Goal: Information Seeking & Learning: Learn about a topic

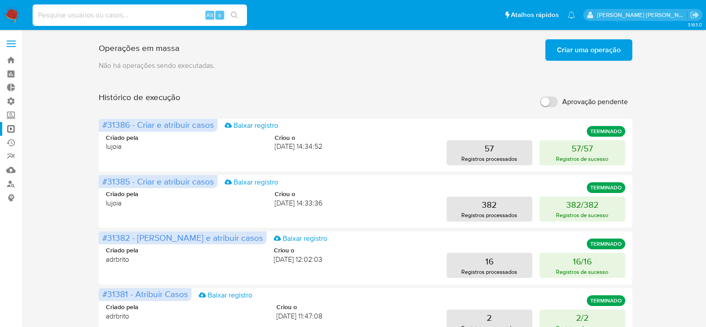
click at [130, 16] on input at bounding box center [140, 15] width 214 height 12
type input "iZVvaTh5LhAa021umTSh5fBq"
click at [239, 15] on button "search-icon" at bounding box center [234, 15] width 18 height 13
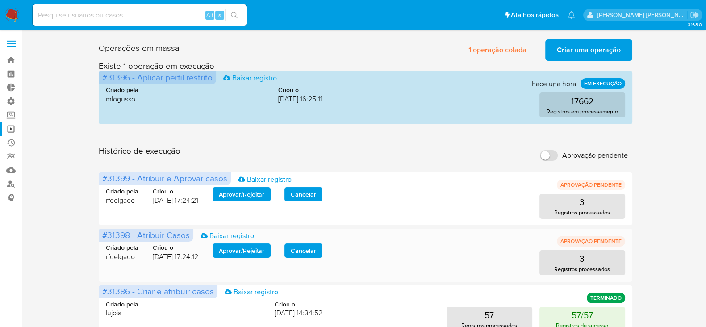
click at [248, 249] on span "Aprovar / Rejeitar" at bounding box center [242, 250] width 46 height 13
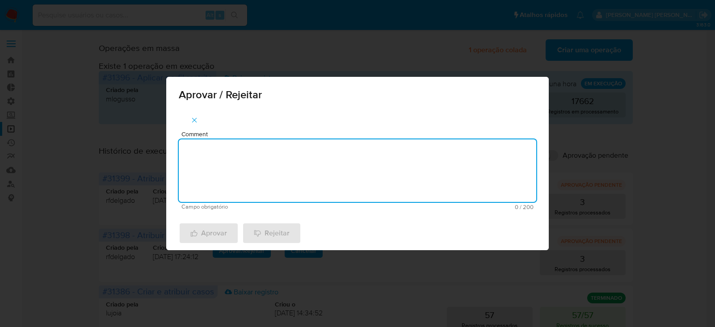
click at [256, 176] on textarea "Comment" at bounding box center [357, 170] width 357 height 63
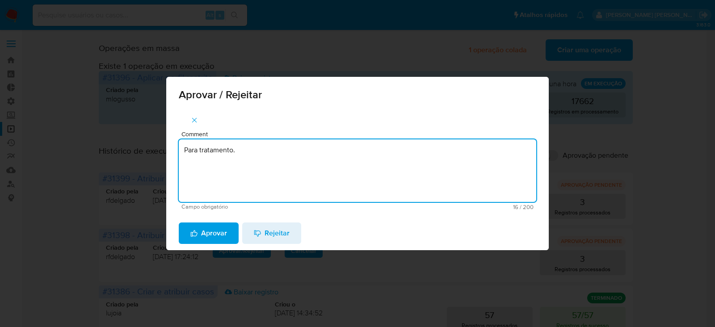
drag, startPoint x: 245, startPoint y: 153, endPoint x: 117, endPoint y: 137, distance: 129.2
click at [117, 137] on div "Aprovar / Rejeitar Comment Para tratamento. Campo obrigatório 16 / 200 184 cara…" at bounding box center [357, 163] width 715 height 327
click at [244, 178] on textarea "Para tratamento." at bounding box center [357, 170] width 357 height 63
type textarea "Para tratamento."
click at [213, 233] on span "Aprovar" at bounding box center [208, 233] width 37 height 20
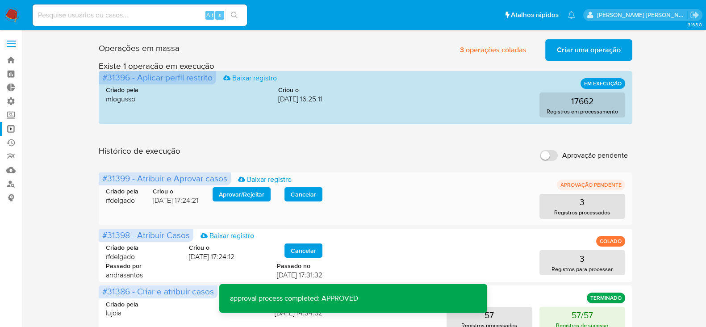
click at [240, 188] on span "Aprovar / Rejeitar" at bounding box center [242, 194] width 46 height 13
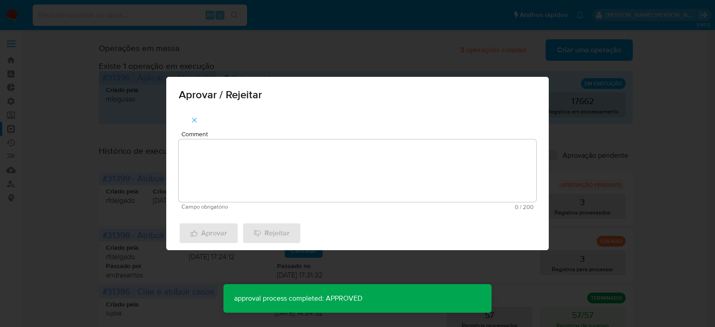
click at [241, 180] on textarea "Comment" at bounding box center [357, 170] width 357 height 63
paste textarea "Para tratamento."
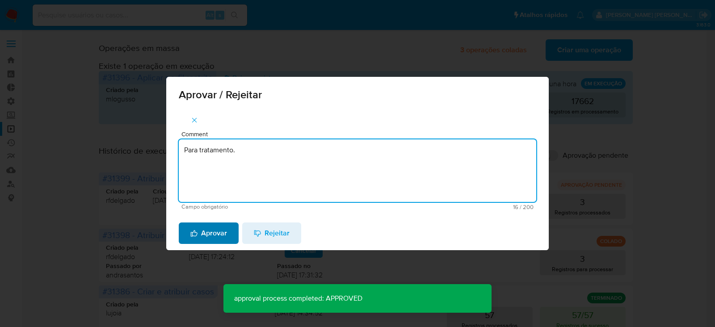
type textarea "Para tratamento."
click at [223, 232] on span "Aprovar" at bounding box center [208, 233] width 37 height 20
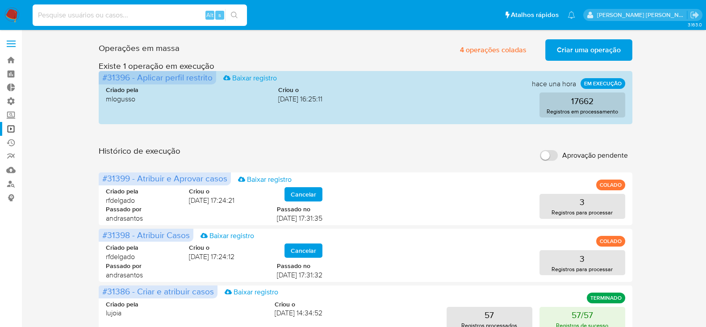
click at [75, 12] on input at bounding box center [140, 15] width 214 height 12
paste input "Para tratamento."
type input "Para tratamento."
drag, startPoint x: 104, startPoint y: 17, endPoint x: 0, endPoint y: -30, distance: 113.8
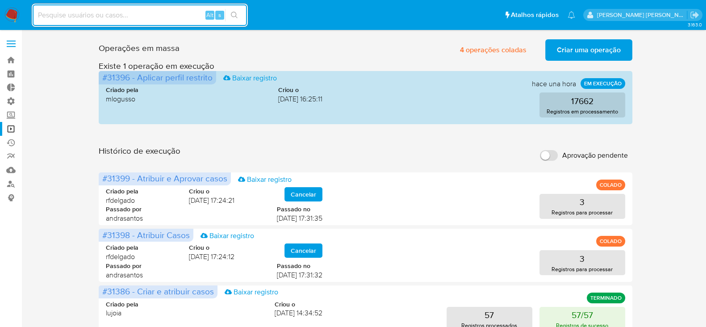
paste input "iZVvaTh5LhAa021umTSh5fBq"
type input "iZVvaTh5LhAa021umTSh5fBq"
click at [239, 17] on button "search-icon" at bounding box center [234, 15] width 18 height 13
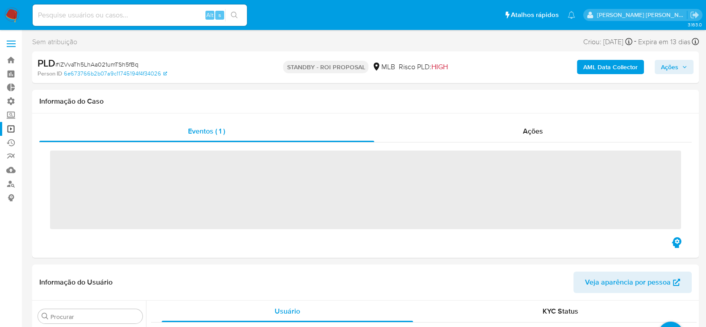
scroll to position [485, 0]
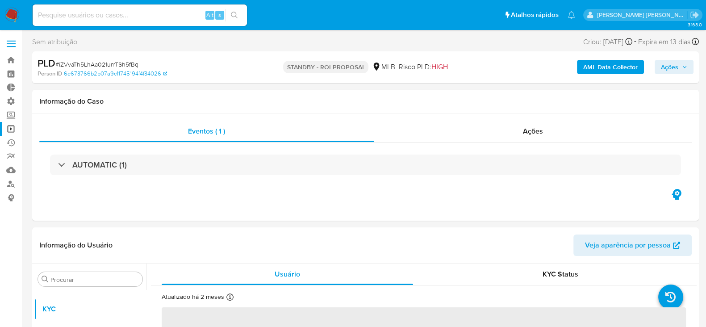
select select "10"
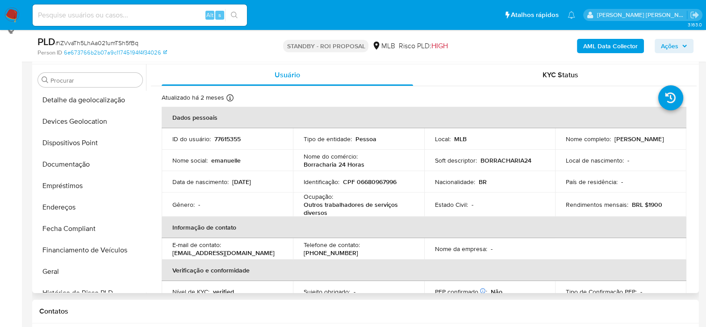
scroll to position [150, 0]
click at [82, 159] on button "Documentação" at bounding box center [86, 165] width 105 height 21
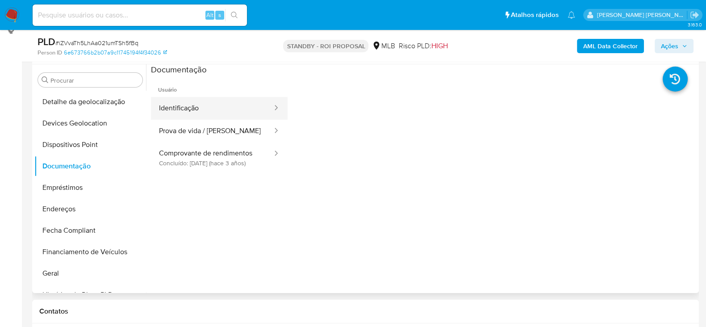
click at [201, 109] on button "Identificação" at bounding box center [212, 108] width 122 height 23
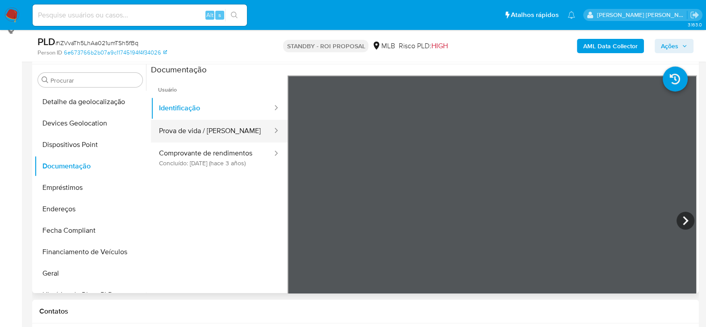
click at [218, 128] on button "Prova de vida / [PERSON_NAME]" at bounding box center [212, 131] width 122 height 23
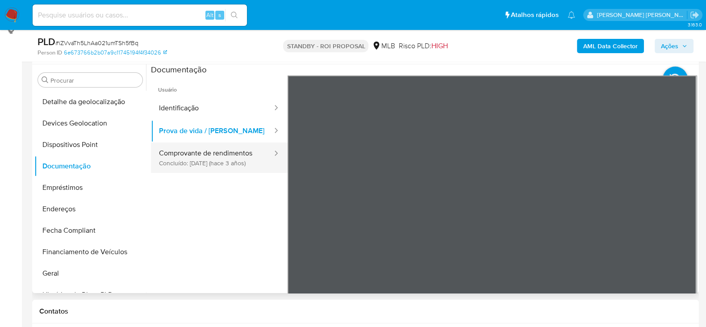
click at [213, 169] on button "Comprovante de rendimentos Concluído: 16/12/2022 (hace 3 años)" at bounding box center [212, 158] width 122 height 30
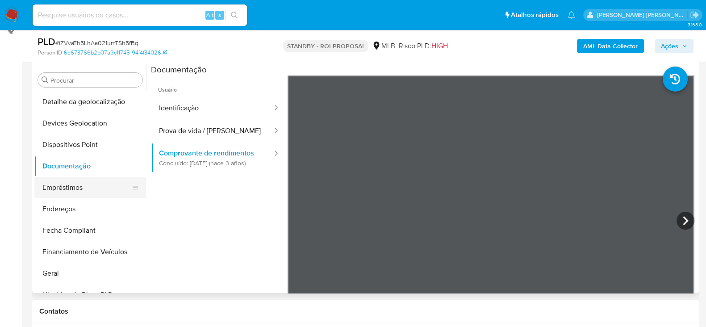
scroll to position [205, 0]
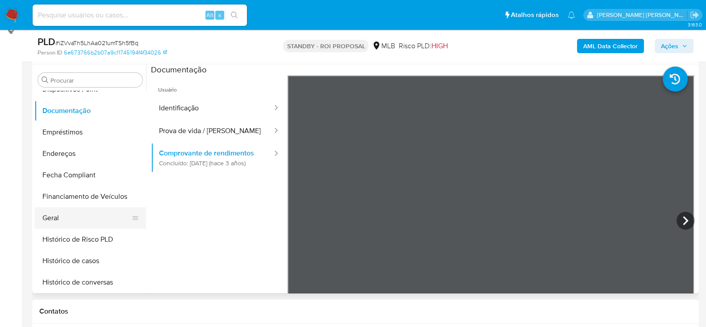
click at [85, 219] on button "Geral" at bounding box center [86, 217] width 105 height 21
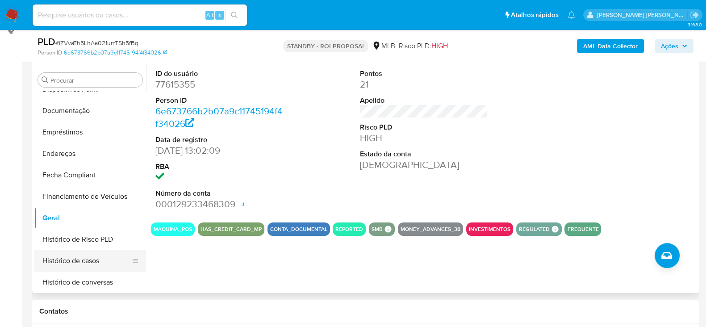
click at [97, 267] on button "Histórico de casos" at bounding box center [86, 260] width 105 height 21
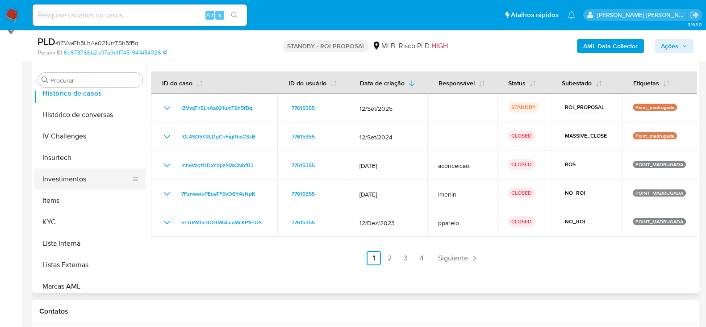
scroll to position [373, 0]
click at [62, 230] on button "KYC" at bounding box center [86, 221] width 105 height 21
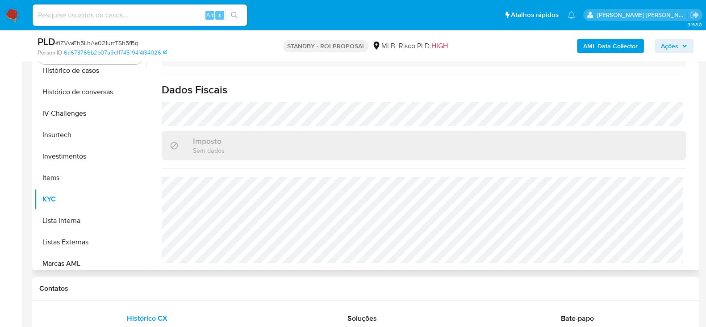
scroll to position [223, 0]
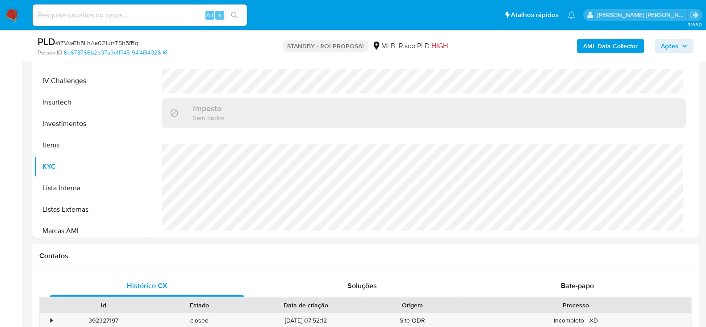
click at [89, 9] on input at bounding box center [140, 15] width 214 height 12
paste input "zVf5ivB1K386lC85rhX5mPaF"
type input "zVf5ivB1K386lC85rhX5mPaF"
click at [232, 12] on icon "search-icon" at bounding box center [234, 15] width 7 height 7
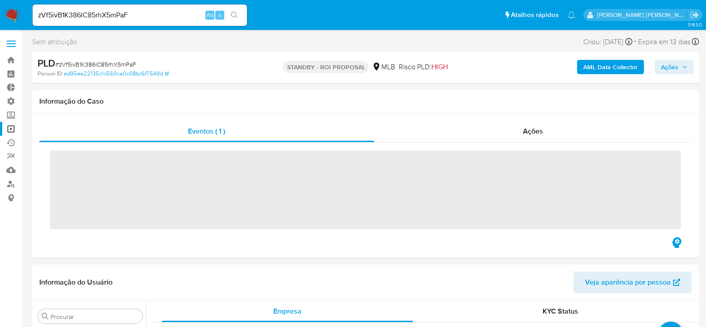
scroll to position [469, 0]
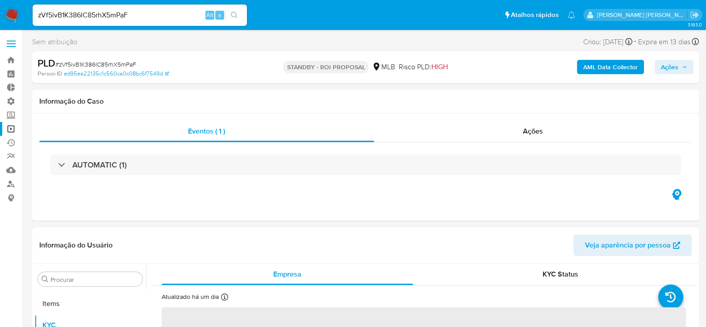
select select "10"
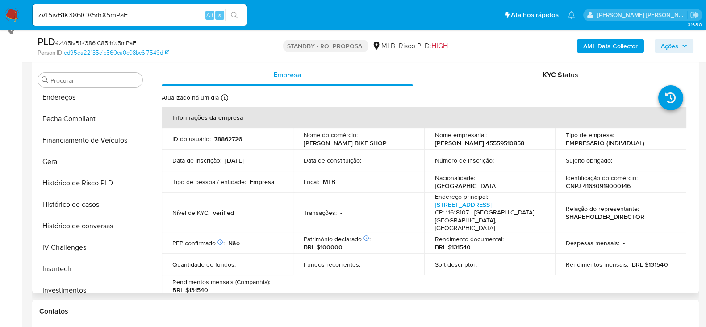
scroll to position [150, 0]
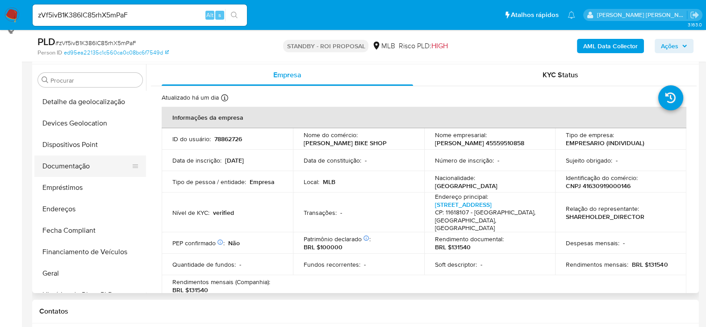
click at [68, 175] on button "Documentação" at bounding box center [86, 165] width 105 height 21
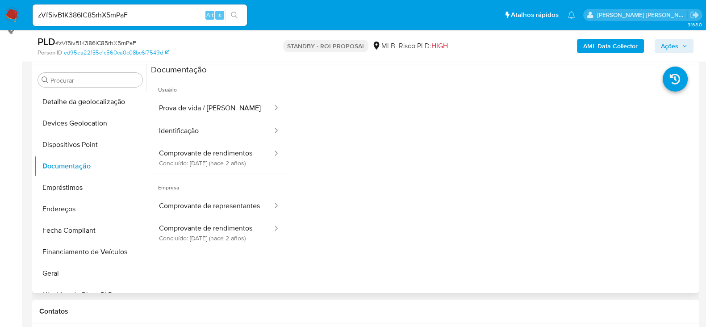
click at [213, 92] on span "Usuário" at bounding box center [219, 86] width 137 height 21
click at [209, 110] on button "Prova de vida / Selfie" at bounding box center [212, 108] width 122 height 23
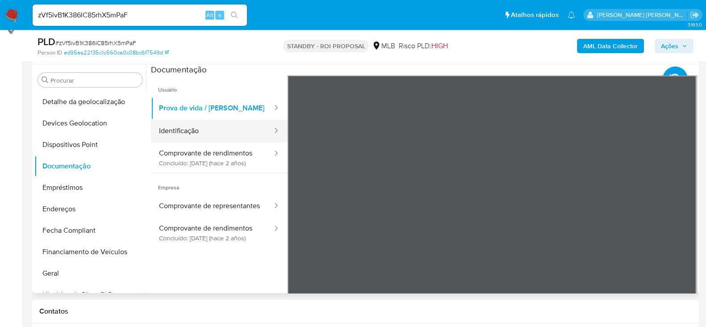
click at [189, 135] on button "Identificação" at bounding box center [212, 131] width 122 height 23
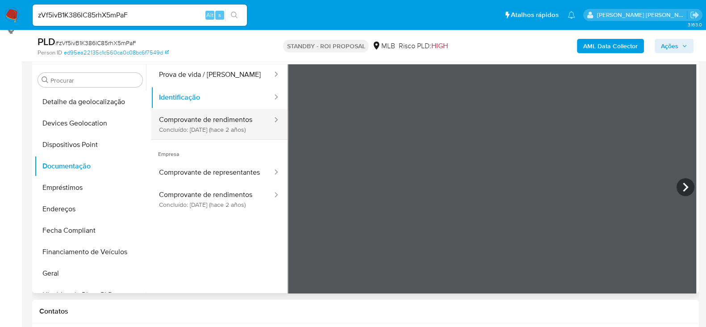
scroll to position [55, 0]
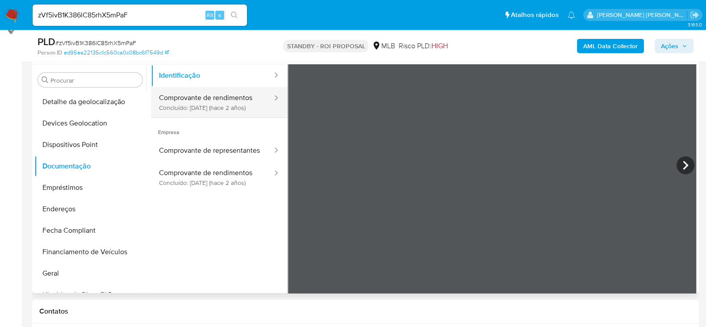
click at [208, 105] on button "Comprovante de rendimentos Concluído: 24/04/2023 (hace 2 años)" at bounding box center [212, 102] width 122 height 30
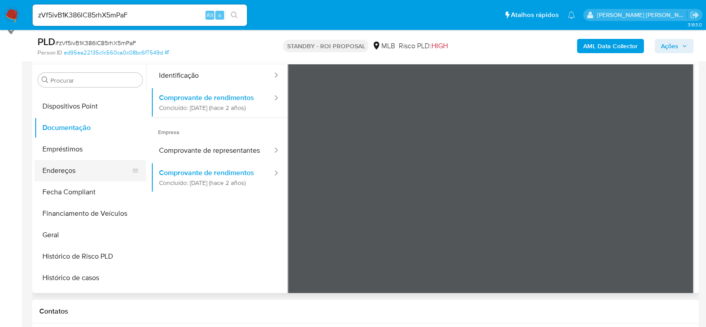
scroll to position [205, 0]
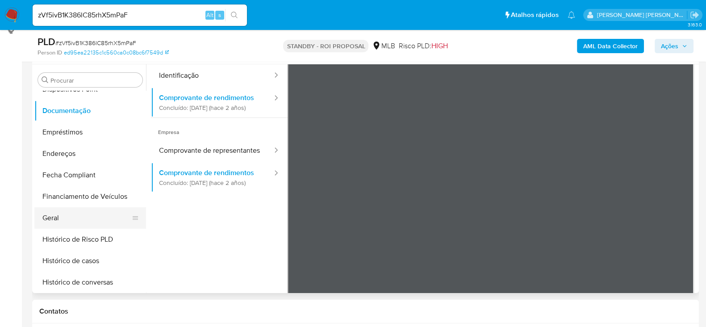
click at [64, 215] on button "Geral" at bounding box center [86, 217] width 105 height 21
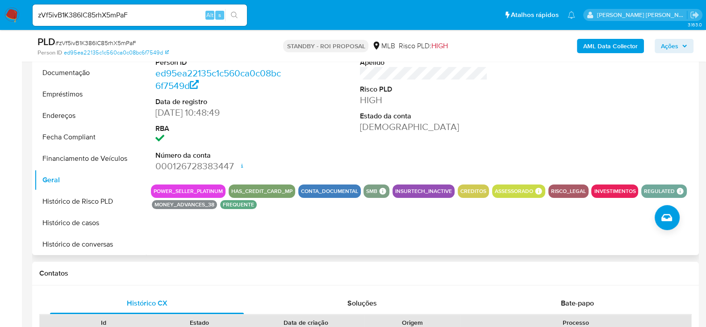
scroll to position [223, 0]
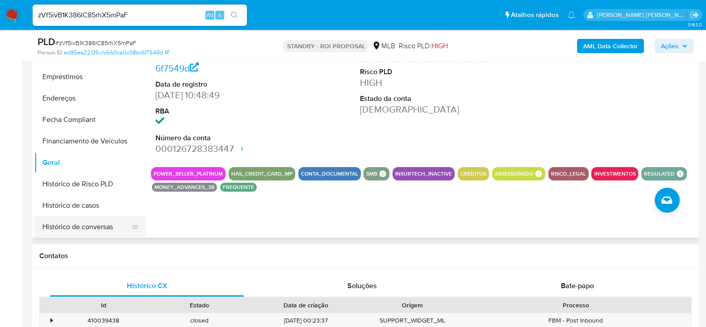
click at [79, 220] on button "Histórico de conversas" at bounding box center [86, 226] width 105 height 21
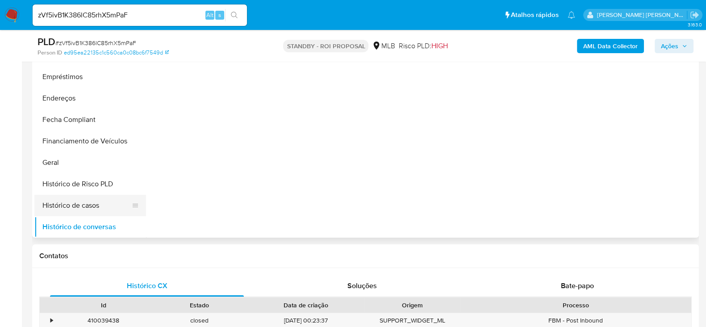
click at [84, 206] on button "Histórico de casos" at bounding box center [86, 205] width 105 height 21
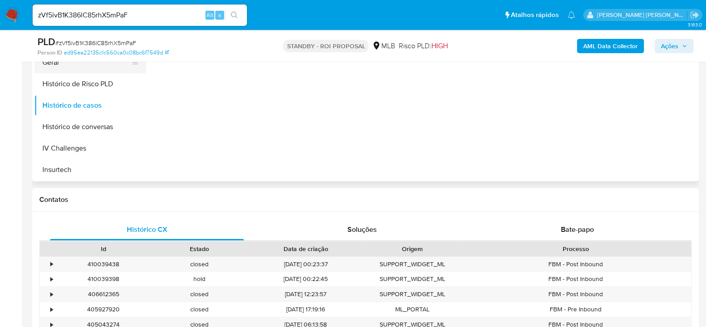
scroll to position [317, 0]
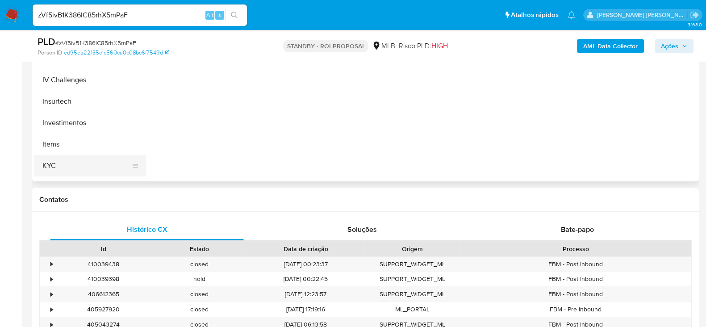
click at [72, 162] on button "KYC" at bounding box center [86, 165] width 105 height 21
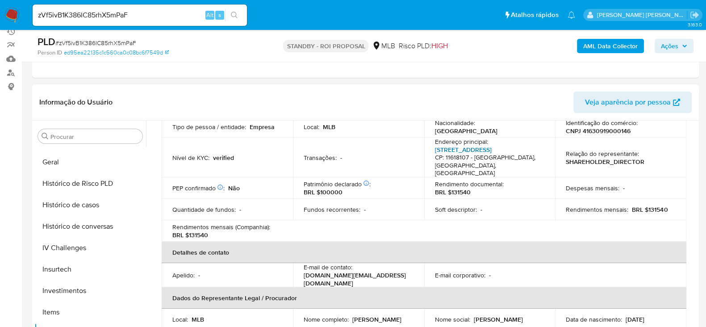
scroll to position [55, 0]
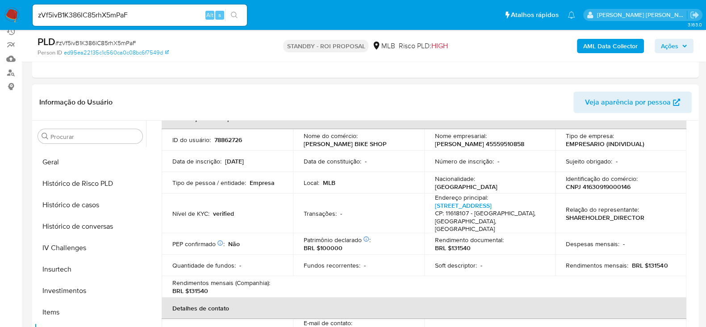
click at [605, 188] on p "CNPJ 41630919000146" at bounding box center [598, 187] width 65 height 8
copy p "41630919000146"
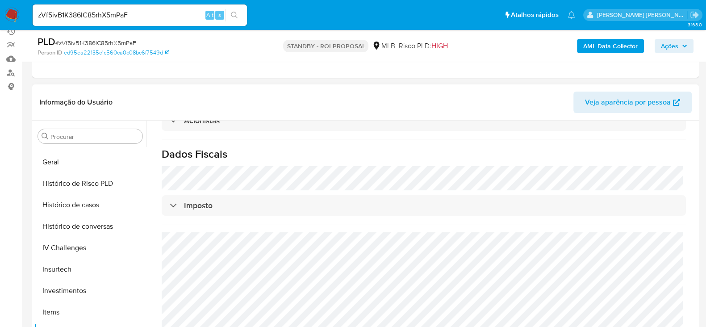
scroll to position [539, 0]
click at [96, 20] on input "zVf5ivB1K386lC85rhX5mPaF" at bounding box center [140, 15] width 214 height 12
paste input "Lai2zRmbOt1E4nrobUWCIXfn"
type input "Lai2zRmbOt1E4nrobUWCIXfn"
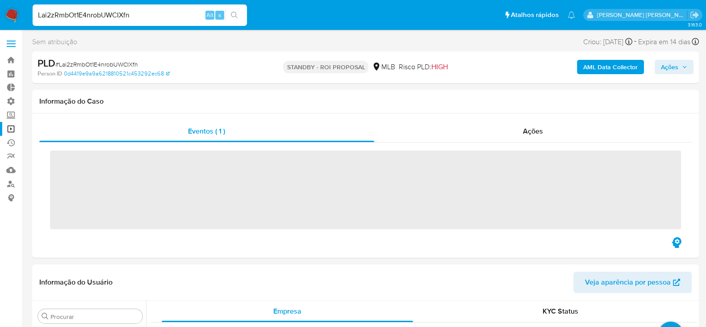
scroll to position [485, 0]
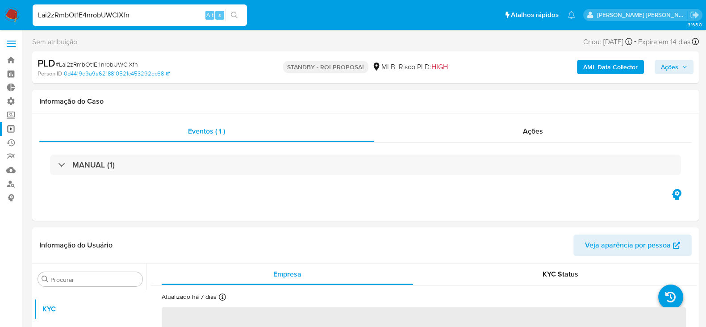
select select "10"
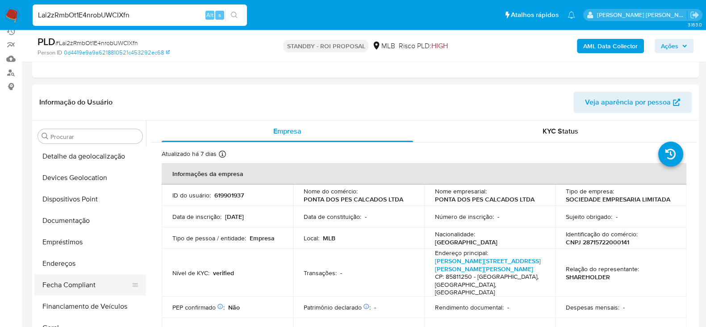
scroll to position [150, 0]
click at [67, 227] on button "Documentação" at bounding box center [86, 222] width 105 height 21
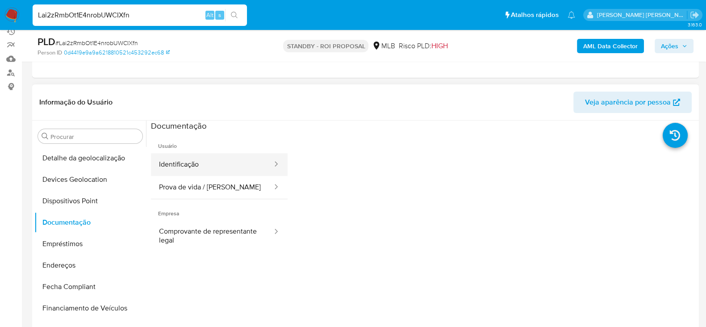
click at [201, 155] on button "Identificação" at bounding box center [212, 164] width 122 height 23
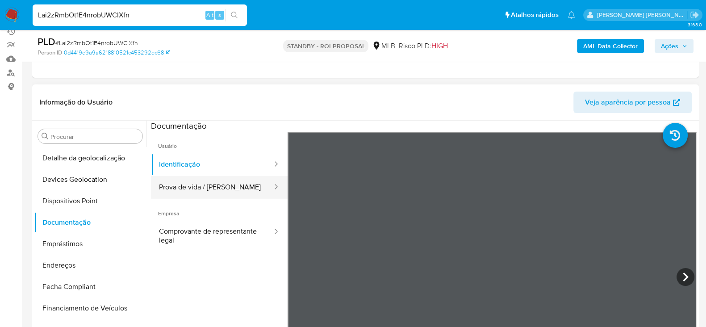
click at [164, 184] on button "Prova de vida / [PERSON_NAME]" at bounding box center [212, 187] width 122 height 23
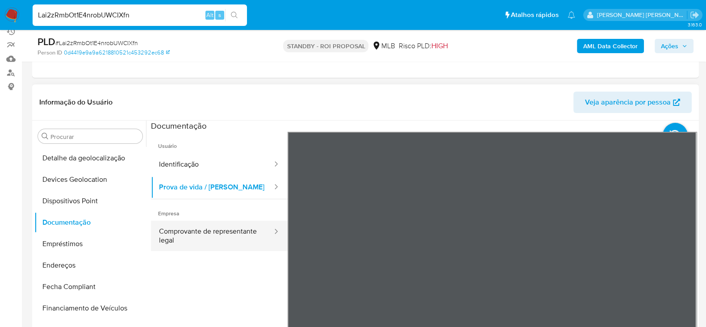
click at [172, 242] on button "Comprovante de representante legal" at bounding box center [212, 236] width 122 height 30
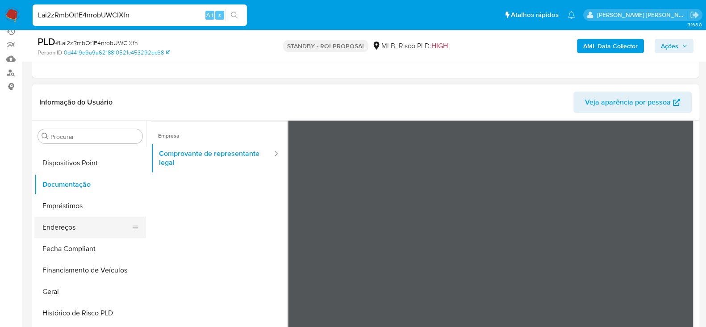
scroll to position [205, 0]
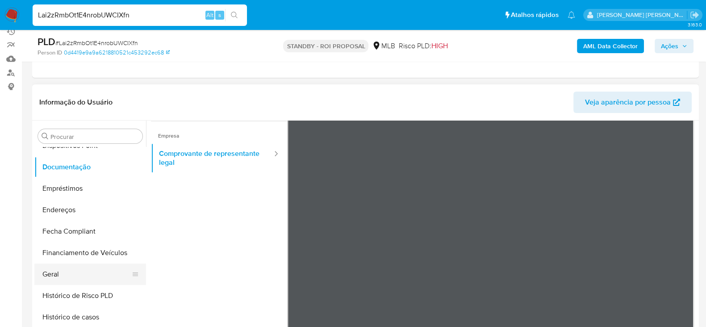
click at [80, 280] on button "Geral" at bounding box center [86, 274] width 105 height 21
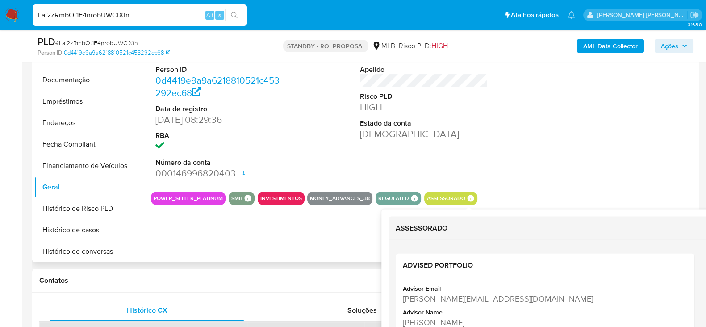
scroll to position [223, 0]
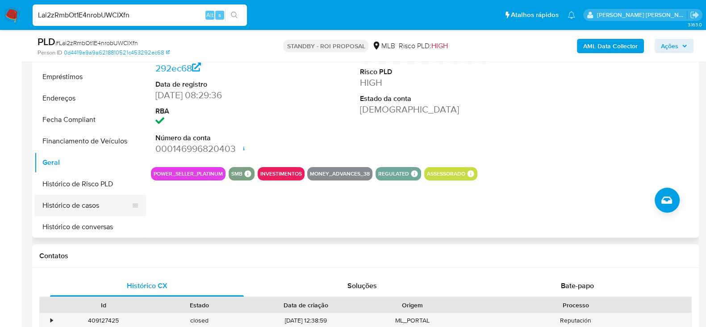
click at [55, 200] on button "Histórico de casos" at bounding box center [86, 205] width 105 height 21
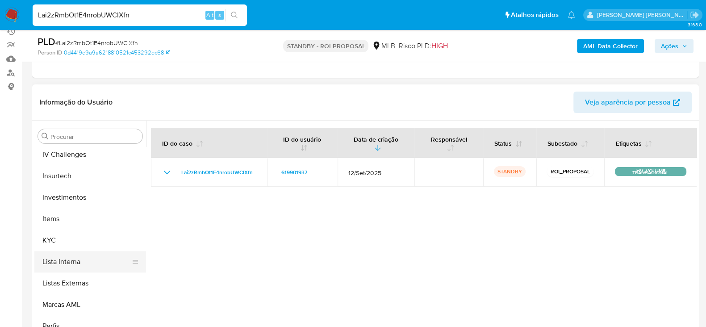
scroll to position [429, 0]
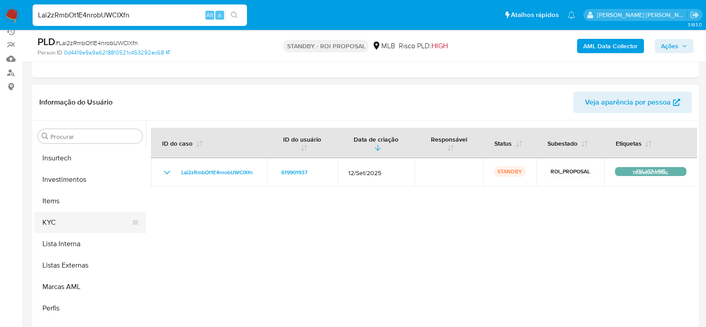
click at [46, 213] on button "KYC" at bounding box center [86, 222] width 105 height 21
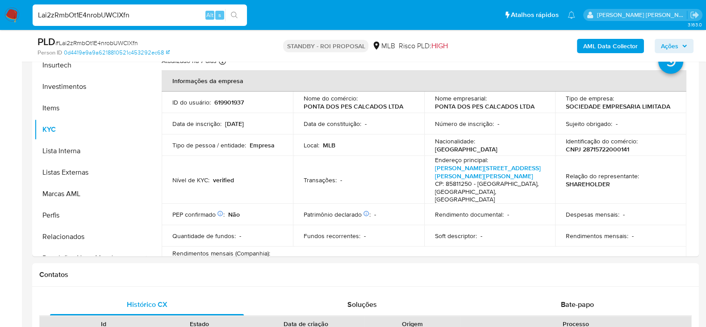
scroll to position [214, 0]
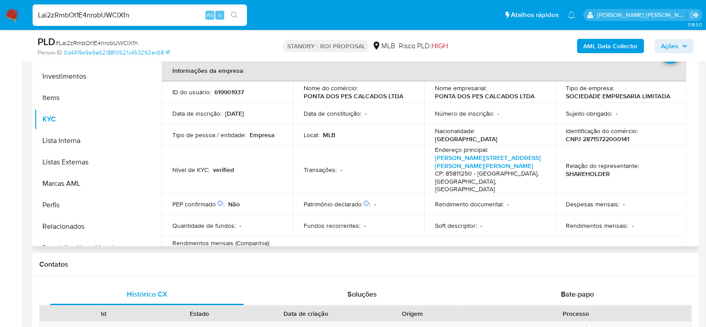
click at [605, 138] on p "CNPJ 28715722000141" at bounding box center [597, 139] width 63 height 8
copy p "28715722000141"
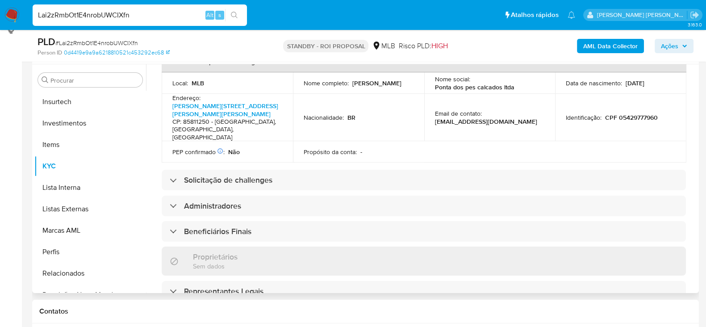
scroll to position [269, 0]
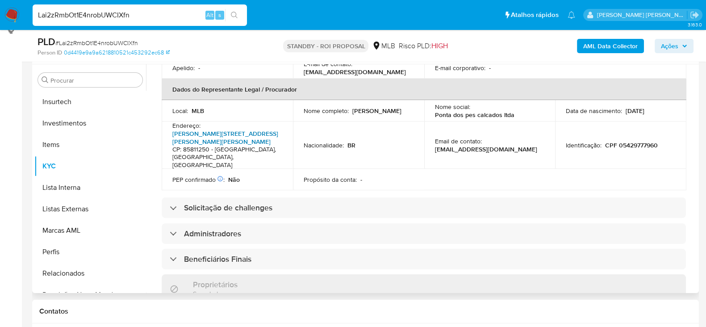
click at [232, 129] on link "Rua Maria Dolores Da Motta 1126, Cancelli" at bounding box center [225, 137] width 106 height 17
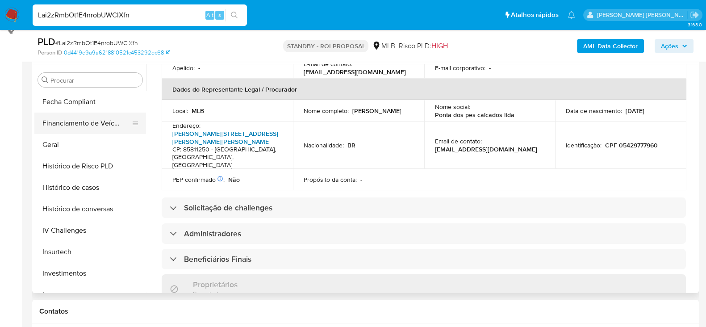
scroll to position [261, 0]
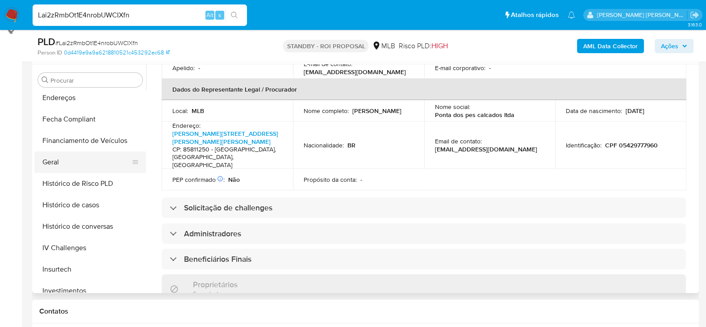
click at [63, 160] on button "Geral" at bounding box center [86, 161] width 105 height 21
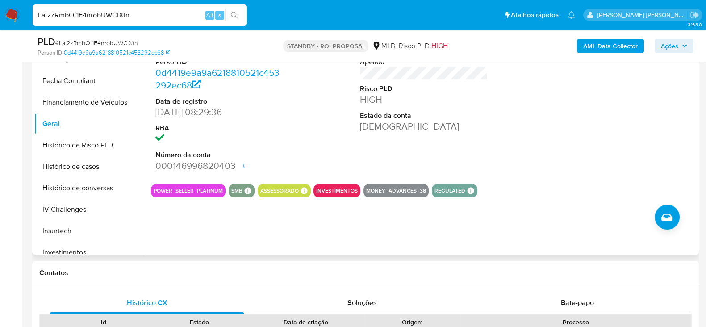
scroll to position [223, 0]
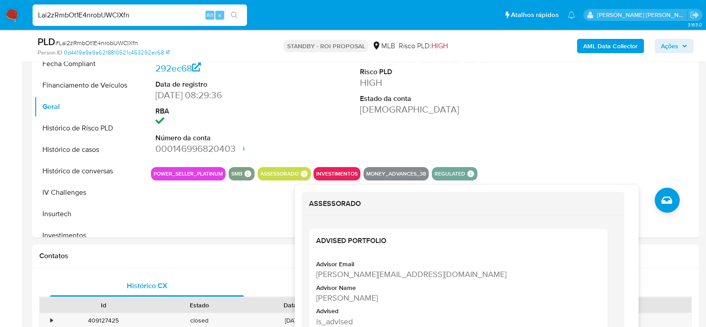
click at [311, 174] on div "POWER_SELLER_PLATINUM SMB SMB SMB Advisor Email - Advisor Name - ASSESSORADO AS…" at bounding box center [424, 173] width 546 height 13
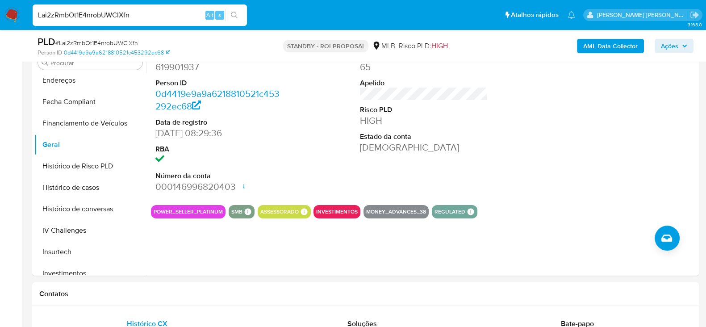
scroll to position [168, 0]
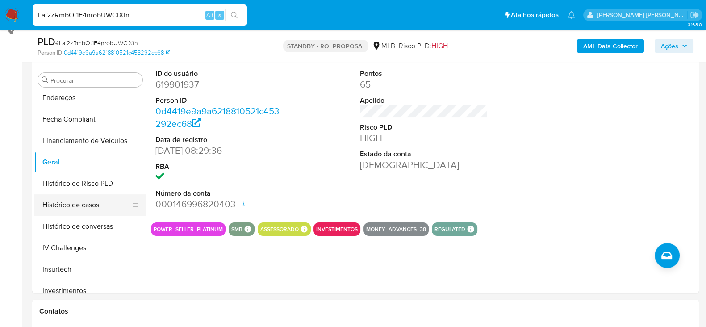
click at [81, 204] on button "Histórico de casos" at bounding box center [86, 204] width 105 height 21
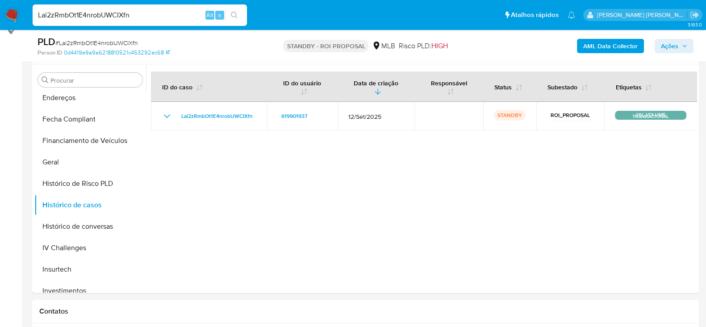
click at [87, 9] on input "Lai2zRmbOt1E4nrobUWCIXfn" at bounding box center [140, 15] width 214 height 12
paste input "lqrq8F1o5ZZPzdpZov9wYy5N"
type input "lqrq8F1o5ZZPzdpZov9wYy5N"
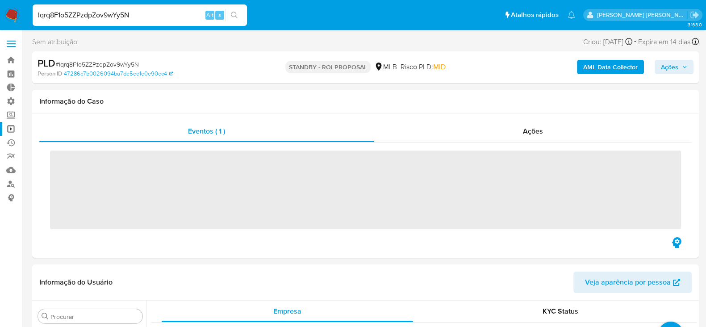
scroll to position [485, 0]
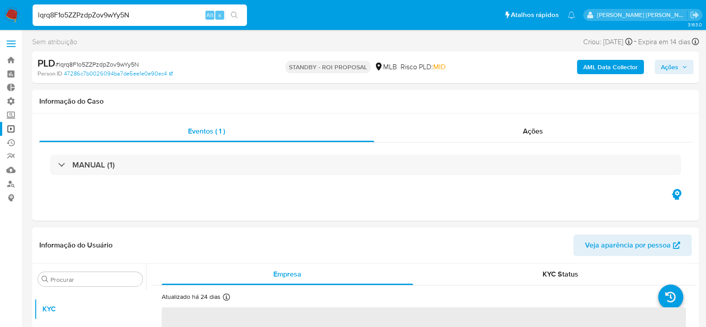
select select "10"
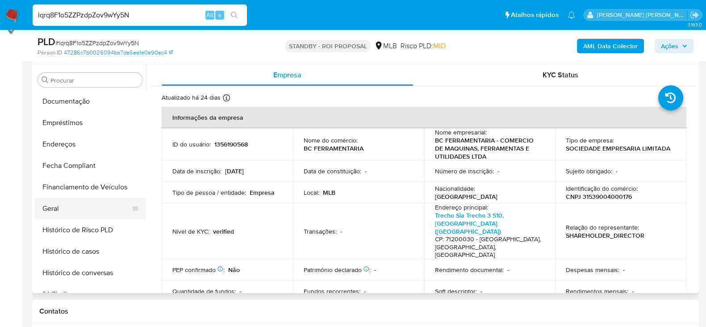
scroll to position [150, 0]
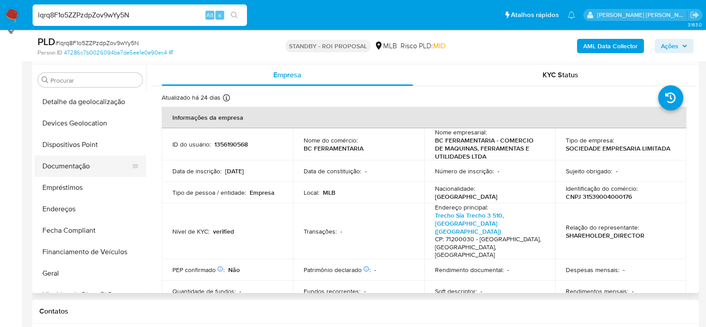
click at [85, 168] on button "Documentação" at bounding box center [86, 165] width 105 height 21
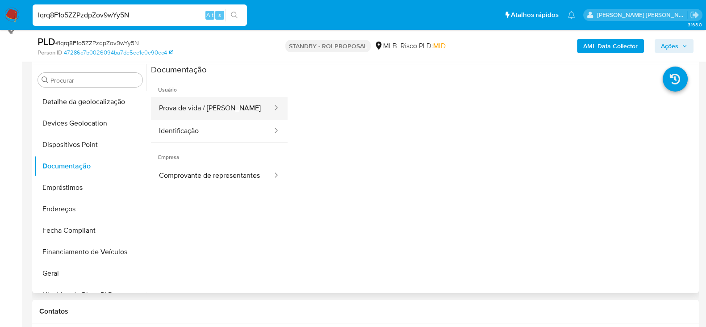
click at [208, 113] on button "Prova de vida / Selfie" at bounding box center [212, 108] width 122 height 23
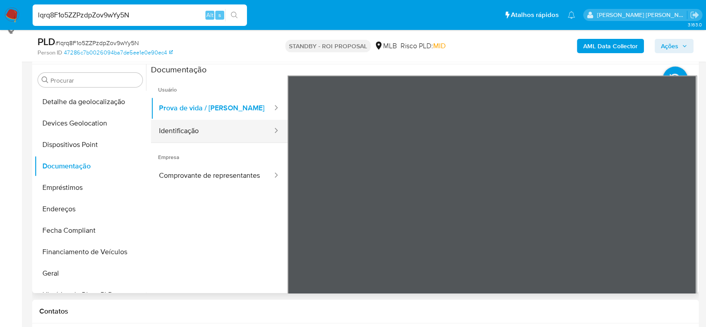
click at [206, 136] on button "Identificação" at bounding box center [212, 131] width 122 height 23
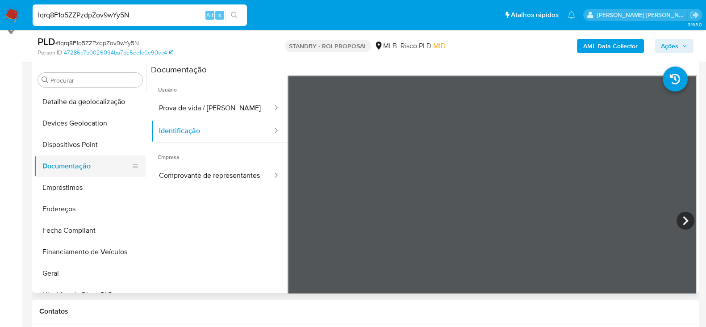
click at [139, 172] on button "Documentação" at bounding box center [86, 165] width 105 height 21
click at [182, 171] on button "Comprovante de representantes" at bounding box center [212, 175] width 122 height 23
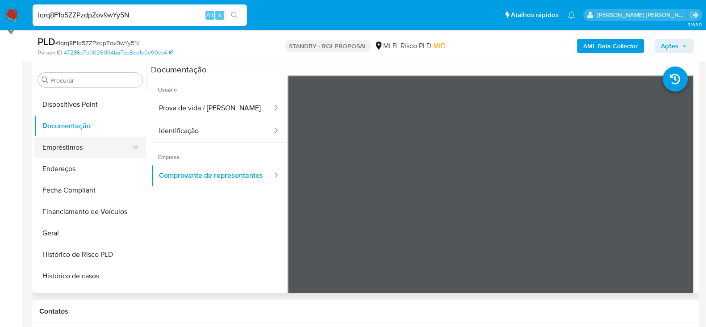
scroll to position [205, 0]
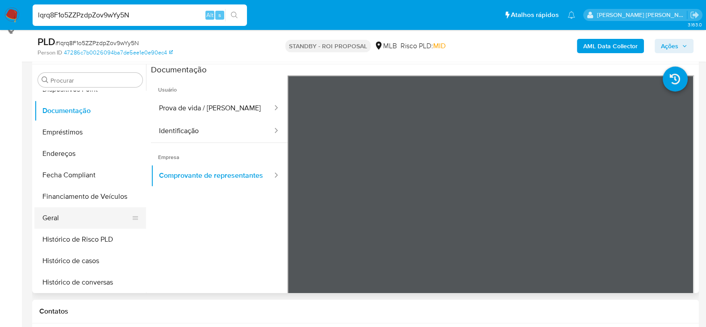
click at [76, 210] on button "Geral" at bounding box center [86, 217] width 105 height 21
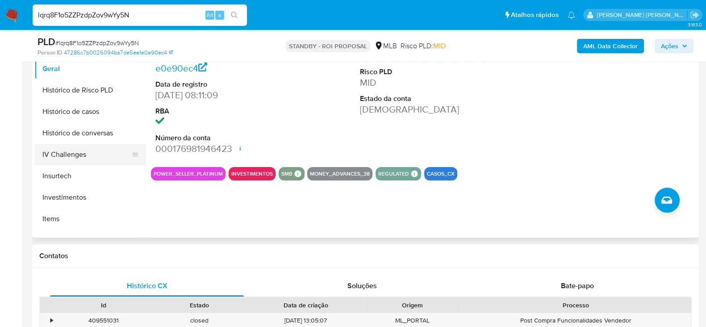
scroll to position [317, 0]
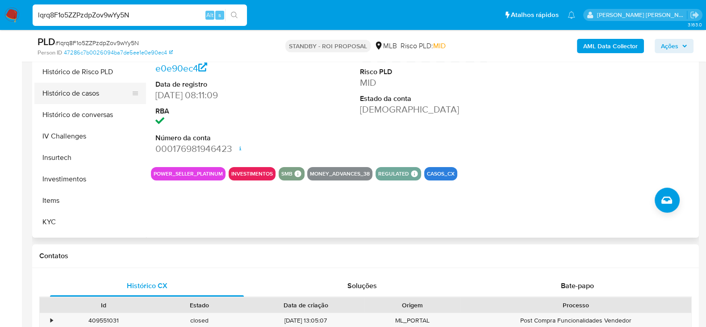
click at [70, 92] on button "Histórico de casos" at bounding box center [86, 93] width 105 height 21
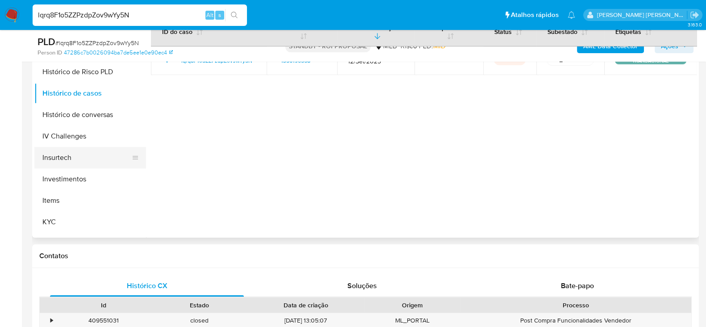
scroll to position [429, 0]
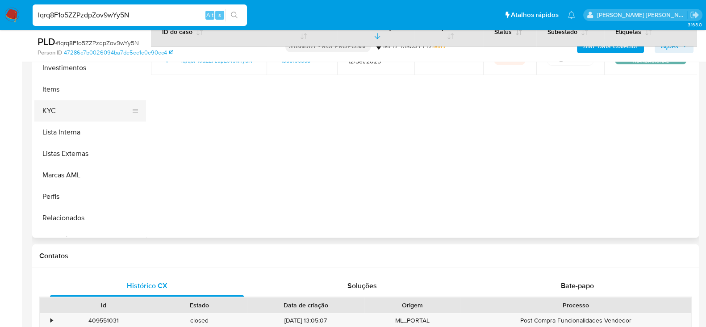
click at [65, 117] on button "KYC" at bounding box center [86, 110] width 105 height 21
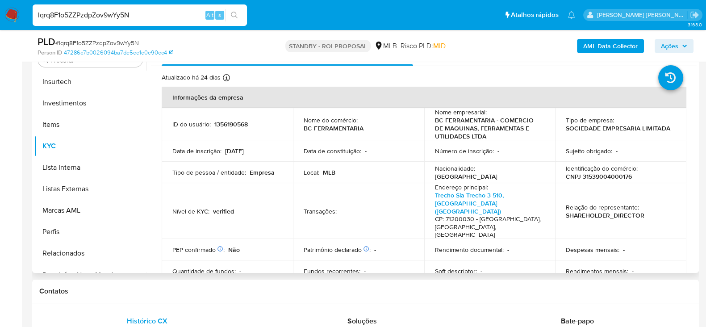
scroll to position [191, 0]
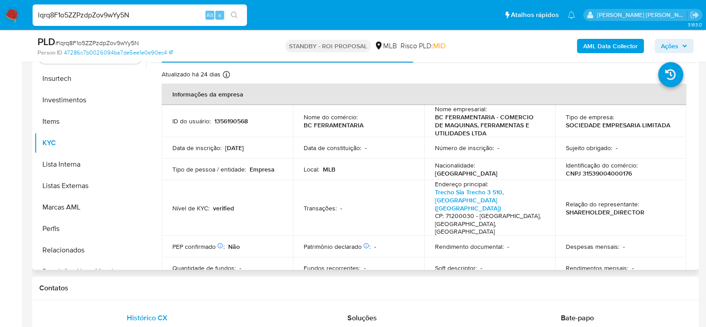
click at [588, 175] on p "CNPJ 31539004000176" at bounding box center [599, 173] width 66 height 8
copy p "31539004000176"
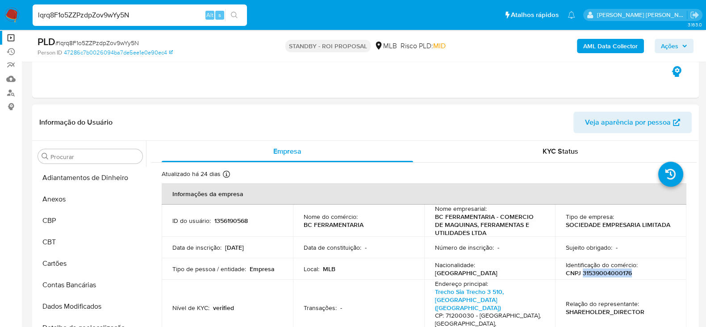
scroll to position [0, 0]
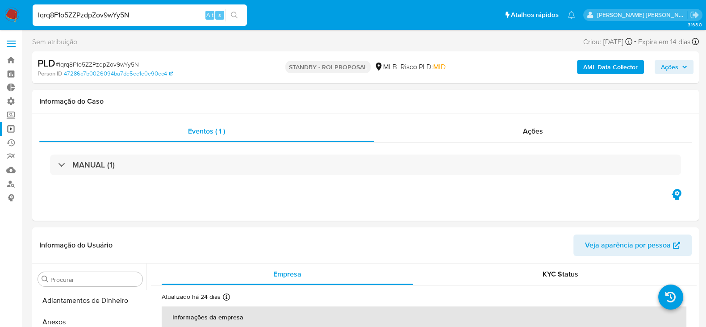
click at [14, 131] on link "Operações em massa" at bounding box center [53, 129] width 106 height 14
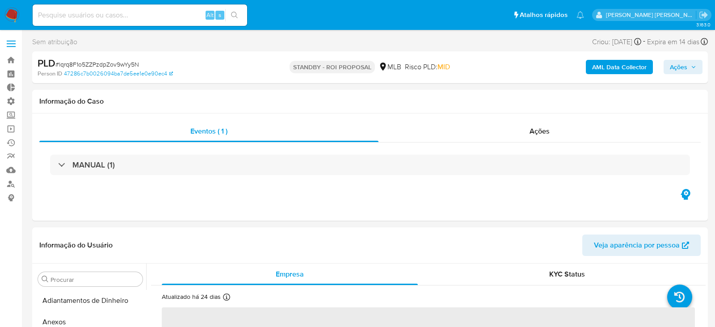
select select "10"
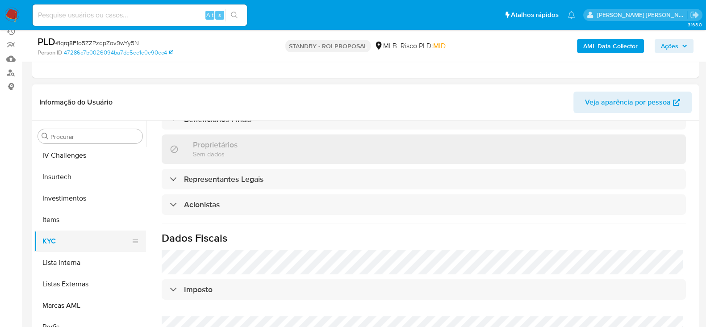
scroll to position [317, 0]
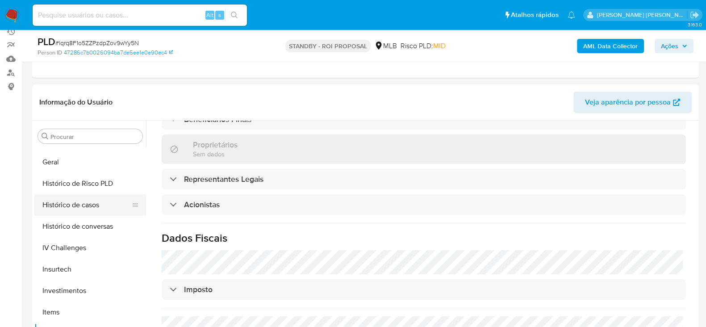
click at [96, 202] on button "Histórico de casos" at bounding box center [86, 204] width 105 height 21
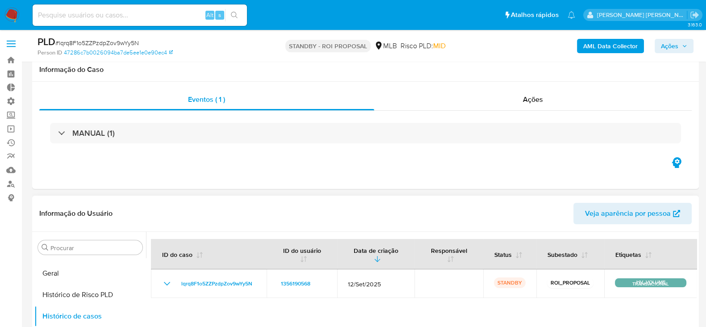
scroll to position [111, 0]
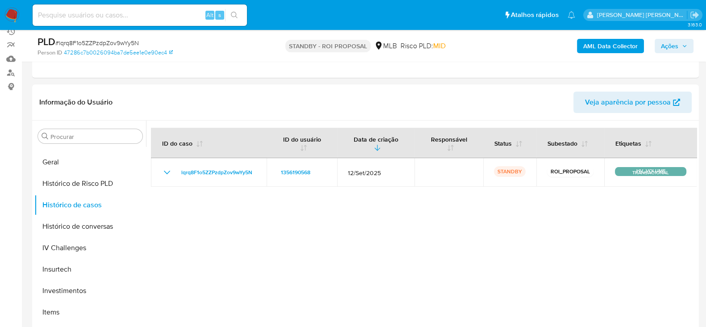
click at [109, 12] on input at bounding box center [140, 15] width 214 height 12
paste input "mR0ewGrJEwLIHXoFZbAeJK1i"
type input "mR0ewGrJEwLIHXoFZbAeJK1i"
click at [240, 19] on button "search-icon" at bounding box center [234, 15] width 18 height 13
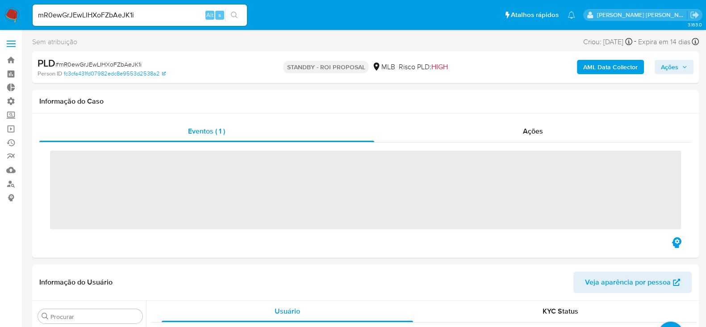
scroll to position [449, 0]
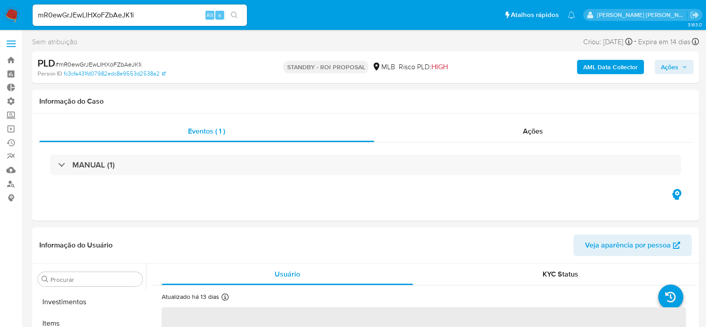
select select "10"
click at [14, 124] on link "Operações em massa" at bounding box center [53, 129] width 106 height 14
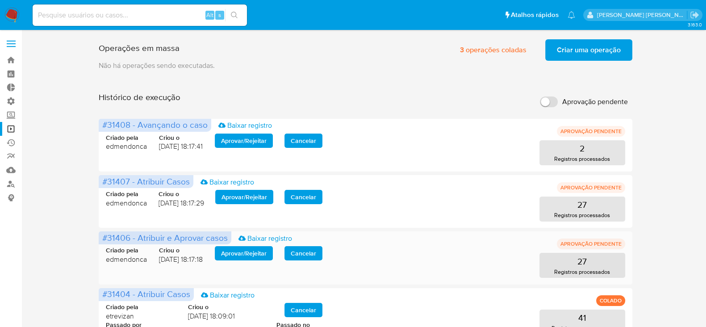
click at [252, 254] on span "Aprovar / Rejeitar" at bounding box center [244, 253] width 46 height 13
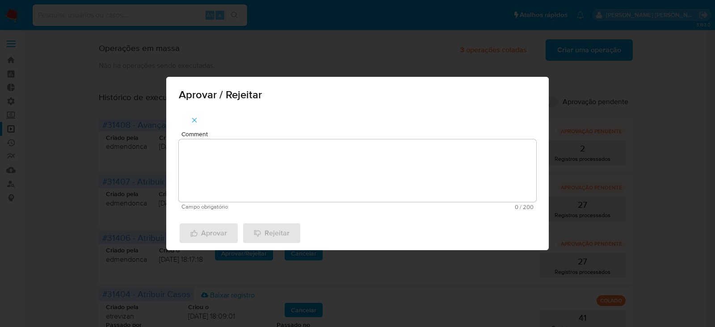
click at [266, 166] on textarea "Comment" at bounding box center [357, 170] width 357 height 63
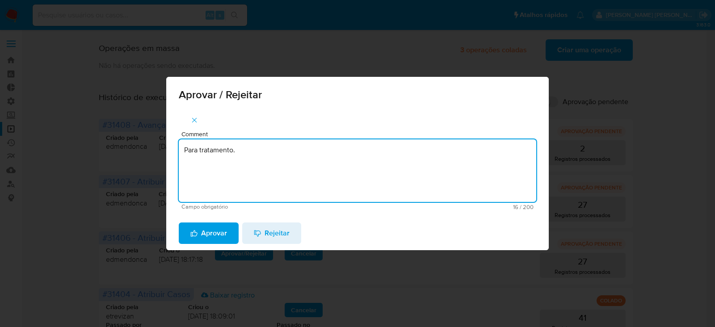
drag, startPoint x: 245, startPoint y: 153, endPoint x: 83, endPoint y: 148, distance: 162.3
click at [83, 148] on div "Aprovar / Rejeitar Comment Para tratamento. Campo obrigatório 16 / 200 184 cara…" at bounding box center [357, 163] width 715 height 327
click at [226, 179] on textarea "Para tratamento." at bounding box center [357, 170] width 357 height 63
type textarea "Para tratamento."
click at [214, 229] on span "Aprovar" at bounding box center [208, 233] width 37 height 20
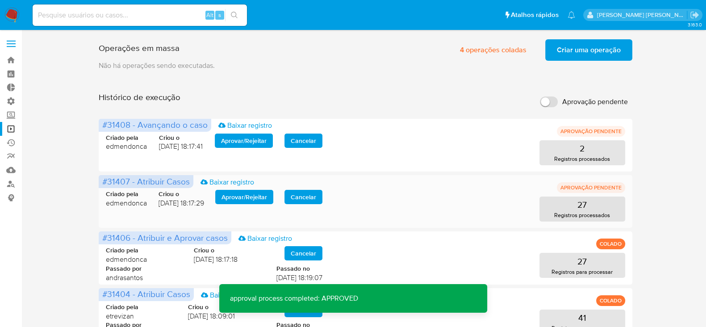
click at [245, 195] on span "Aprovar / Rejeitar" at bounding box center [245, 197] width 46 height 13
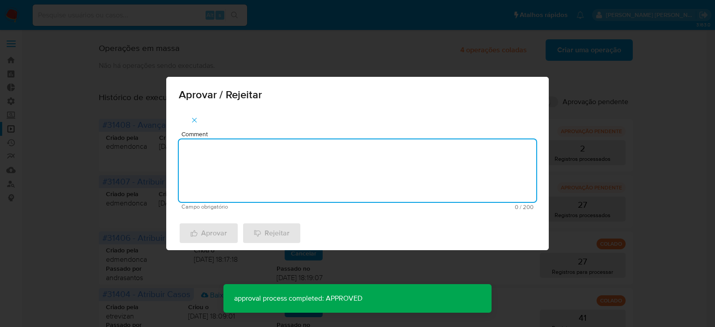
click at [245, 195] on textarea "Comment" at bounding box center [357, 170] width 357 height 63
paste textarea "Para tratamento."
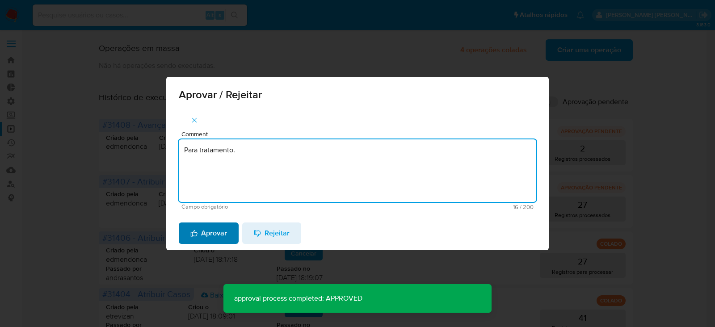
type textarea "Para tratamento."
click at [223, 235] on span "Aprovar" at bounding box center [208, 233] width 37 height 20
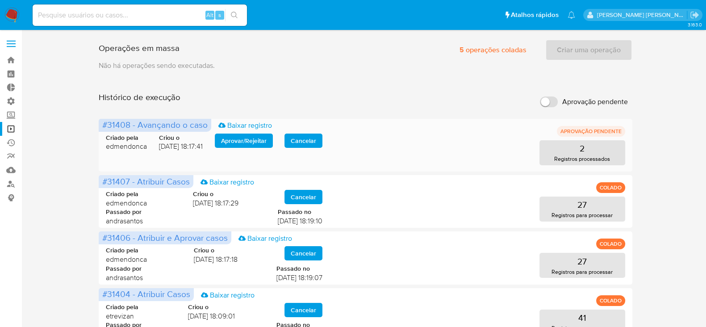
click at [240, 145] on span "Aprovar / Rejeitar" at bounding box center [244, 140] width 46 height 13
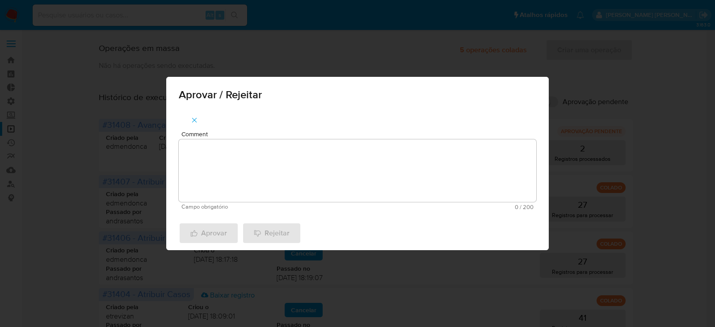
click at [215, 154] on textarea "Comment" at bounding box center [357, 170] width 357 height 63
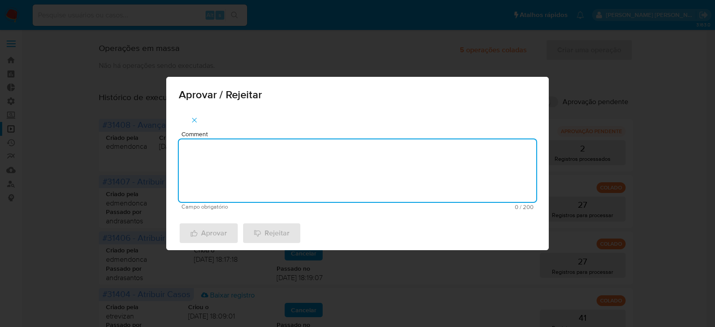
paste textarea "Para tratamento."
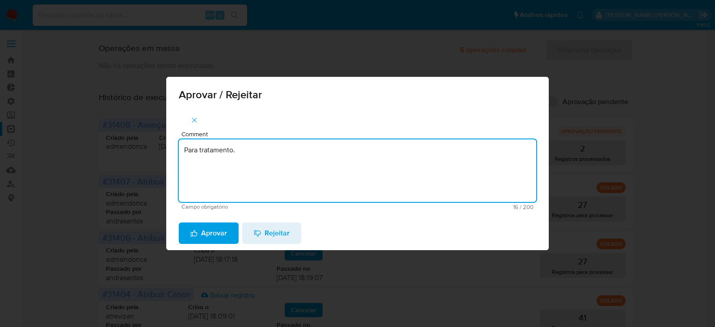
type textarea "Para tratamento."
click at [211, 221] on div "Aprovar Rejeitar" at bounding box center [357, 233] width 382 height 34
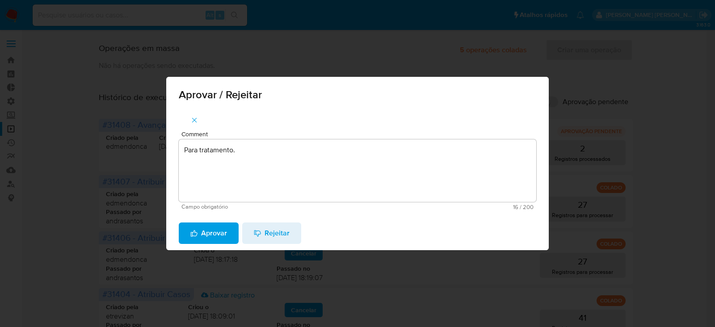
click at [211, 233] on span "Aprovar" at bounding box center [208, 233] width 37 height 20
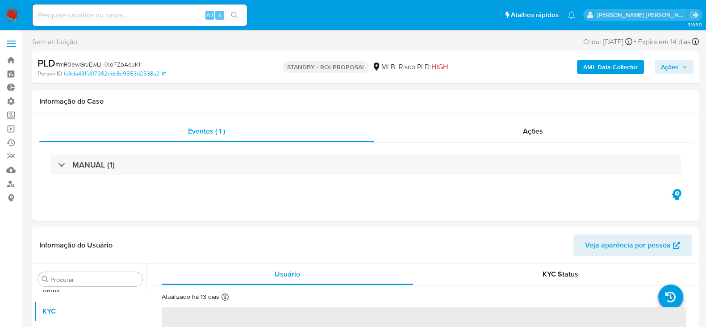
scroll to position [485, 0]
select select "10"
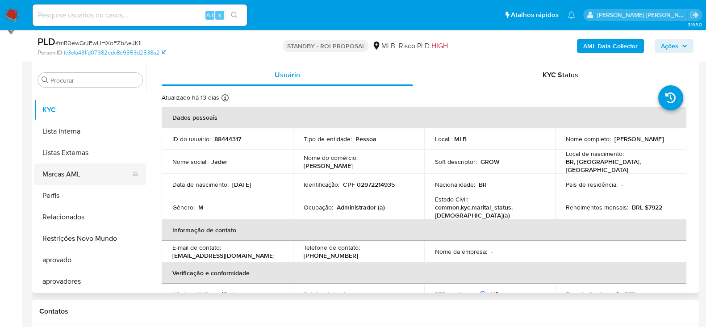
scroll to position [261, 0]
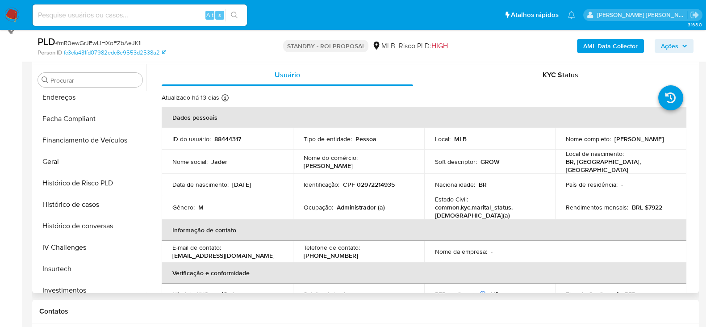
click at [59, 165] on button "Geral" at bounding box center [90, 161] width 112 height 21
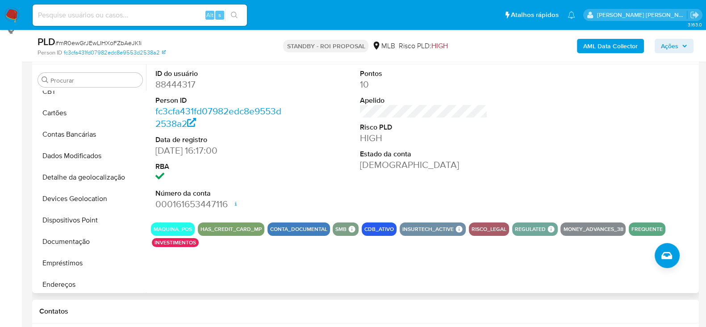
scroll to position [38, 0]
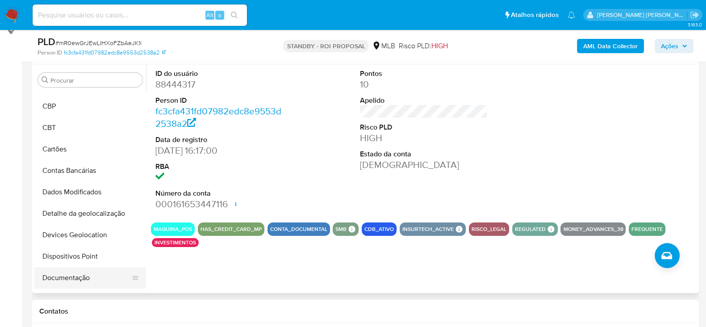
click at [62, 282] on button "Documentação" at bounding box center [86, 277] width 105 height 21
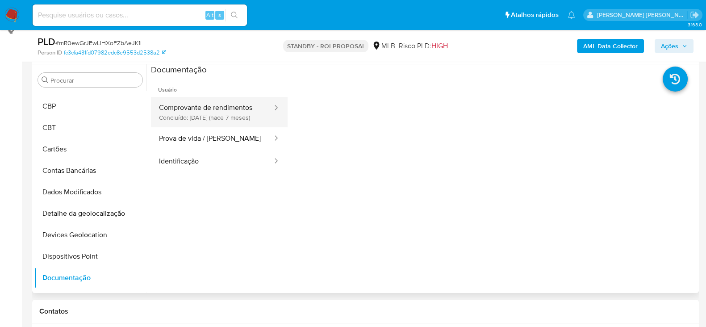
click at [231, 108] on button "Comprovante de rendimentos Concluído: [DATE] (hace 7 meses)" at bounding box center [212, 112] width 122 height 30
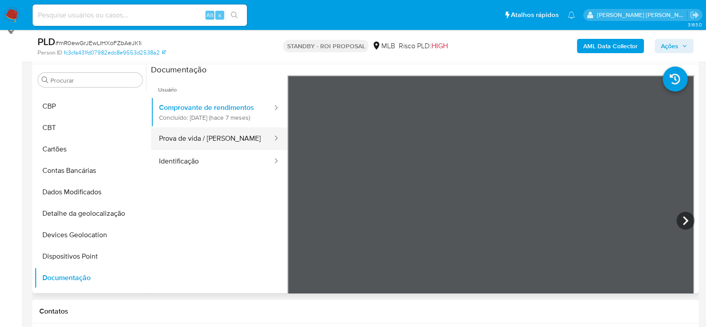
click at [184, 150] on button "Prova de vida / [PERSON_NAME]" at bounding box center [212, 138] width 122 height 23
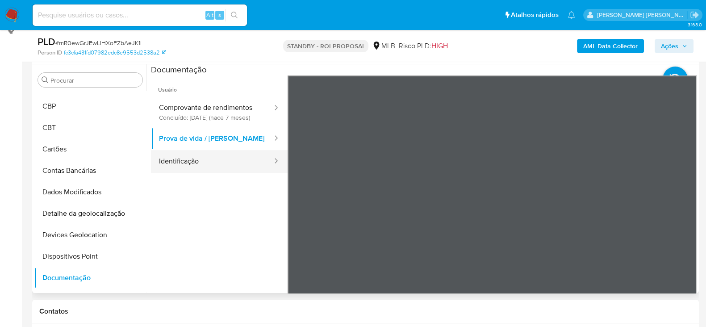
click at [192, 166] on button "Identificação" at bounding box center [212, 161] width 122 height 23
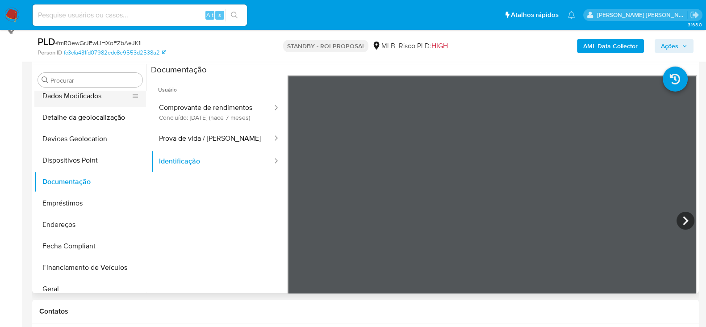
scroll to position [150, 0]
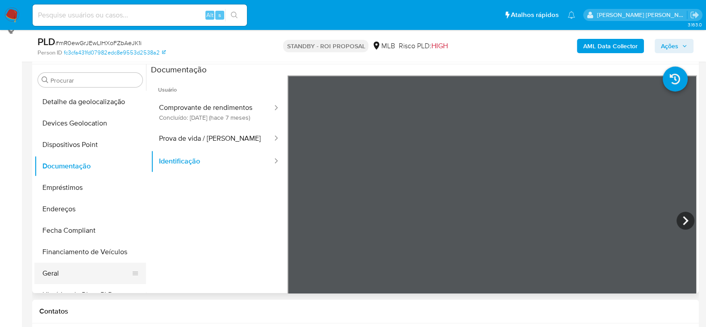
click at [71, 273] on button "Geral" at bounding box center [86, 273] width 105 height 21
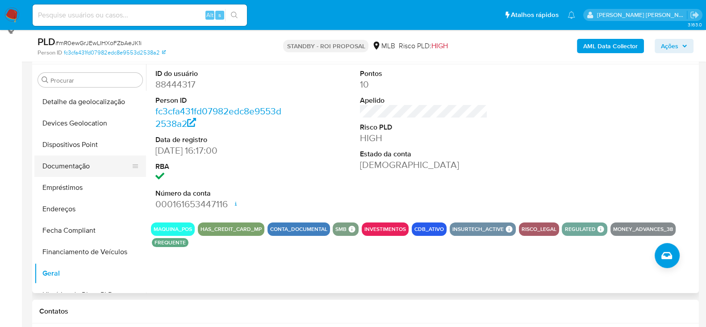
scroll to position [205, 0]
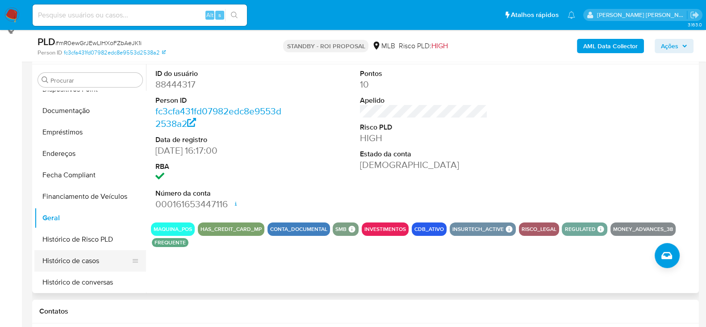
click at [76, 260] on button "Histórico de casos" at bounding box center [86, 260] width 105 height 21
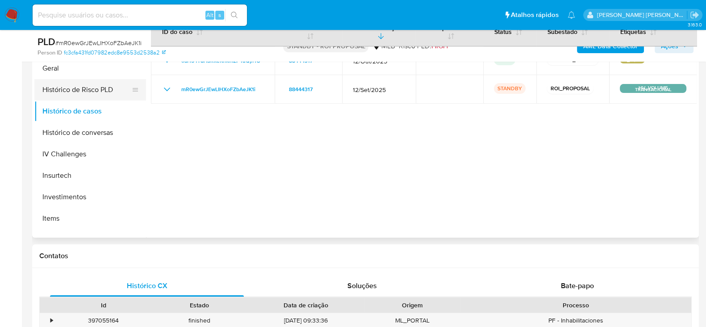
scroll to position [317, 0]
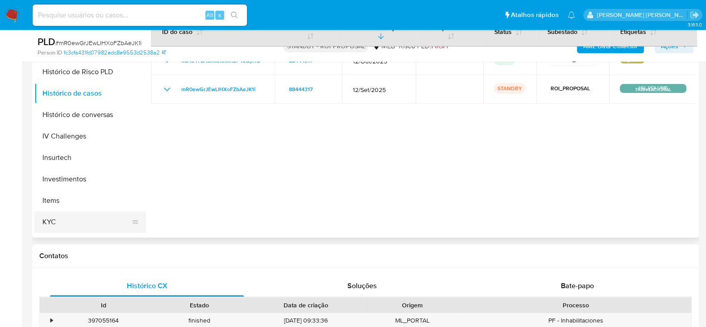
click at [54, 216] on button "KYC" at bounding box center [86, 221] width 105 height 21
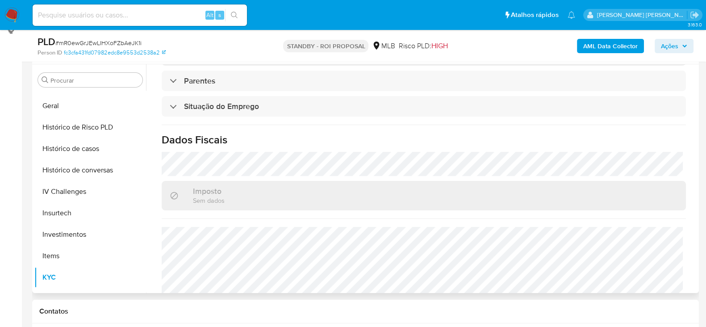
scroll to position [388, 0]
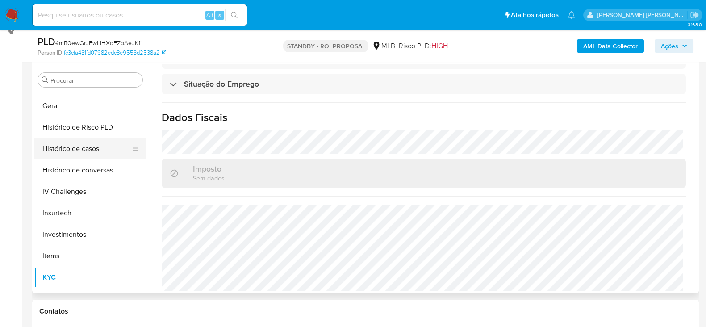
click at [103, 149] on button "Histórico de casos" at bounding box center [86, 148] width 105 height 21
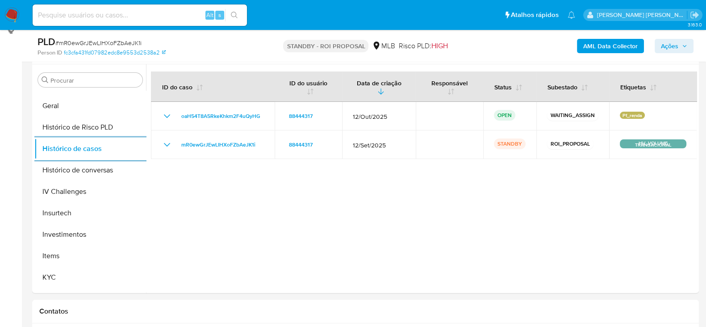
click at [143, 6] on div "Alt s" at bounding box center [140, 14] width 214 height 21
click at [168, 15] on input at bounding box center [140, 15] width 214 height 12
paste input "HcLtr46QdP8ypYq76vnP1406"
type input "HcLtr46QdP8ypYq76vnP1406"
click at [234, 15] on icon "search-icon" at bounding box center [234, 15] width 7 height 7
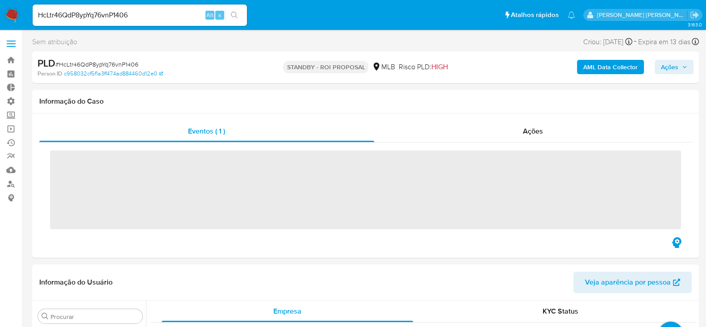
scroll to position [485, 0]
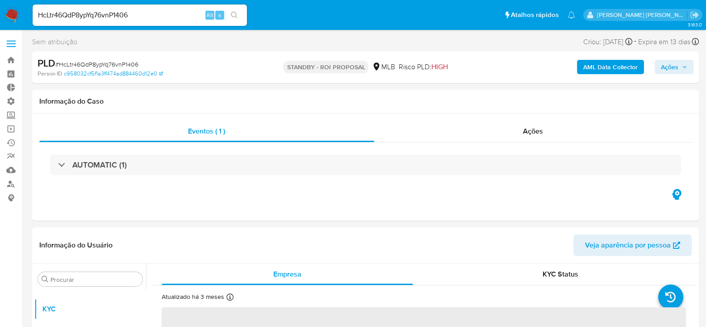
select select "10"
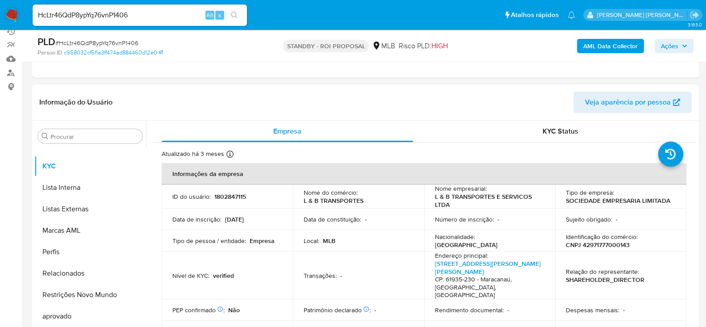
click at [593, 244] on p "CNPJ 42971777000143" at bounding box center [598, 245] width 64 height 8
copy p "42971777000143"
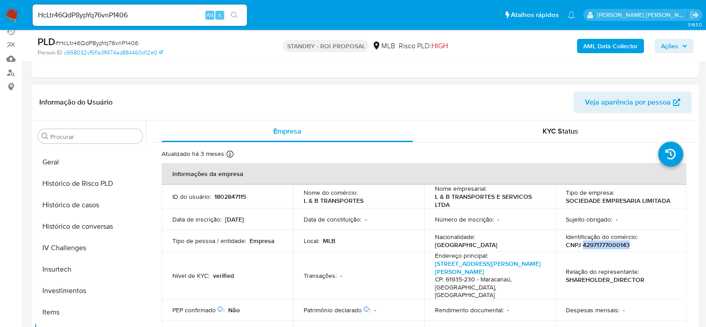
scroll to position [317, 0]
click at [107, 209] on button "Histórico de casos" at bounding box center [90, 204] width 112 height 21
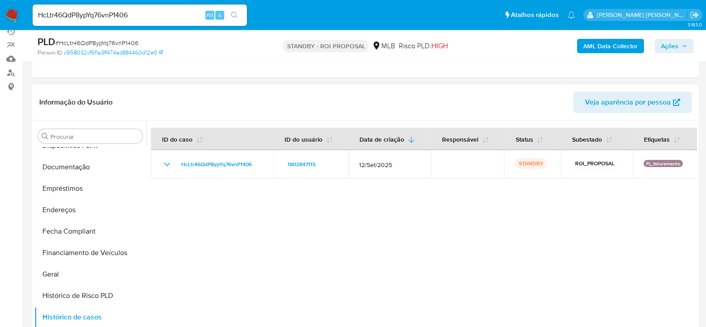
scroll to position [150, 0]
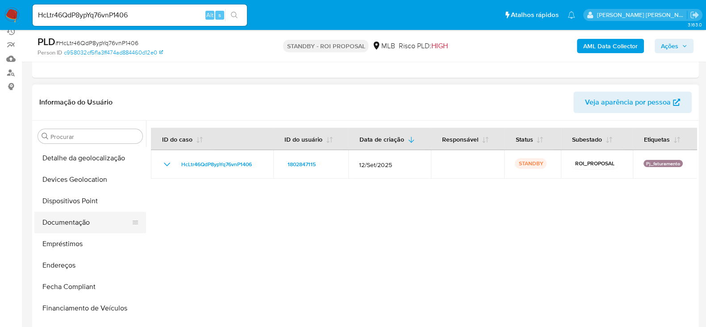
click at [87, 219] on button "Documentação" at bounding box center [86, 222] width 105 height 21
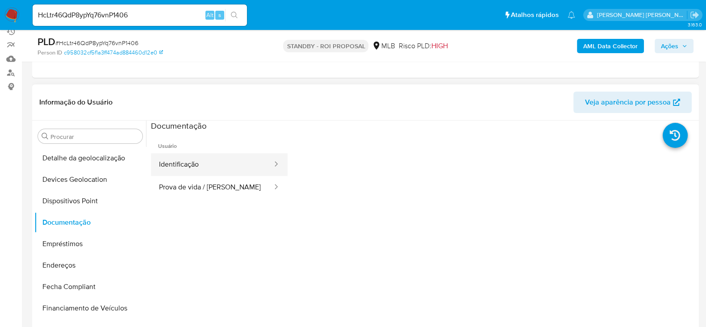
click at [210, 161] on button "Identificação" at bounding box center [212, 164] width 122 height 23
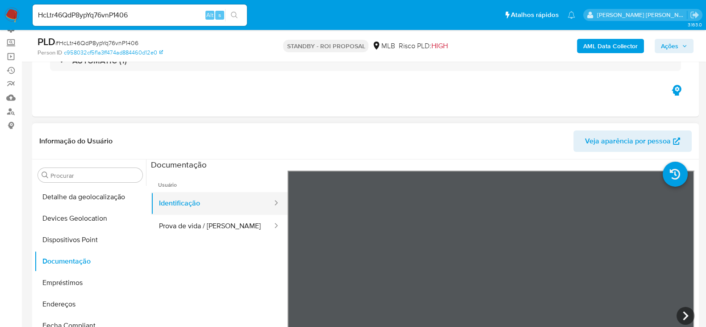
scroll to position [55, 0]
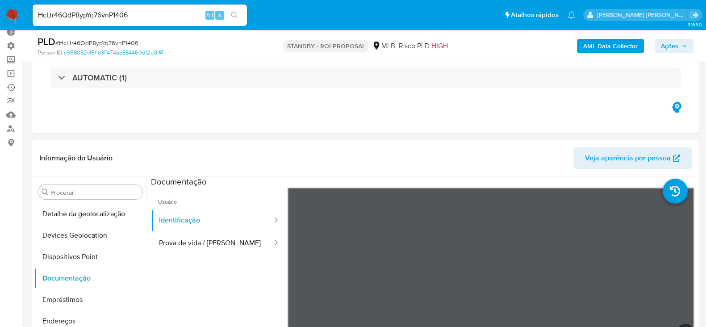
click at [72, 14] on input "HcLtr46QdP8ypYq76vnP1406" at bounding box center [140, 15] width 214 height 12
paste input "Cn4lRHb53YZ6DvPNZoQQWcZp"
type input "Cn4lRHb53YZ6DvPNZoQQWcZp"
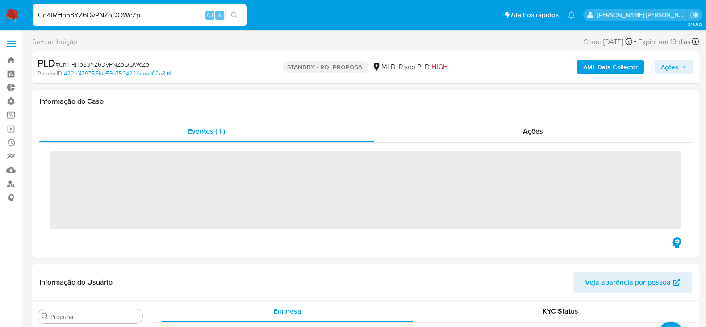
scroll to position [485, 0]
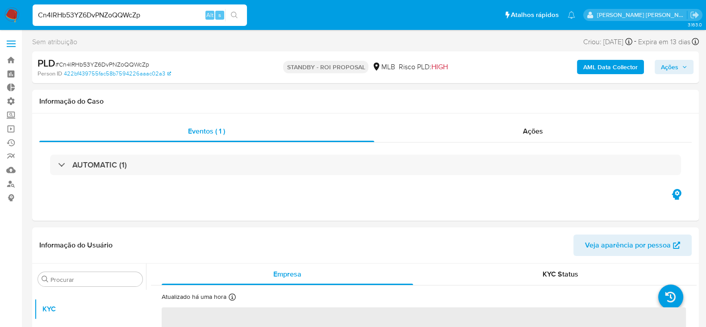
select select "10"
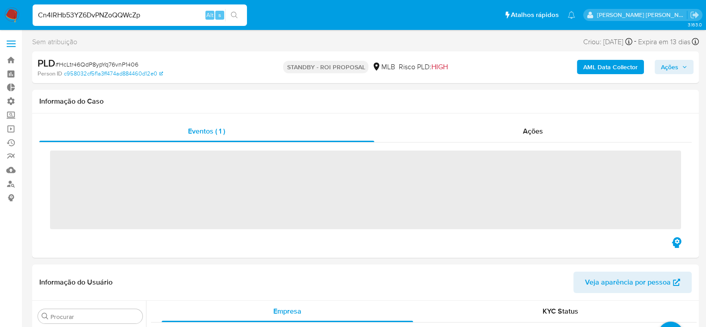
scroll to position [485, 0]
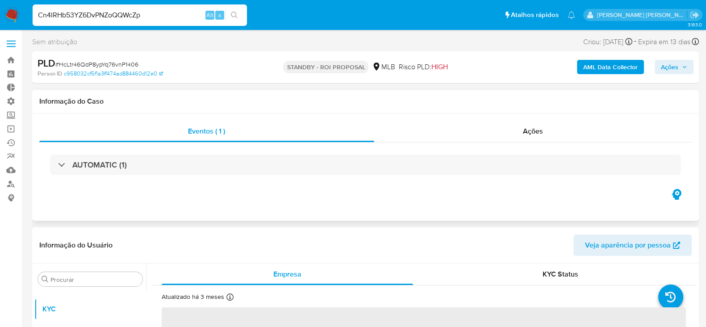
select select "10"
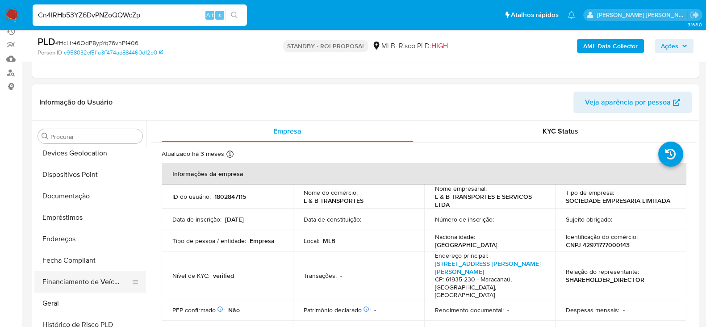
scroll to position [150, 0]
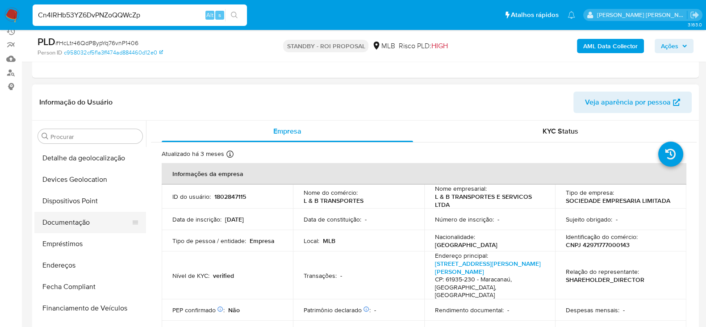
click at [76, 230] on button "Documentação" at bounding box center [86, 222] width 105 height 21
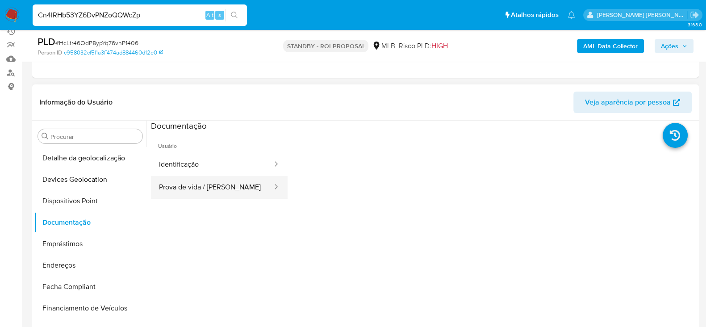
click at [190, 182] on button "Prova de vida / [PERSON_NAME]" at bounding box center [212, 187] width 122 height 23
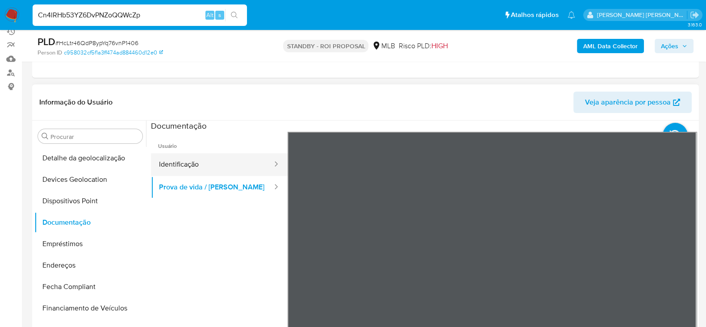
click at [186, 165] on button "Identificação" at bounding box center [212, 164] width 122 height 23
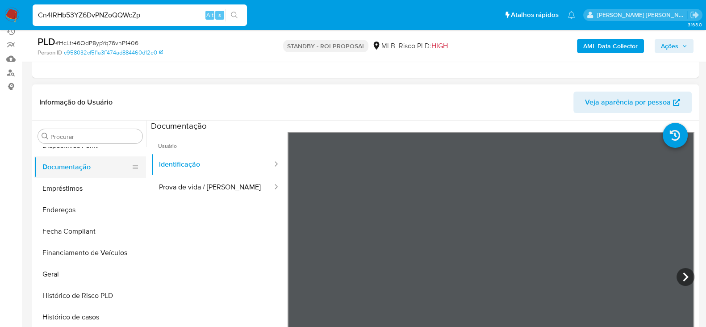
scroll to position [261, 0]
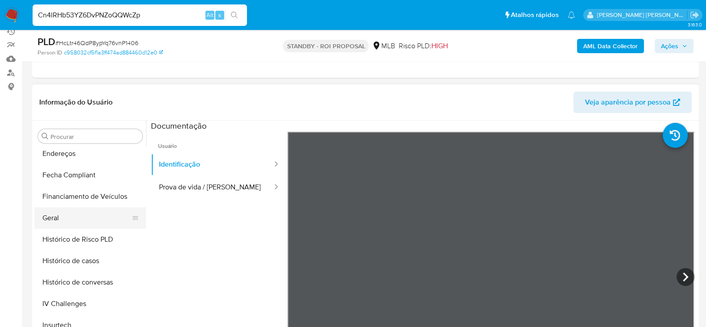
click at [70, 217] on button "Geral" at bounding box center [86, 217] width 105 height 21
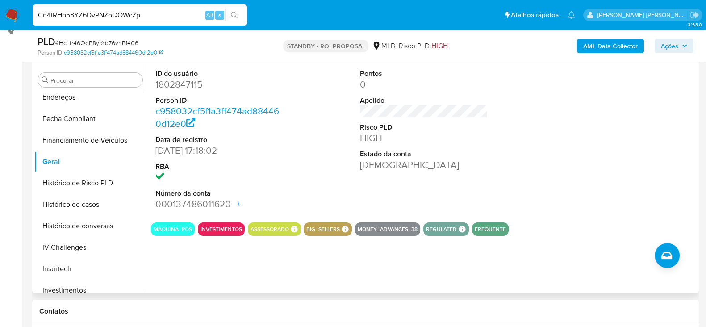
scroll to position [223, 0]
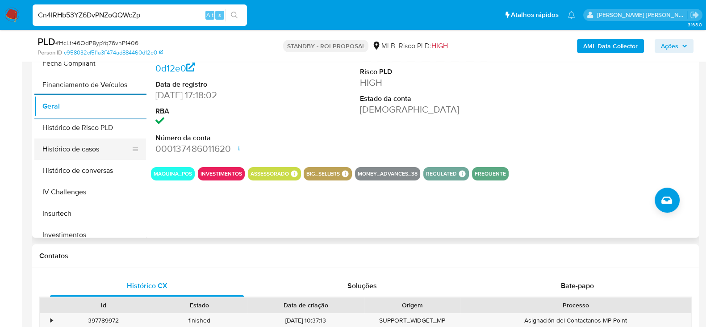
click at [68, 145] on button "Histórico de casos" at bounding box center [86, 149] width 105 height 21
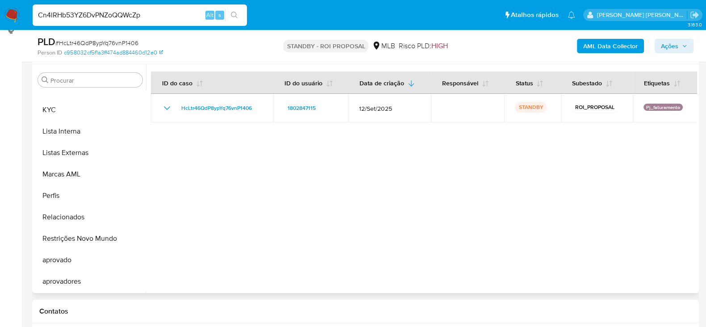
scroll to position [429, 0]
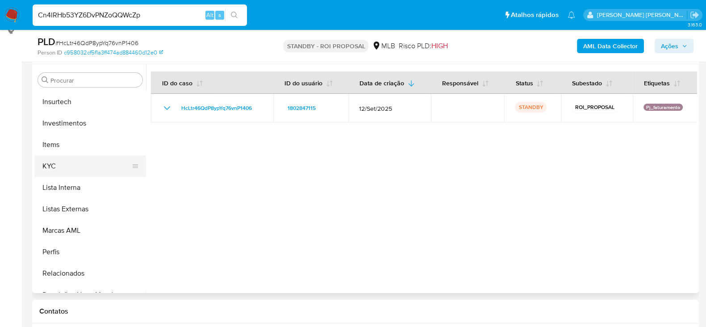
click at [63, 173] on button "KYC" at bounding box center [86, 165] width 105 height 21
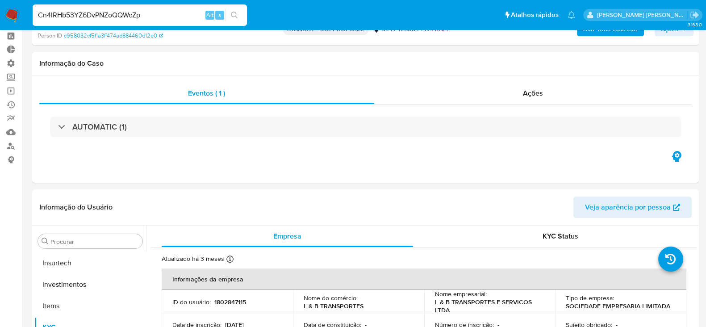
scroll to position [55, 0]
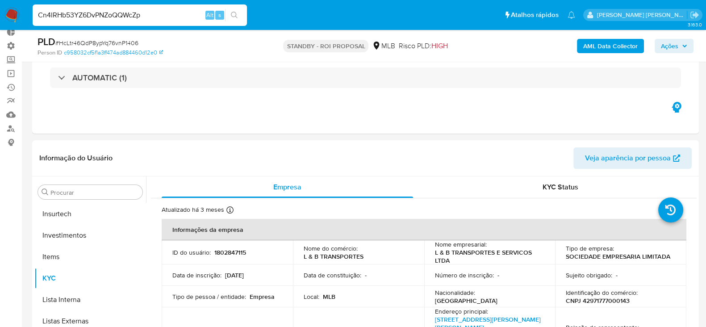
click at [92, 12] on input "Cn4lRHb53YZ6DvPNZoQQWcZp" at bounding box center [140, 15] width 214 height 12
click at [238, 19] on button "search-icon" at bounding box center [234, 15] width 18 height 13
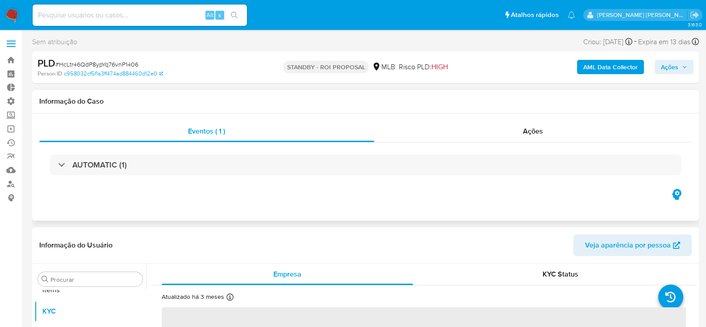
scroll to position [485, 0]
select select "10"
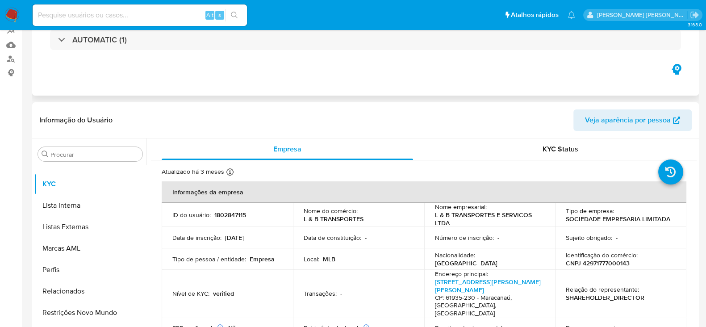
scroll to position [0, 0]
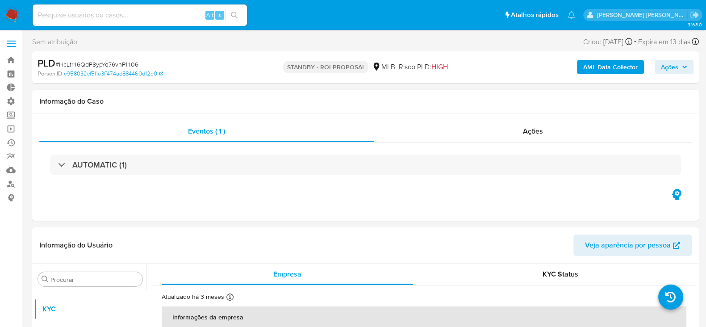
click at [106, 17] on input at bounding box center [140, 15] width 214 height 12
paste input "Cn4lRHb53YZ6DvPNZoQQWcZp"
type input "Cn4lRHb53YZ6DvPNZoQQWcZp"
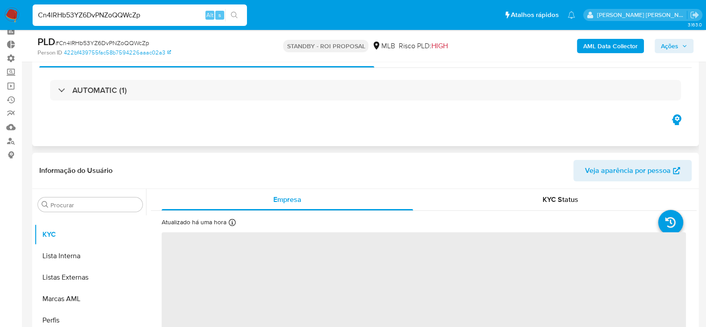
scroll to position [111, 0]
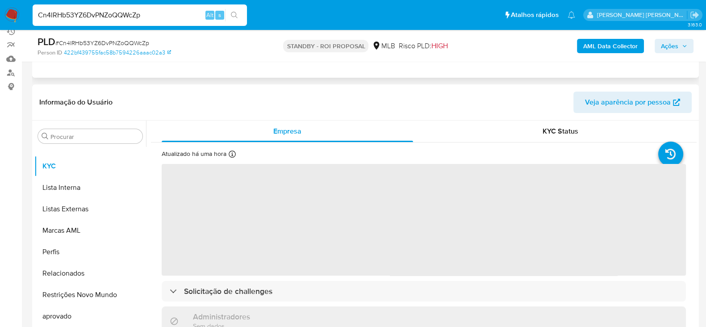
select select "10"
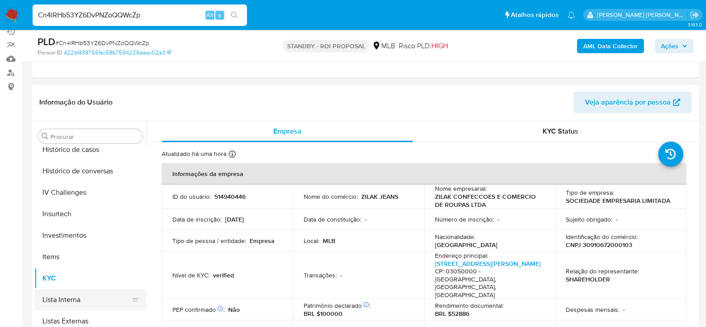
scroll to position [205, 0]
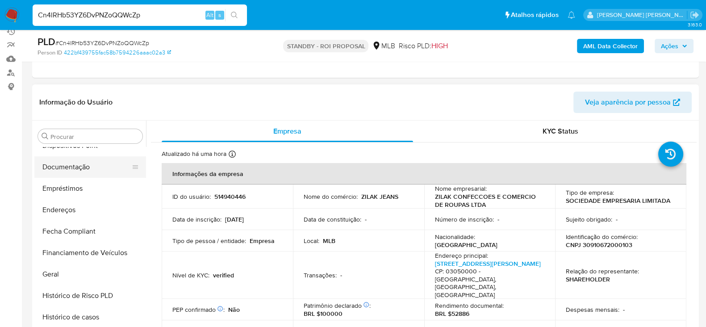
click at [101, 175] on button "Documentação" at bounding box center [86, 166] width 105 height 21
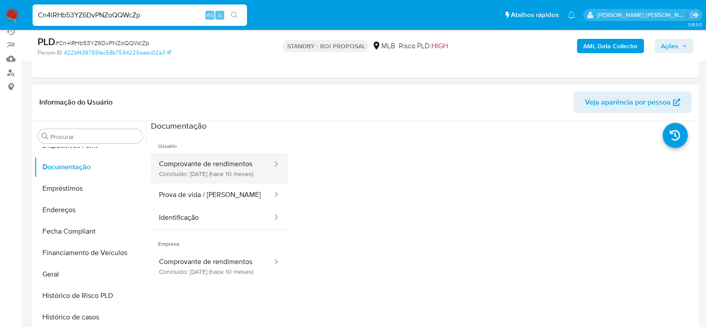
click at [209, 164] on button "Comprovante de rendimentos Concluído: 16/12/2024 (hace 10 meses)" at bounding box center [212, 168] width 122 height 30
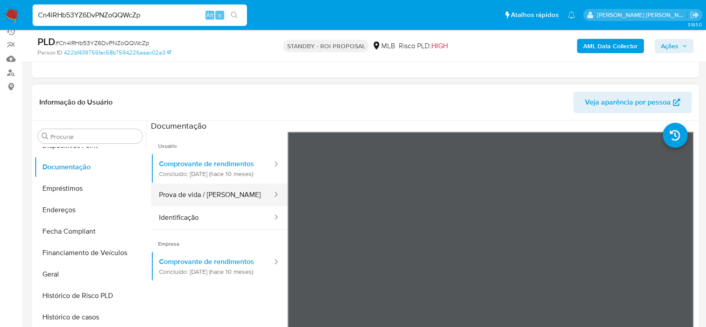
click at [178, 200] on button "Prova de vida / Selfie" at bounding box center [212, 195] width 122 height 23
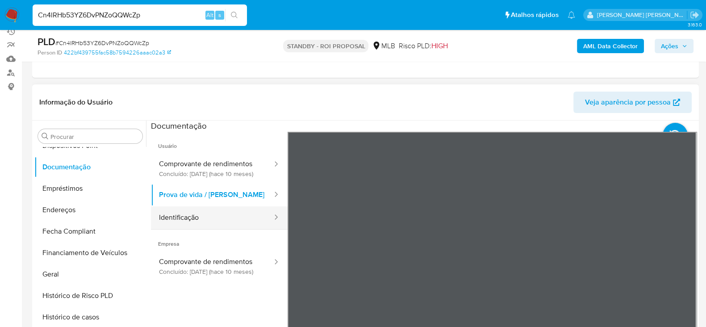
click at [194, 222] on button "Identificação" at bounding box center [212, 217] width 122 height 23
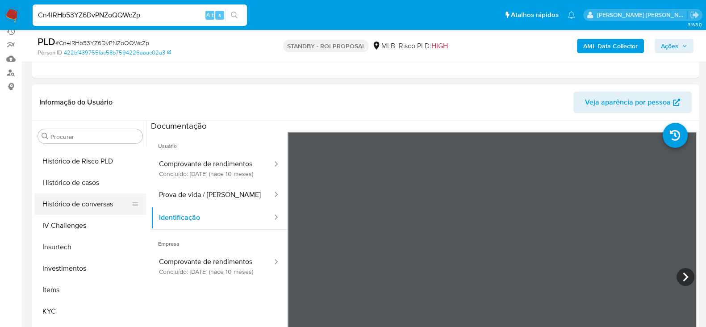
scroll to position [317, 0]
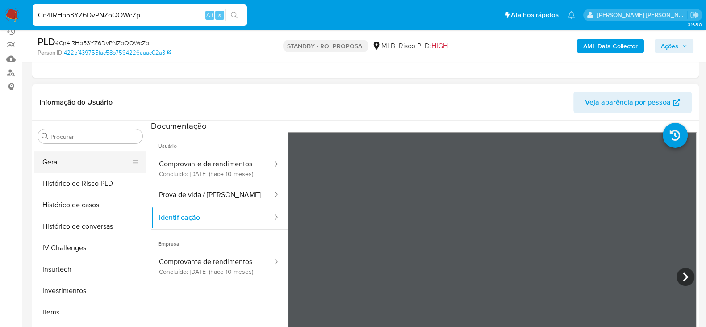
click at [46, 165] on button "Geral" at bounding box center [86, 161] width 105 height 21
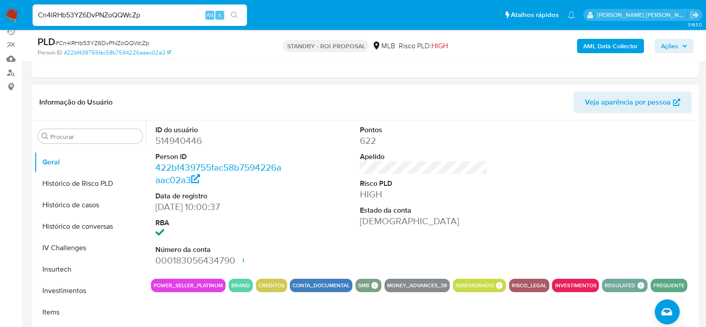
scroll to position [168, 0]
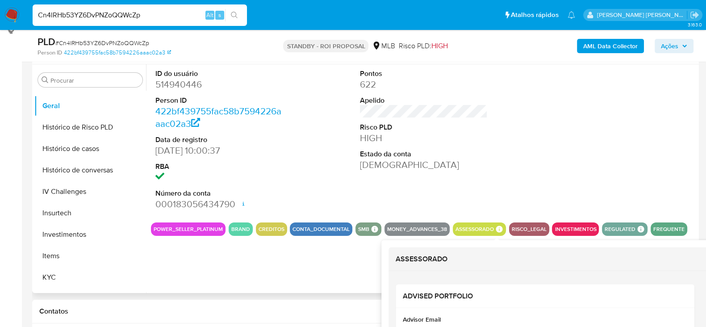
click at [496, 227] on icon at bounding box center [499, 229] width 7 height 7
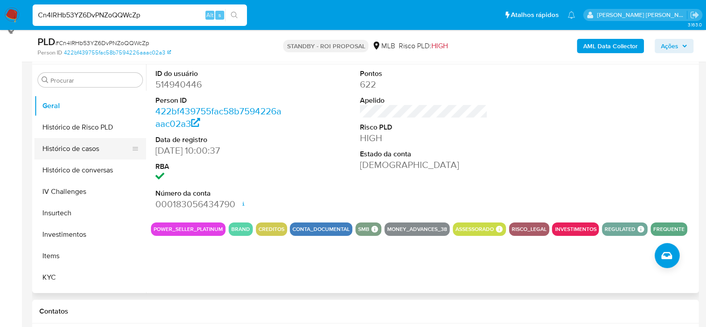
click at [93, 150] on button "Histórico de casos" at bounding box center [86, 148] width 105 height 21
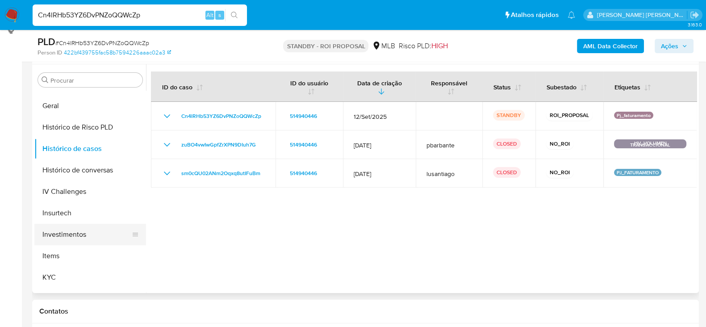
scroll to position [373, 0]
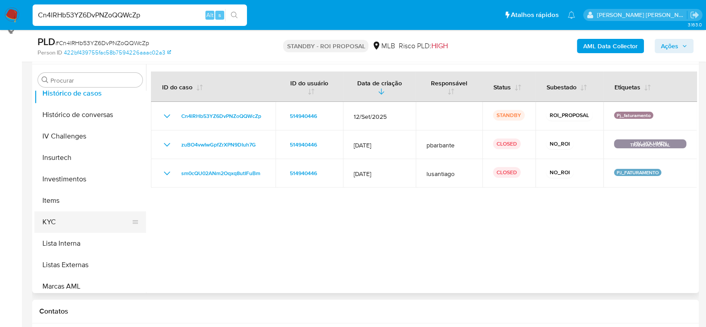
click at [50, 220] on button "KYC" at bounding box center [86, 221] width 105 height 21
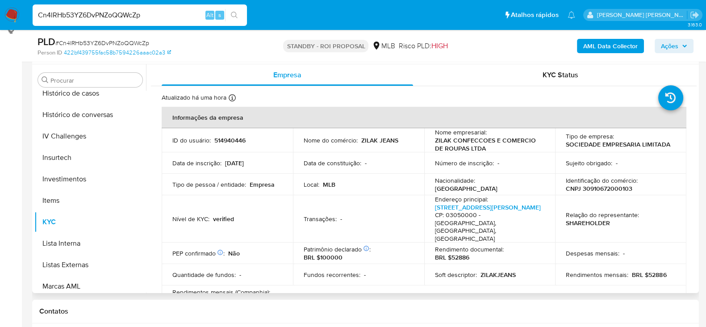
scroll to position [55, 0]
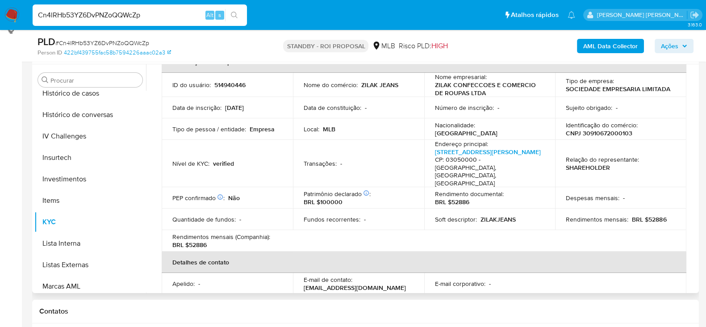
click at [607, 129] on p "CNPJ 30910672000103" at bounding box center [599, 133] width 67 height 8
copy p "30910672000103"
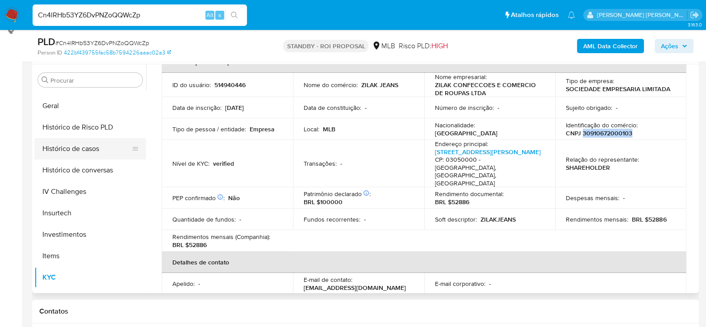
click at [66, 146] on button "Histórico de casos" at bounding box center [86, 148] width 105 height 21
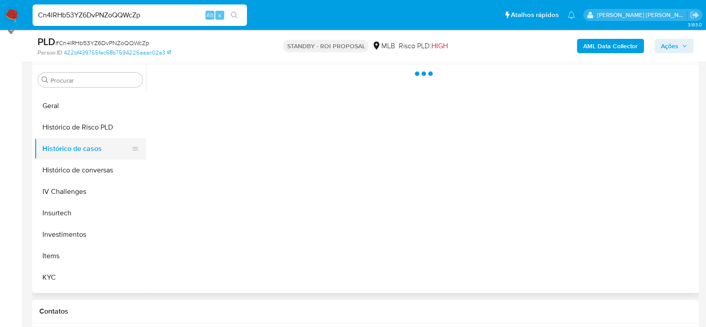
scroll to position [0, 0]
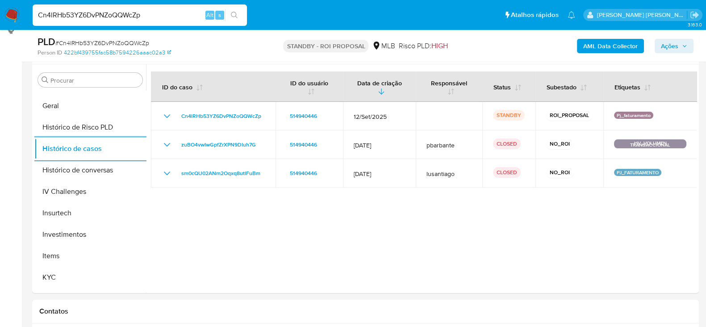
click at [92, 17] on input "Cn4lRHb53YZ6DvPNZoQQWcZp" at bounding box center [140, 15] width 214 height 12
paste input "UWGpJBdiRfflqQX6pxi33jMa"
type input "UWGpJBdiRfflqQX6pxi33jMa"
click at [238, 17] on button "search-icon" at bounding box center [234, 15] width 18 height 13
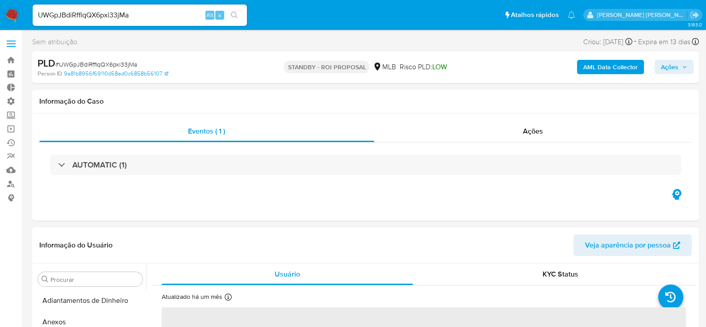
select select "10"
click at [78, 19] on input "UWGpJBdiRfflqQX6pxi33jMa" at bounding box center [140, 15] width 214 height 12
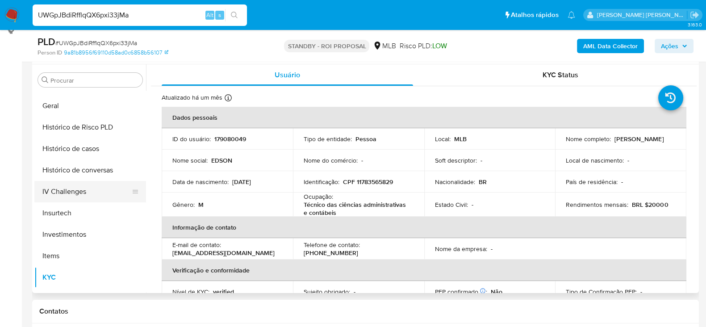
scroll to position [261, 0]
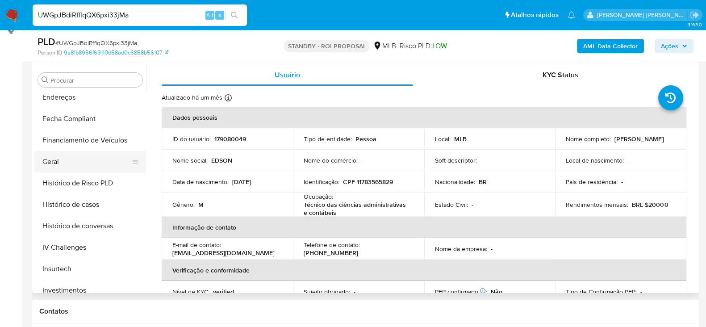
click at [83, 165] on button "Geral" at bounding box center [86, 161] width 105 height 21
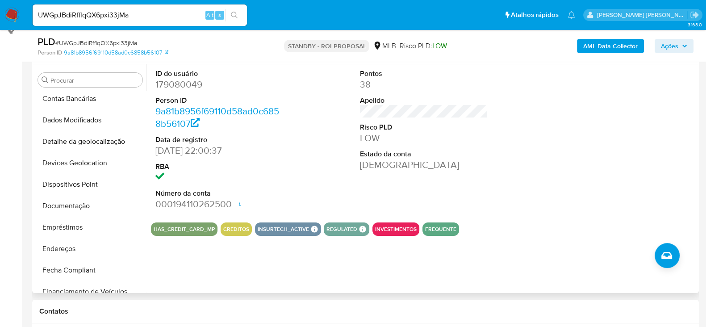
scroll to position [111, 0]
click at [71, 204] on button "Documentação" at bounding box center [86, 204] width 105 height 21
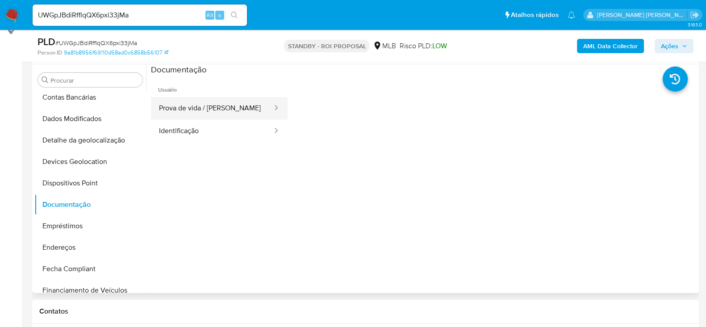
click at [202, 111] on button "Prova de vida / Selfie" at bounding box center [212, 108] width 122 height 23
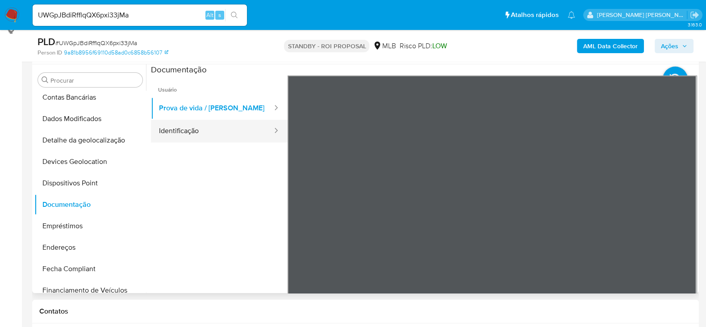
drag, startPoint x: 190, startPoint y: 137, endPoint x: 183, endPoint y: 133, distance: 8.4
click at [190, 137] on button "Identificação" at bounding box center [212, 131] width 122 height 23
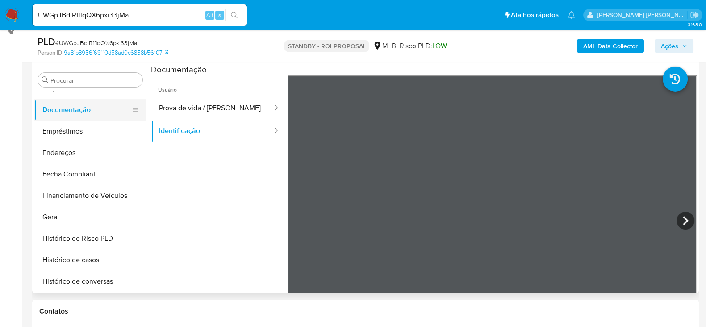
scroll to position [223, 0]
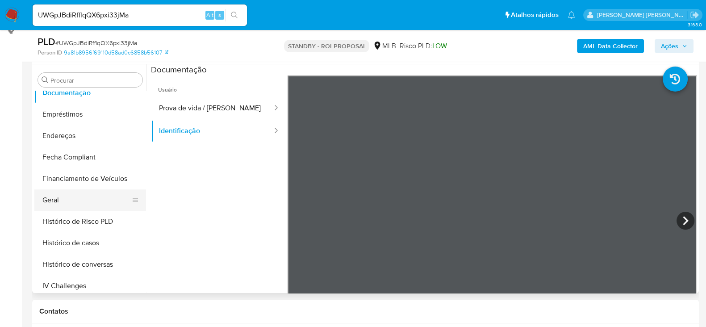
click at [74, 198] on button "Geral" at bounding box center [86, 199] width 105 height 21
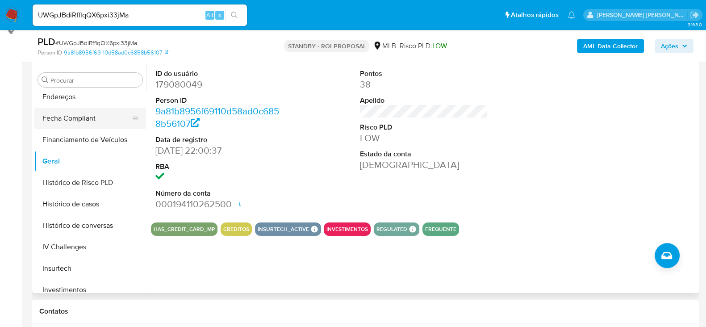
scroll to position [279, 0]
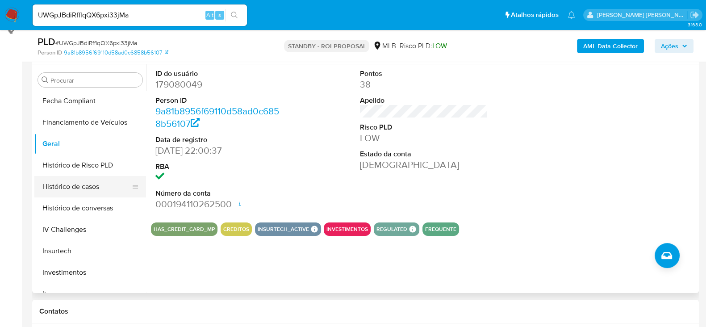
click at [76, 184] on button "Histórico de casos" at bounding box center [86, 186] width 105 height 21
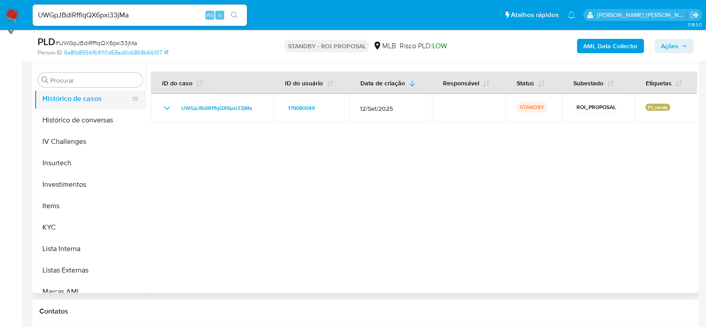
scroll to position [391, 0]
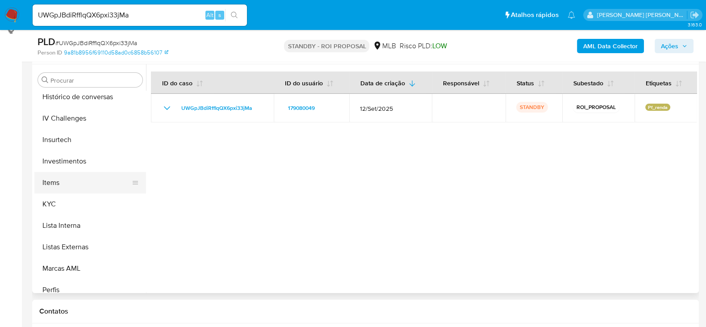
click at [89, 189] on button "Items" at bounding box center [86, 182] width 105 height 21
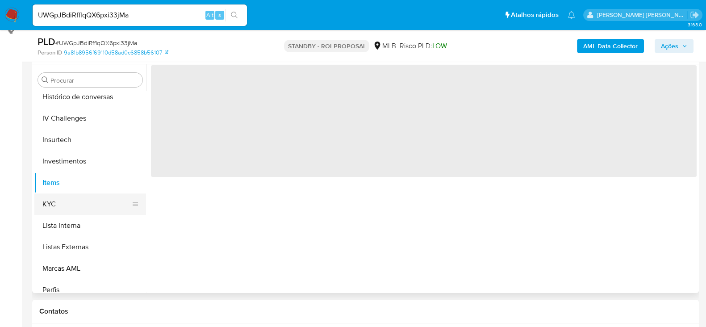
click at [85, 200] on button "KYC" at bounding box center [86, 203] width 105 height 21
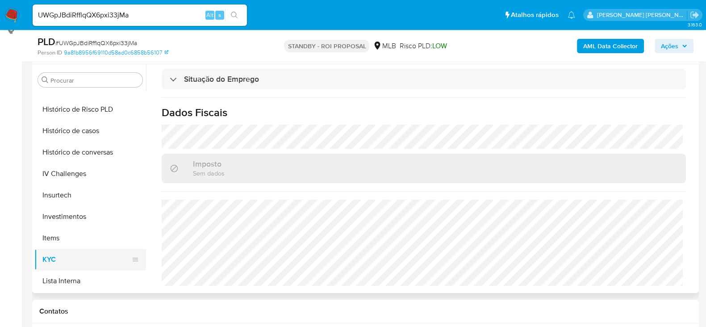
scroll to position [279, 0]
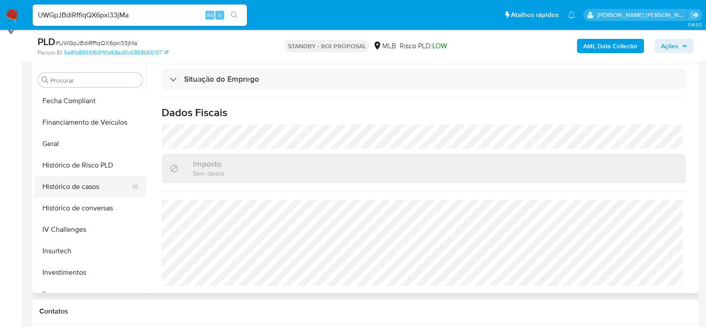
click at [87, 191] on button "Histórico de casos" at bounding box center [86, 186] width 105 height 21
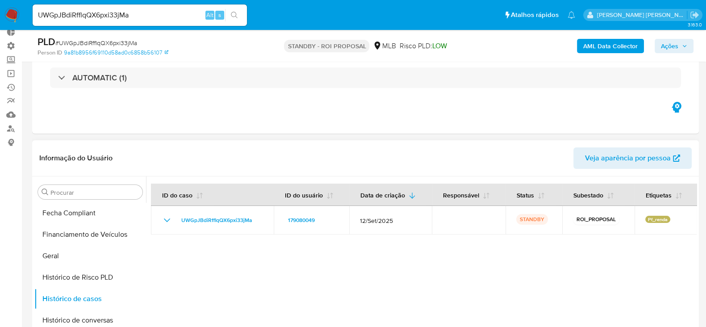
scroll to position [168, 0]
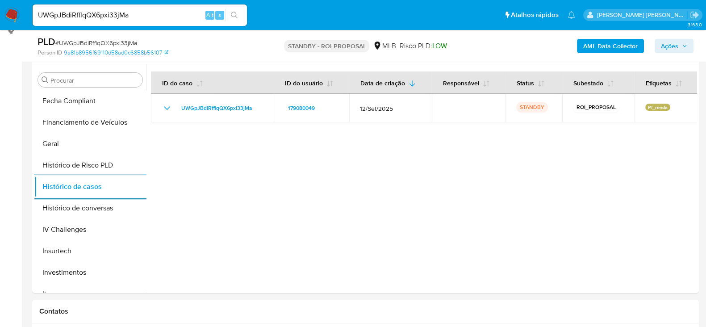
click at [108, 15] on input "UWGpJBdiRfflqQX6pxi33jMa" at bounding box center [140, 15] width 214 height 12
paste input "TLXJXcgzDIxwNMIPoCqD4G3X"
type input "TLXJXcgzDIxwNMIPoCqD4G3X"
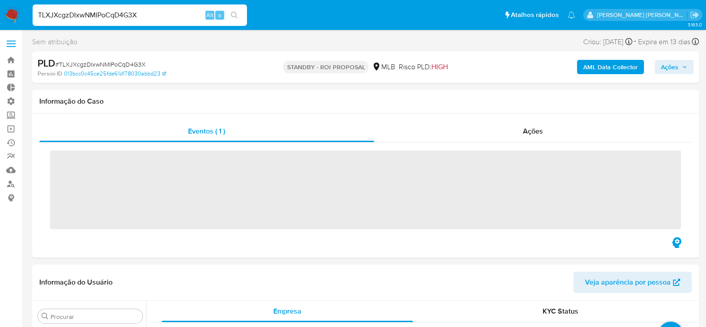
scroll to position [479, 0]
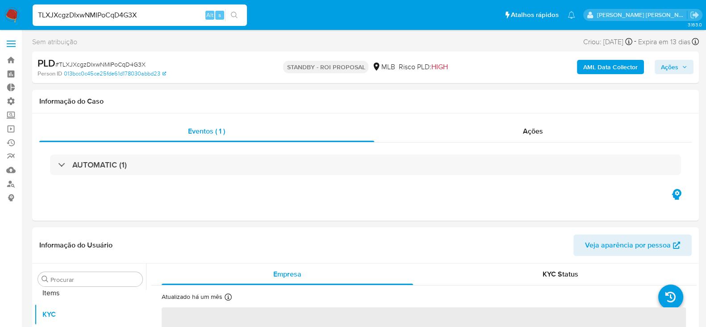
select select "10"
click at [76, 9] on input "TLXJXcgzDIxwNMIPoCqD4G3X" at bounding box center [140, 15] width 214 height 12
click at [78, 13] on input "TLXJXcgzDIxwNMIPoCqD4G3X" at bounding box center [140, 15] width 214 height 12
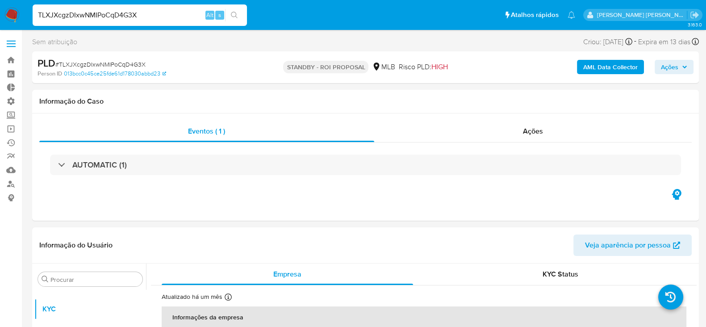
click at [78, 13] on input "TLXJXcgzDIxwNMIPoCqD4G3X" at bounding box center [140, 15] width 214 height 12
paste input "ADIv2qGiXGFVID3b2d1Yex9p"
type input "ADIv2qGiXGFVID3b2d1Yex9p"
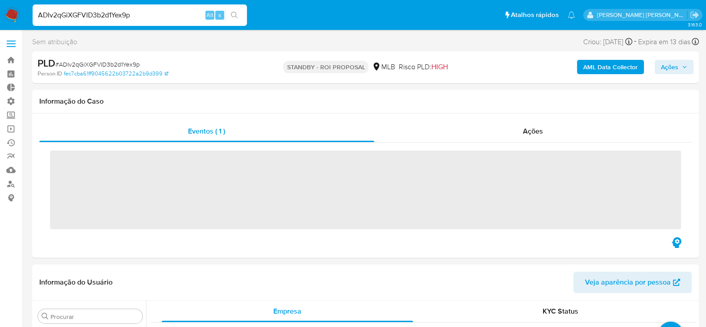
scroll to position [485, 0]
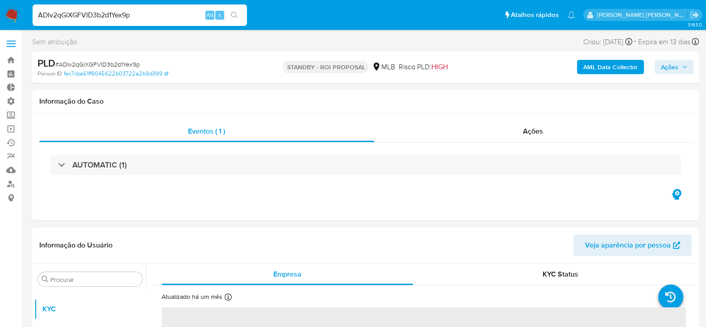
select select "10"
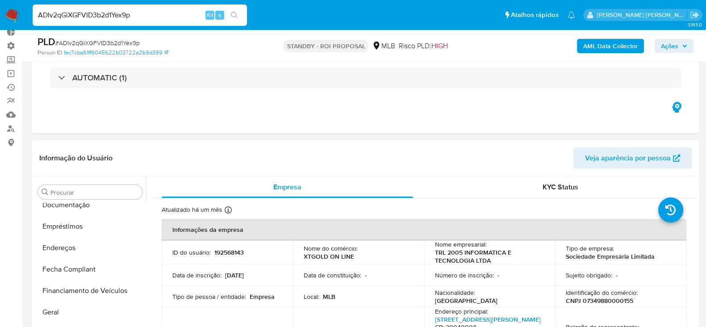
scroll to position [205, 0]
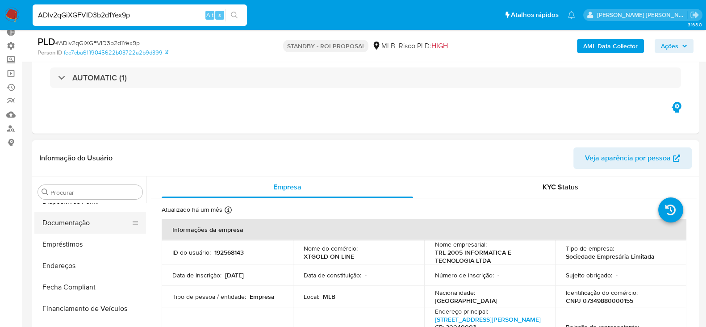
click at [77, 220] on button "Documentação" at bounding box center [86, 222] width 105 height 21
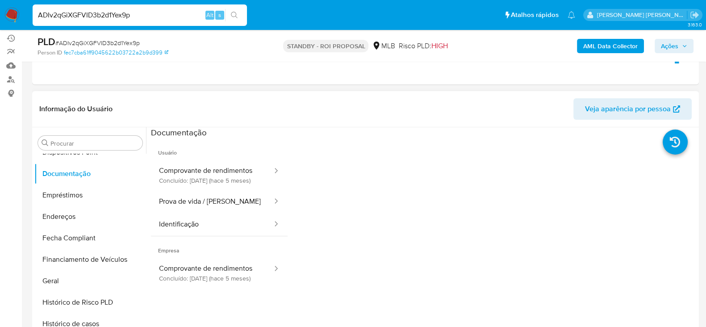
scroll to position [168, 0]
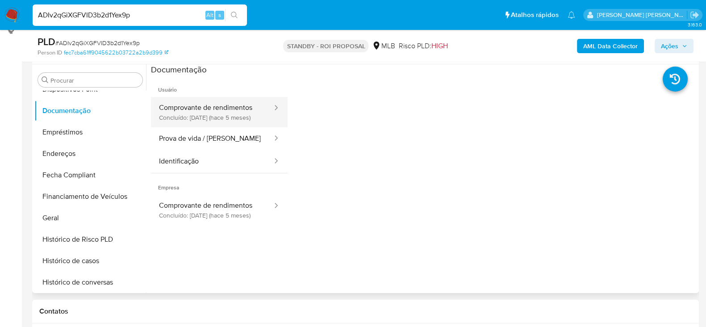
click at [244, 101] on button "Comprovante de rendimentos Concluído: 19/05/2025 (hace 5 meses)" at bounding box center [212, 112] width 122 height 30
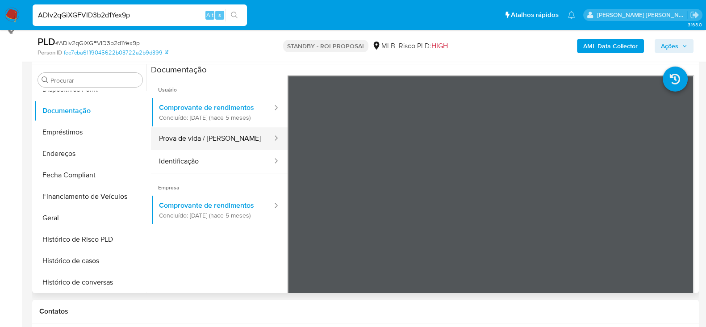
click at [213, 148] on button "Prova de vida / Selfie" at bounding box center [212, 138] width 122 height 23
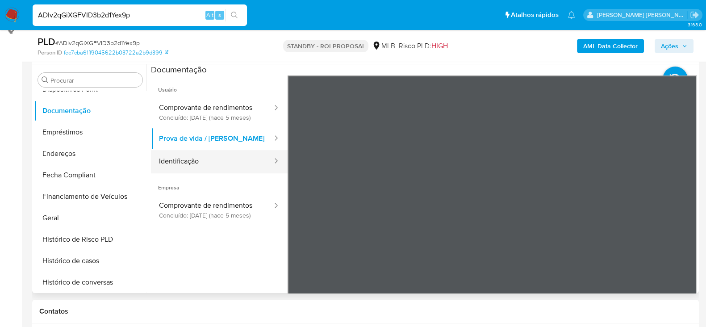
click at [232, 173] on button "Identificação" at bounding box center [212, 161] width 122 height 23
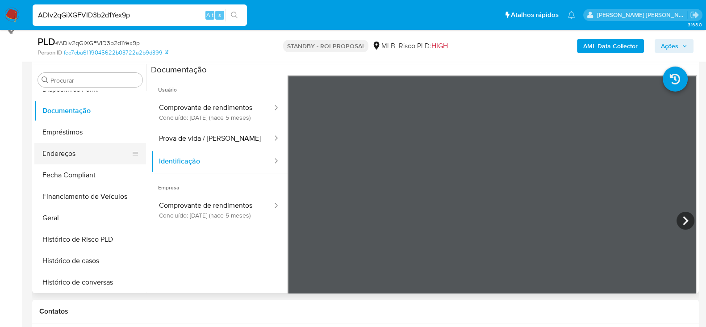
scroll to position [261, 0]
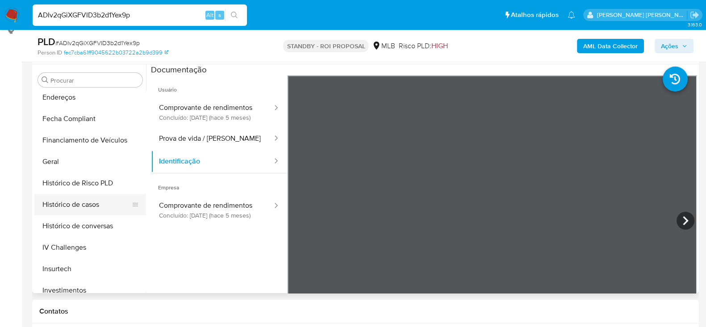
click at [73, 200] on button "Histórico de casos" at bounding box center [86, 204] width 105 height 21
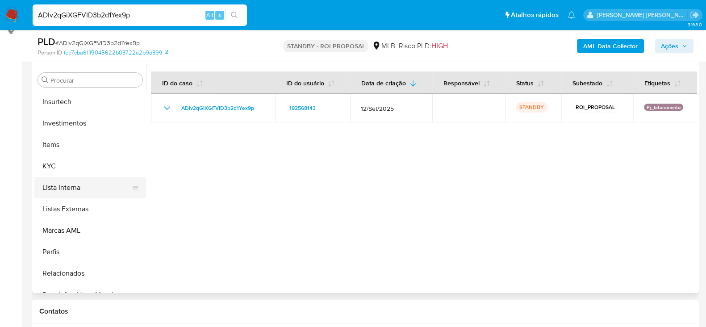
scroll to position [429, 0]
click at [62, 163] on button "KYC" at bounding box center [86, 165] width 105 height 21
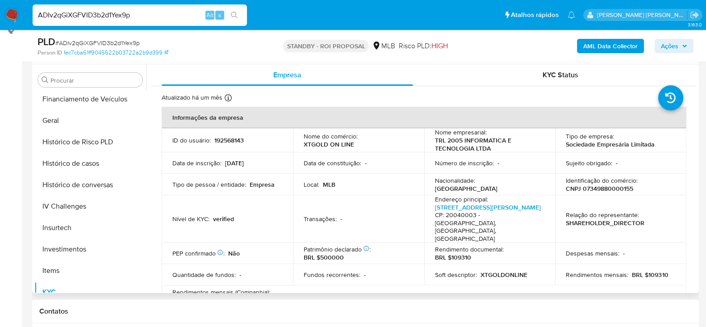
scroll to position [261, 0]
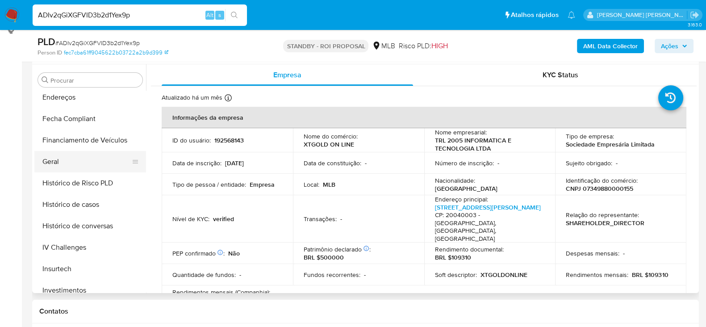
click at [61, 164] on button "Geral" at bounding box center [86, 161] width 105 height 21
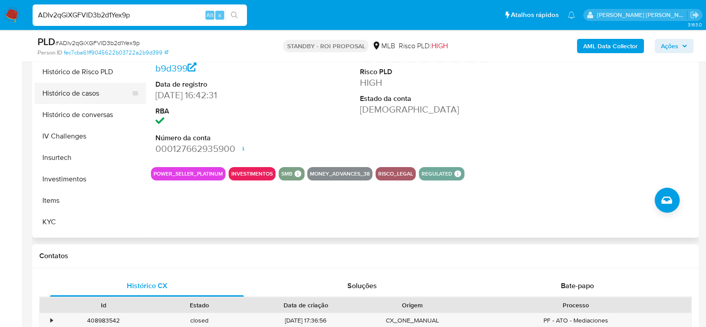
scroll to position [373, 0]
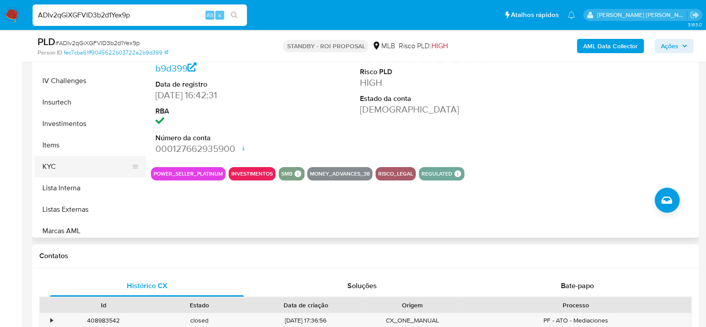
click at [78, 173] on button "KYC" at bounding box center [86, 166] width 105 height 21
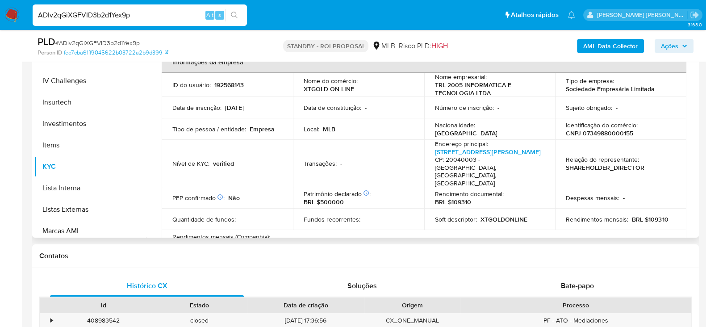
click at [616, 133] on p "CNPJ 07349880000155" at bounding box center [599, 133] width 67 height 8
copy p "07349880000155"
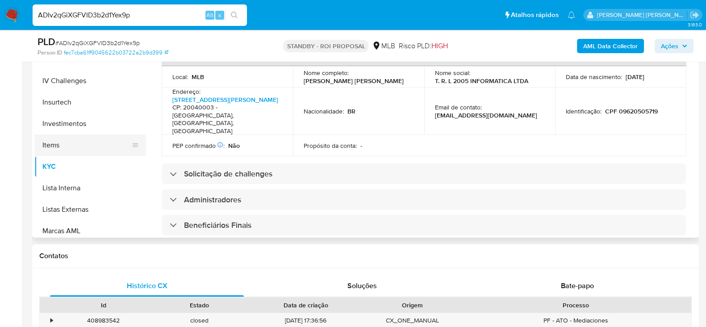
scroll to position [261, 0]
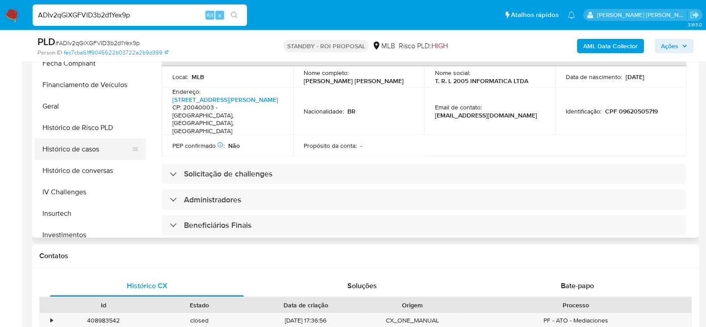
click at [65, 147] on button "Histórico de casos" at bounding box center [86, 149] width 105 height 21
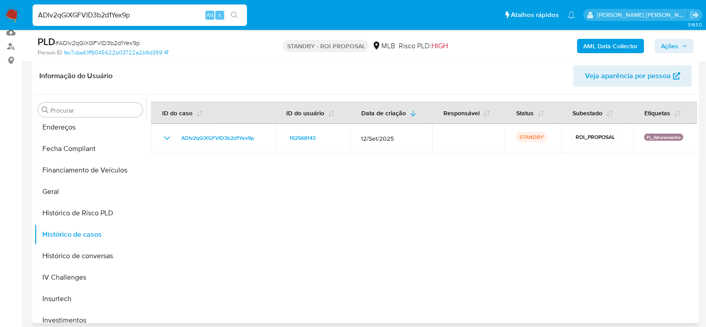
scroll to position [111, 0]
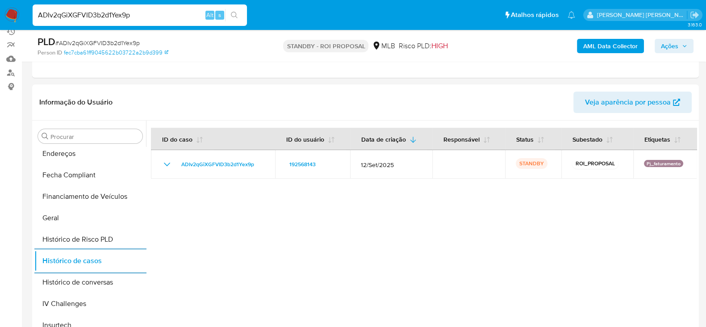
click at [101, 17] on input "ADIv2qGiXGFVID3b2d1Yex9p" at bounding box center [140, 15] width 214 height 12
paste input "P2xj7nR3LirvlkEwMy4RDj9J"
type input "P2xj7nR3LirvlkEwMy4RDj9J"
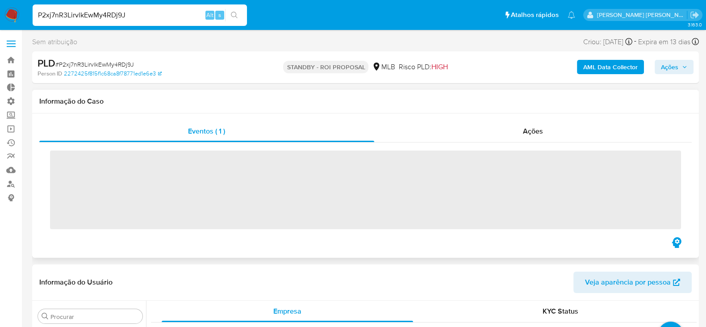
scroll to position [485, 0]
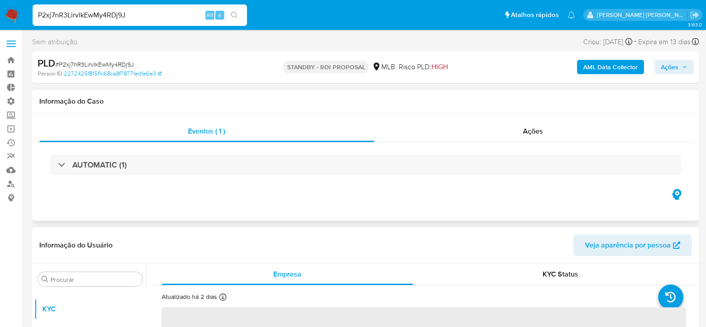
select select "10"
click at [13, 130] on link "Operações em massa" at bounding box center [53, 129] width 106 height 14
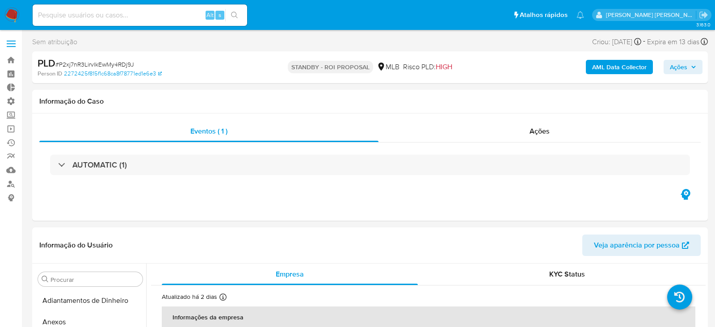
select select "10"
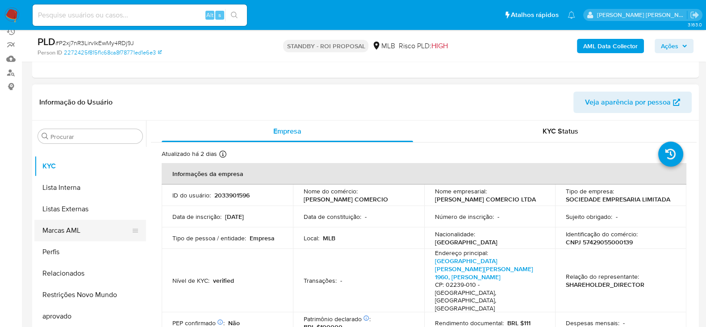
scroll to position [205, 0]
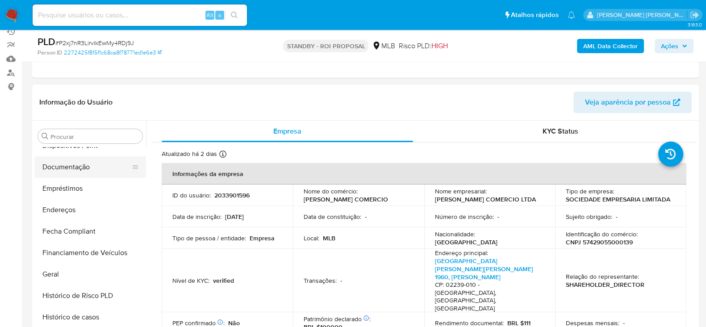
click at [66, 159] on button "Documentação" at bounding box center [86, 166] width 105 height 21
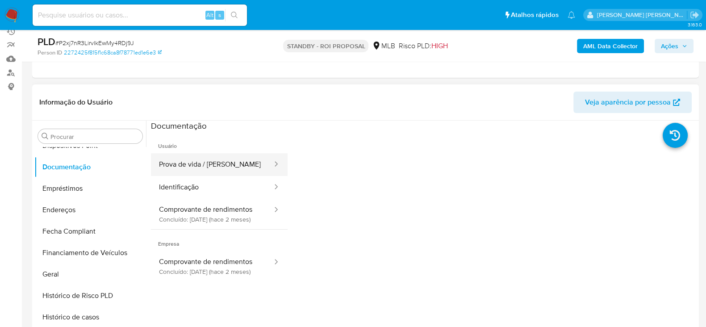
click at [220, 166] on button "Prova de vida / [PERSON_NAME]" at bounding box center [212, 164] width 122 height 23
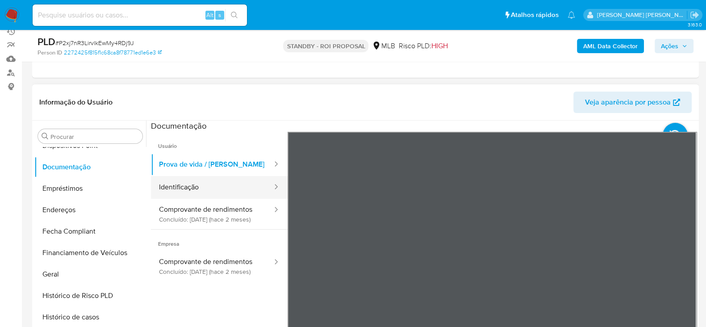
click at [169, 191] on button "Identificação" at bounding box center [212, 187] width 122 height 23
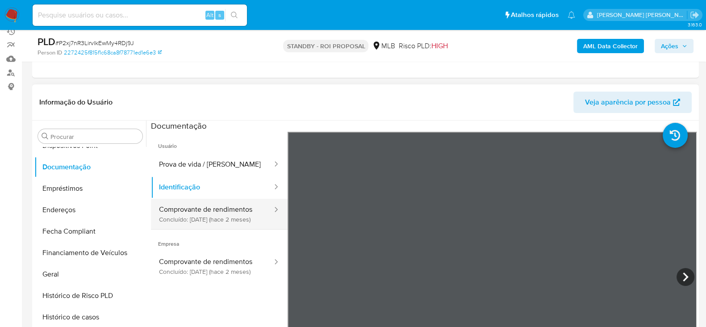
click at [208, 213] on button "Comprovante de rendimentos Concluído: [DATE] (hace 2 meses)" at bounding box center [212, 214] width 122 height 30
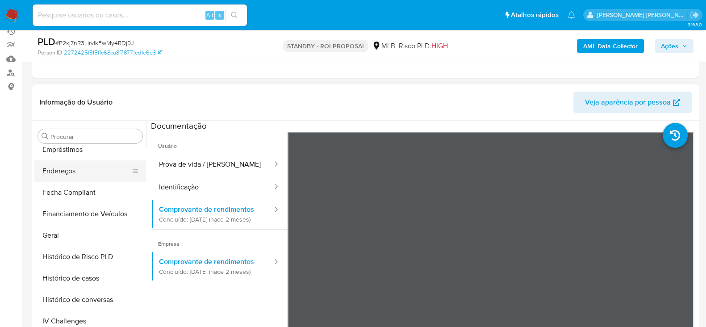
scroll to position [261, 0]
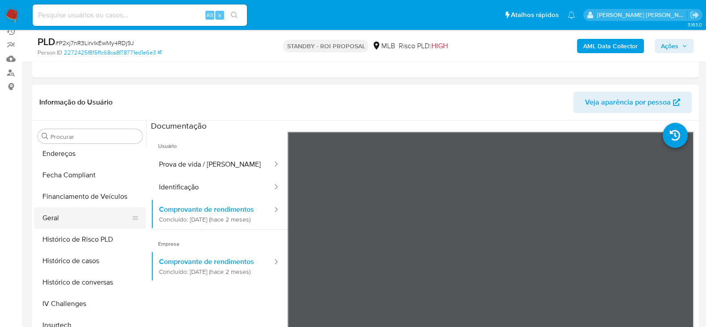
click at [64, 217] on button "Geral" at bounding box center [86, 217] width 105 height 21
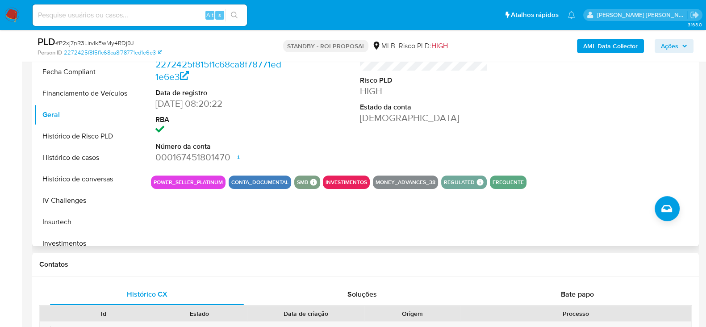
scroll to position [223, 0]
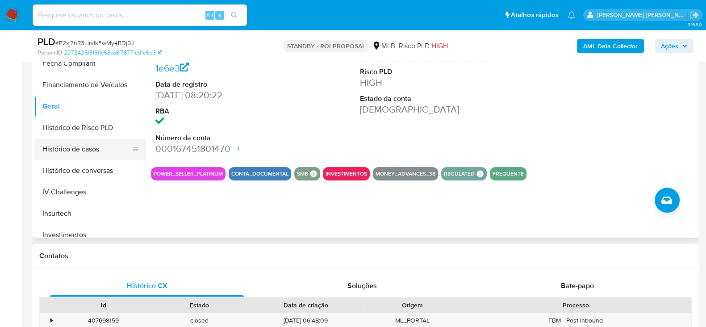
click at [96, 153] on button "Histórico de casos" at bounding box center [86, 149] width 105 height 21
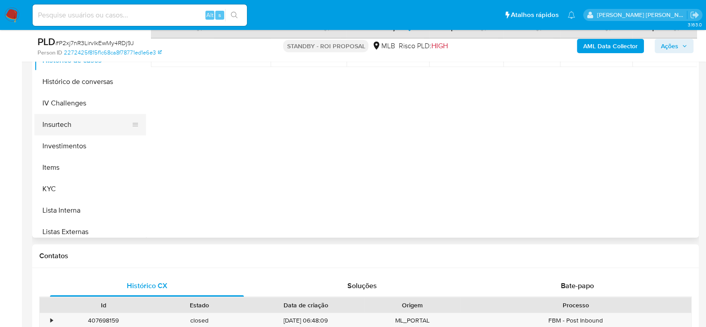
scroll to position [373, 0]
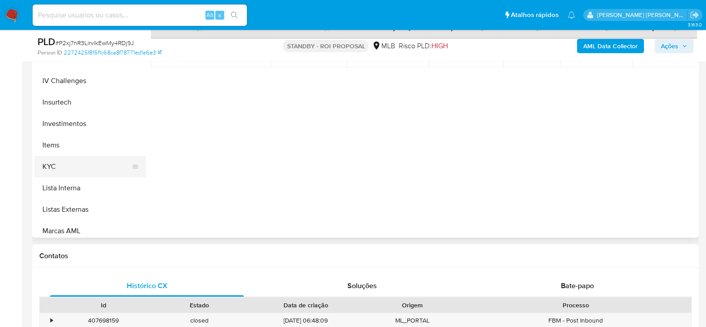
click at [72, 163] on button "KYC" at bounding box center [86, 166] width 105 height 21
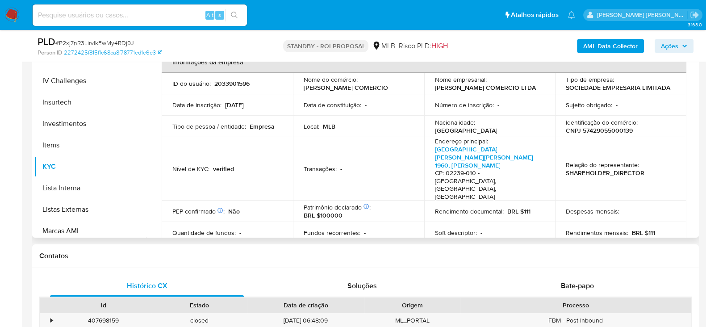
click at [605, 134] on p "CNPJ 57429055000139" at bounding box center [599, 130] width 67 height 8
copy p "57429055000139"
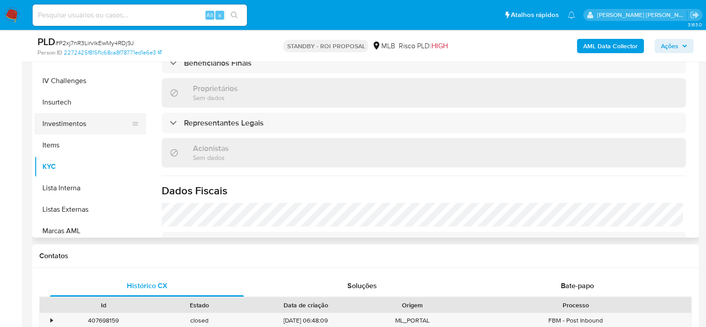
scroll to position [261, 0]
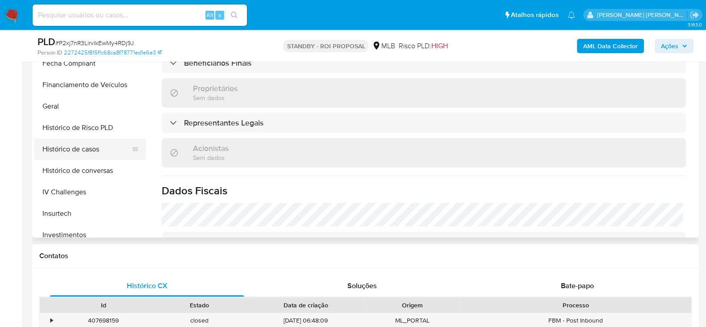
click at [87, 155] on button "Histórico de casos" at bounding box center [86, 149] width 105 height 21
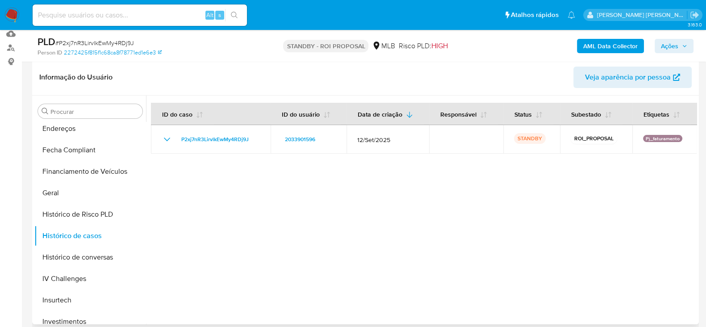
scroll to position [111, 0]
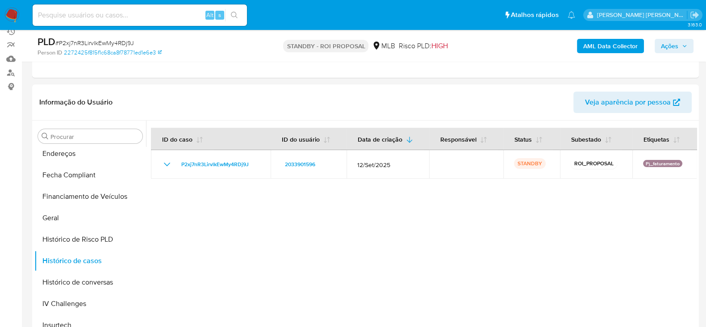
click at [103, 21] on div "Alt s" at bounding box center [140, 14] width 214 height 21
click at [102, 20] on div "Alt s" at bounding box center [140, 14] width 214 height 21
click at [102, 8] on div "Alt s" at bounding box center [140, 14] width 214 height 21
click at [101, 14] on input at bounding box center [140, 15] width 214 height 12
paste input "eRhPi1LTKSmBLzd8INAv6nF7"
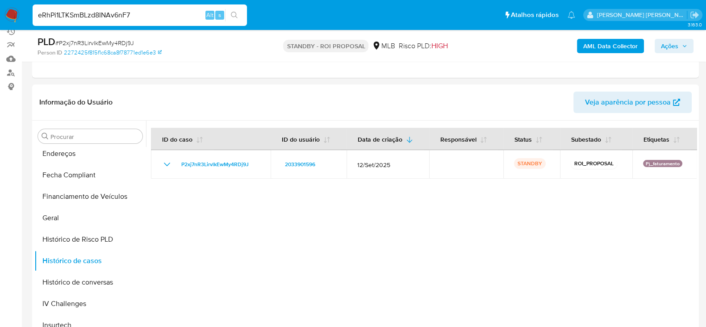
type input "eRhPi1LTKSmBLzd8INAv6nF7"
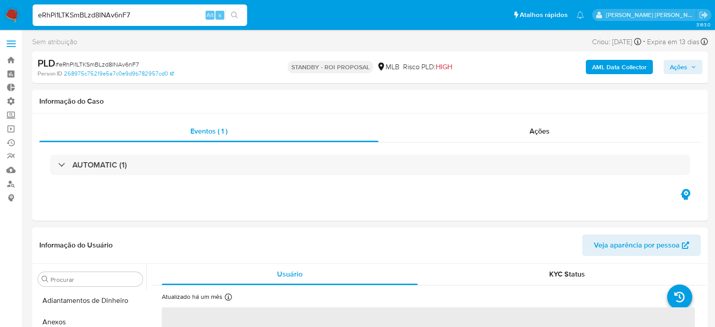
select select "10"
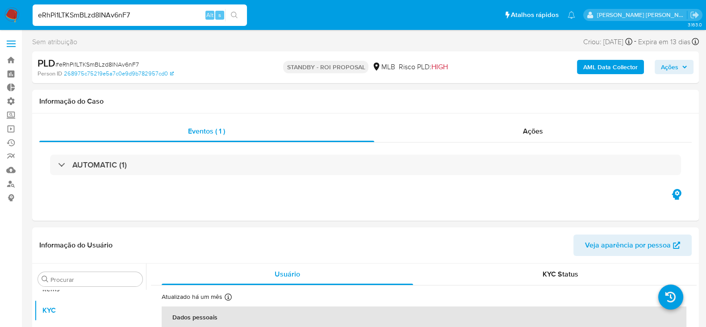
scroll to position [485, 0]
click at [101, 15] on input "eRhPi1LTKSmBLzd8INAv6nF7" at bounding box center [140, 15] width 214 height 12
paste input "a1rAEj3FSlVLkKQnoKDAjKpe"
type input "a1rAEj3FSlVLkKQnoKDAjKpe"
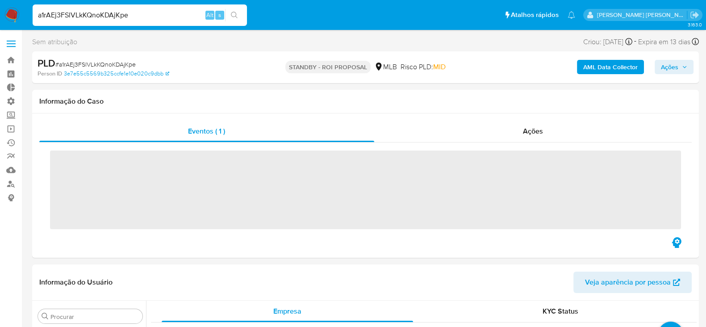
scroll to position [475, 0]
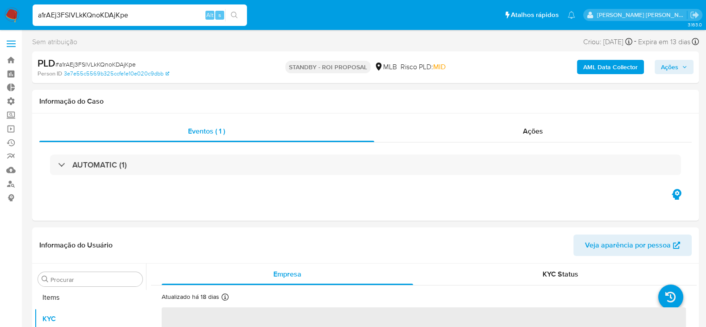
select select "10"
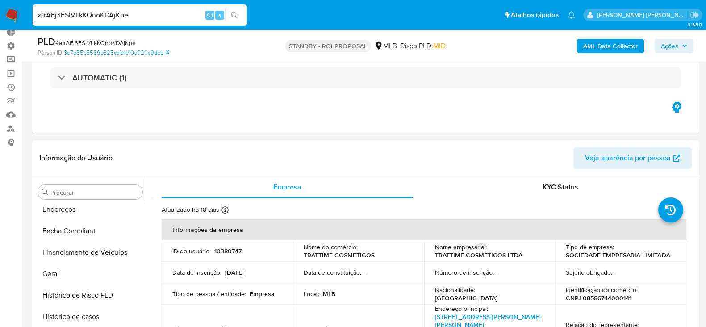
scroll to position [205, 0]
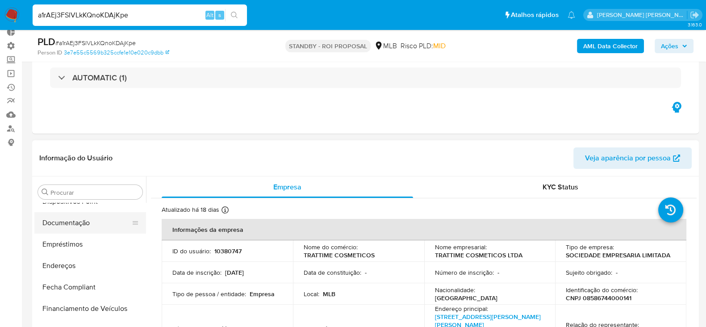
click at [76, 220] on button "Documentação" at bounding box center [86, 222] width 105 height 21
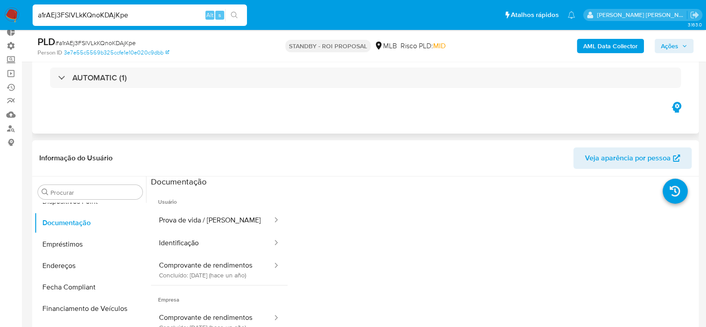
scroll to position [111, 0]
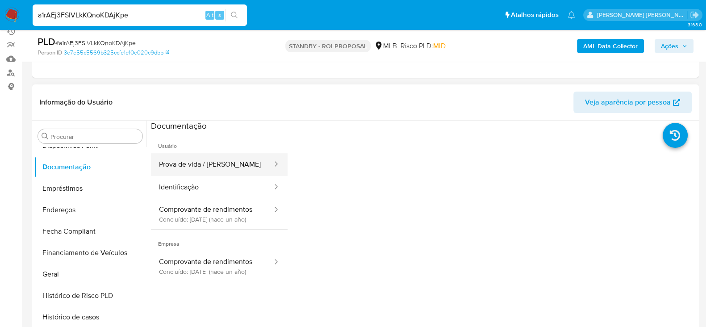
click at [210, 164] on button "Prova de vida / [PERSON_NAME]" at bounding box center [212, 164] width 122 height 23
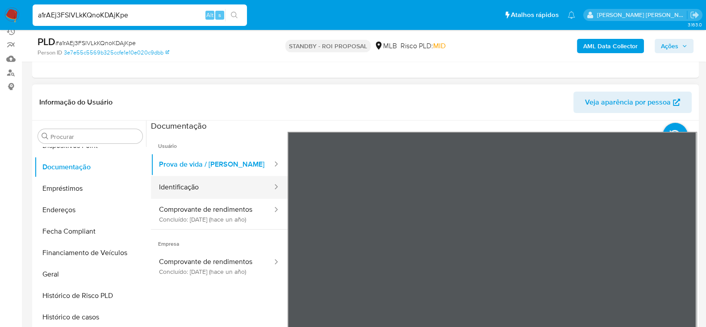
click at [183, 182] on button "Identificação" at bounding box center [212, 187] width 122 height 23
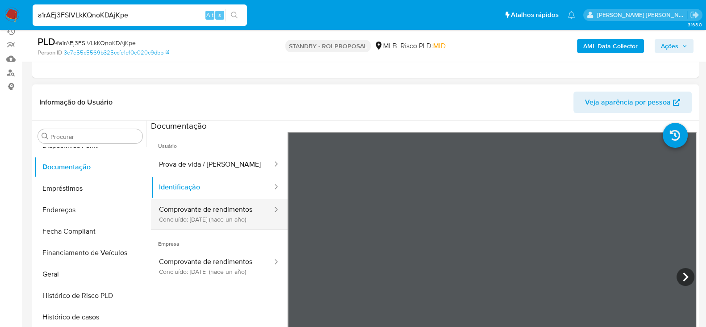
click at [190, 219] on button "Comprovante de rendimentos Concluído: [DATE] (hace un año)" at bounding box center [212, 214] width 122 height 30
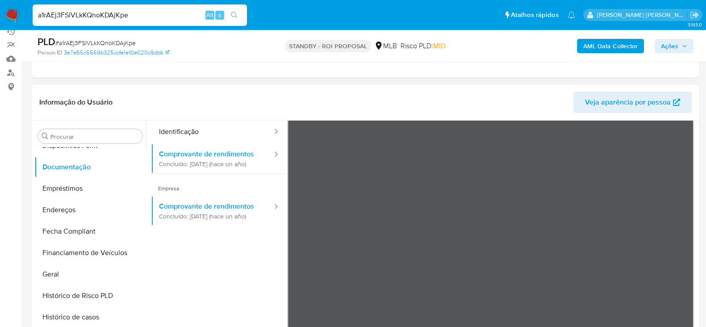
scroll to position [78, 0]
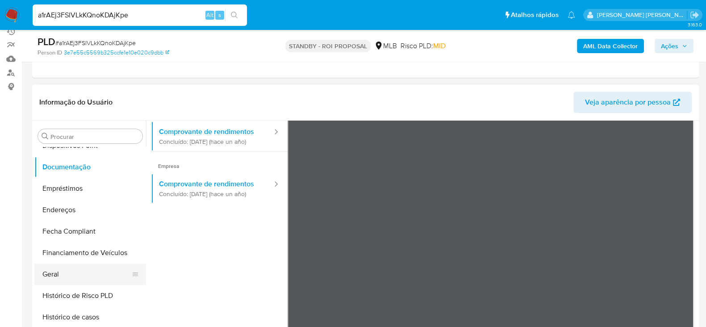
click at [72, 281] on button "Geral" at bounding box center [86, 274] width 105 height 21
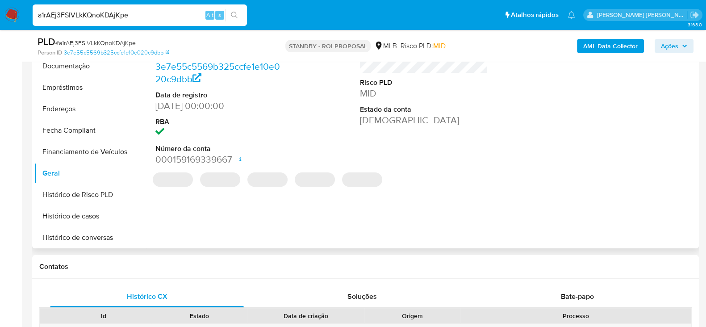
scroll to position [223, 0]
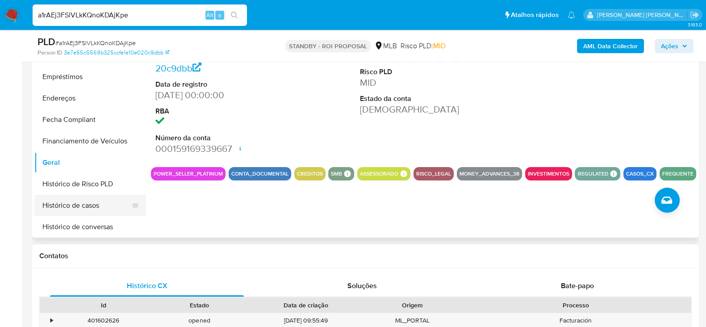
click at [67, 204] on button "Histórico de casos" at bounding box center [86, 205] width 105 height 21
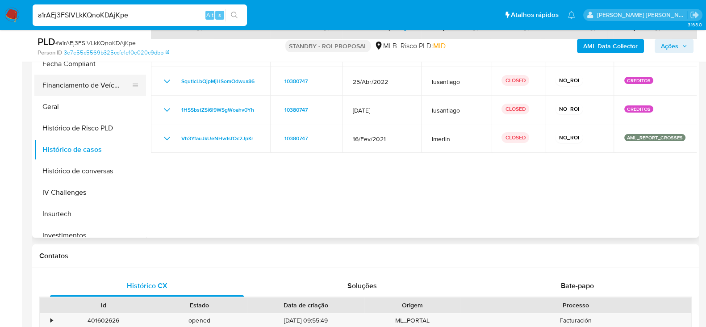
scroll to position [317, 0]
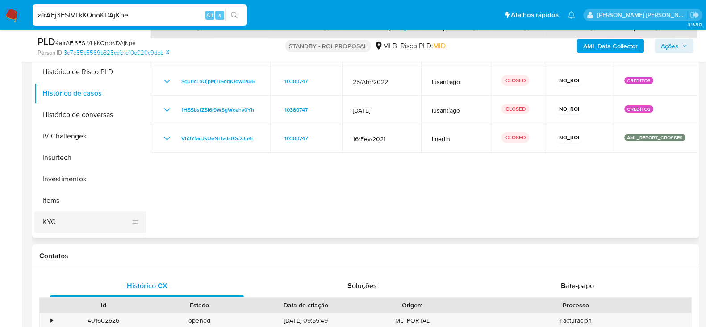
click at [64, 220] on button "KYC" at bounding box center [86, 221] width 105 height 21
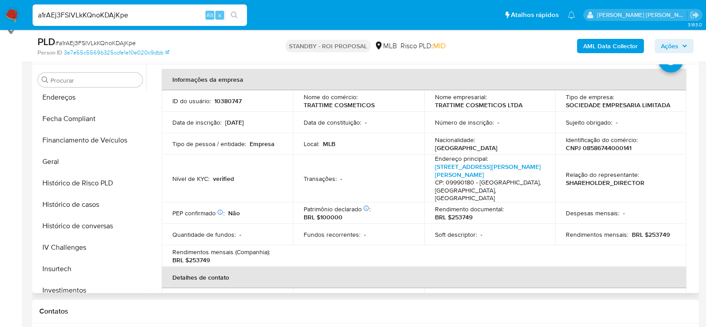
scroll to position [55, 0]
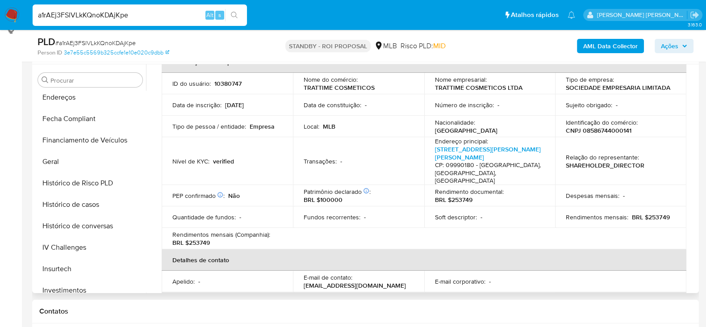
click at [598, 125] on p "Identificação do comércio :" at bounding box center [602, 122] width 72 height 8
click at [597, 130] on p "CNPJ 08586744000141" at bounding box center [599, 130] width 66 height 8
copy p "08586744000141"
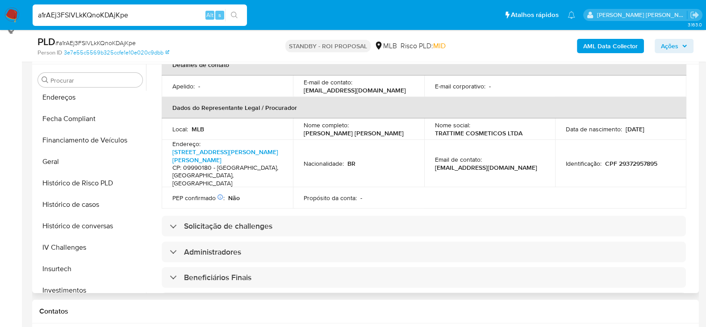
scroll to position [182, 0]
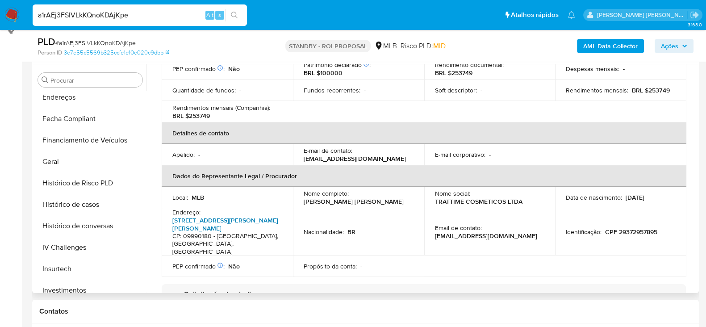
click at [232, 216] on link "Rua Louis Pasteur 290, Conceição" at bounding box center [225, 224] width 106 height 17
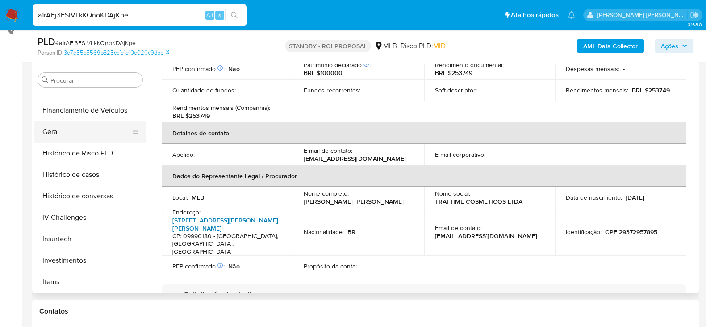
scroll to position [317, 0]
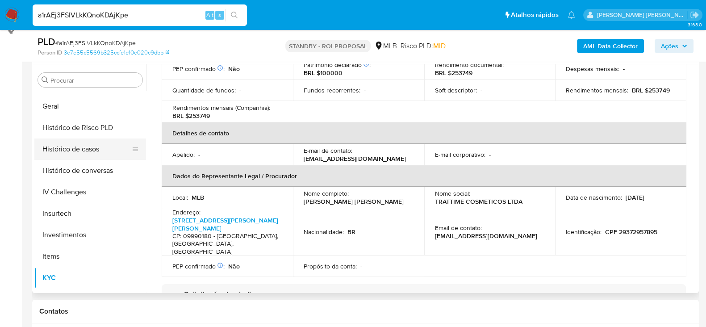
click at [84, 154] on button "Histórico de casos" at bounding box center [86, 149] width 105 height 21
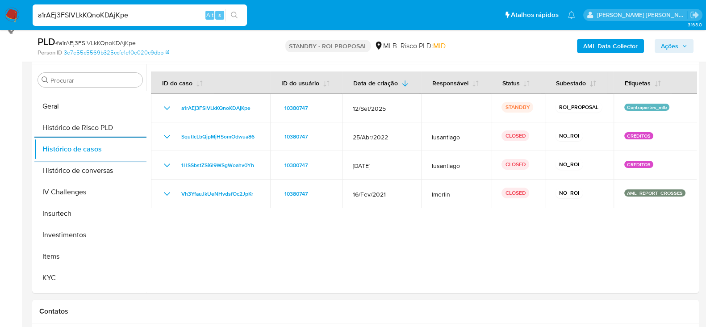
click at [105, 10] on input "a1rAEj3FSlVLkKQnoKDAjKpe" at bounding box center [140, 15] width 214 height 12
click at [115, 16] on input "a1rAEj3FSlVLkKQnoKDAjKpe" at bounding box center [140, 15] width 214 height 12
click at [239, 12] on button "search-icon" at bounding box center [234, 15] width 18 height 13
click at [111, 11] on input "a1rAEj3FSlVLkKQnoKDAjKpe" at bounding box center [140, 15] width 214 height 12
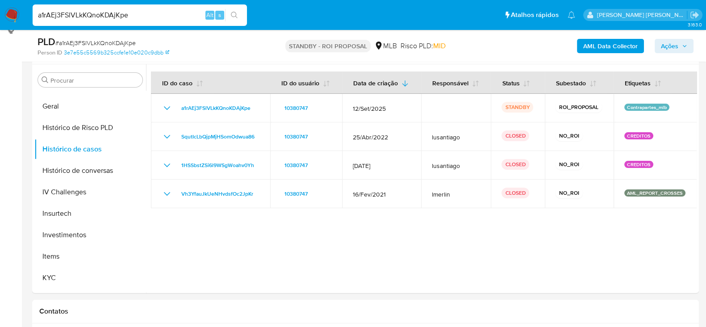
click at [111, 11] on input "a1rAEj3FSlVLkKQnoKDAjKpe" at bounding box center [140, 15] width 214 height 12
paste input "V4XpKhakRRBrf650Shq14xhF"
type input "V4XpKhakRRBrf650Shq14xhF"
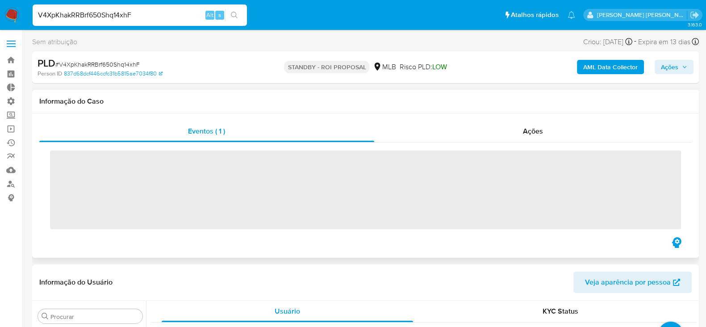
scroll to position [485, 0]
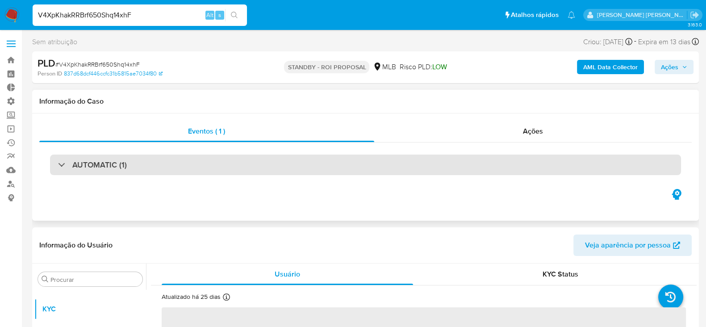
select select "10"
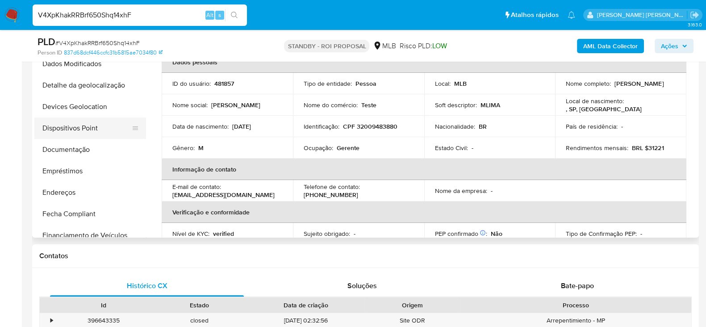
scroll to position [93, 0]
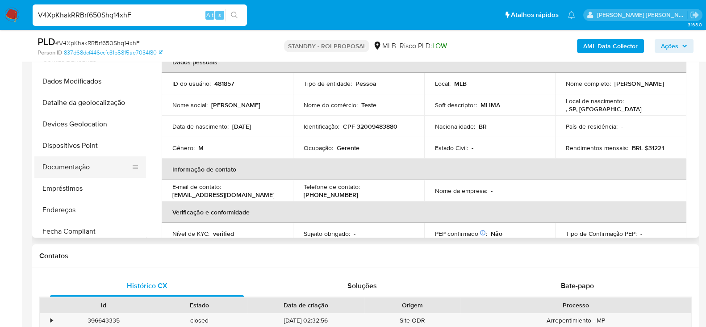
click at [89, 161] on button "Documentação" at bounding box center [86, 166] width 105 height 21
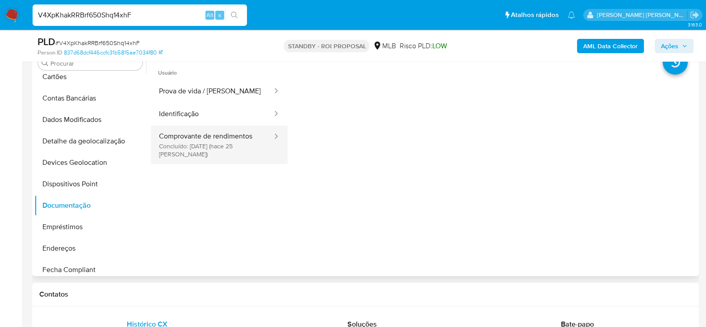
scroll to position [168, 0]
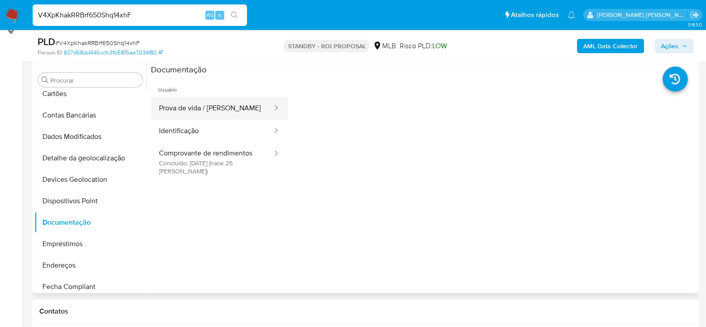
click at [201, 112] on button "Prova de vida / Selfie" at bounding box center [212, 108] width 122 height 23
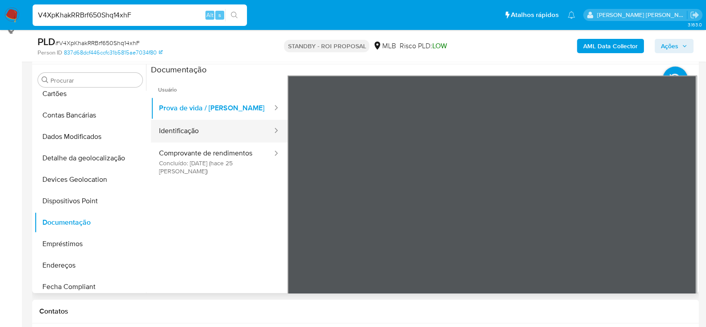
click at [214, 131] on button "Identificação" at bounding box center [212, 131] width 122 height 23
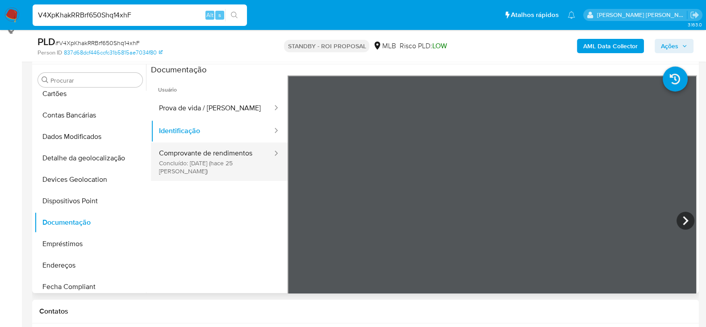
click at [210, 168] on button "Comprovante de rendimentos Concluído: 18/09/2025 (hace 25 días)" at bounding box center [212, 162] width 122 height 38
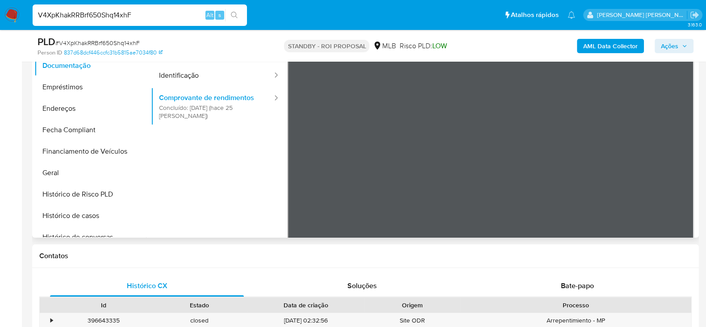
scroll to position [205, 0]
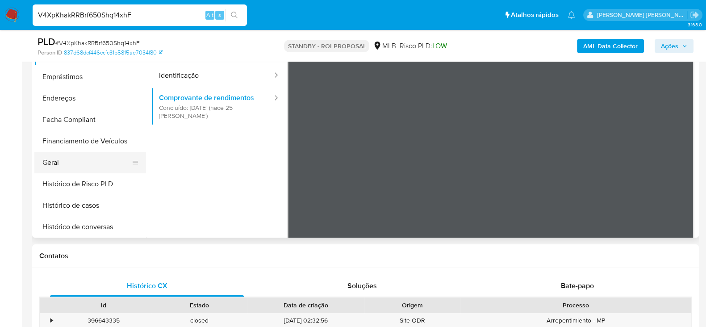
click at [60, 166] on button "Geral" at bounding box center [86, 162] width 105 height 21
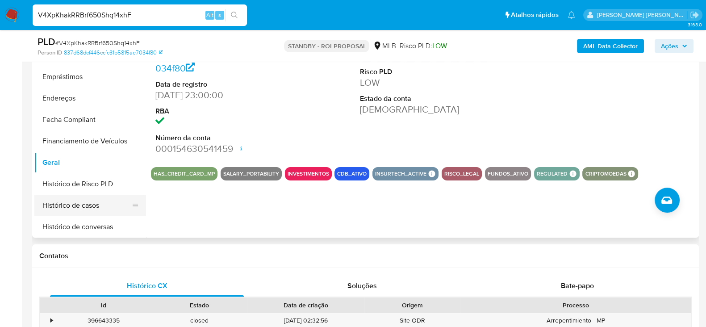
click at [66, 198] on button "Histórico de casos" at bounding box center [86, 205] width 105 height 21
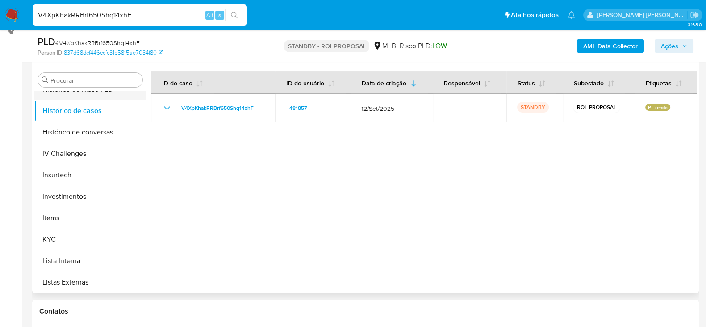
scroll to position [373, 0]
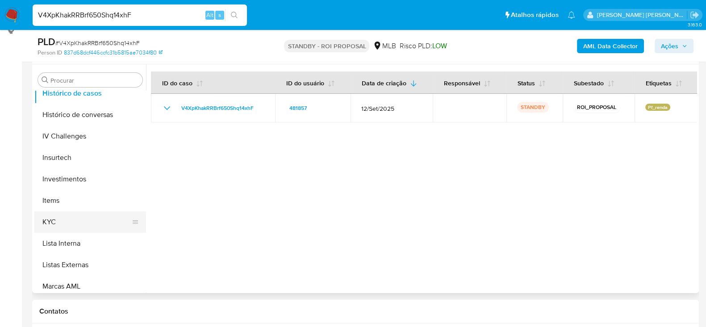
click at [62, 212] on button "KYC" at bounding box center [86, 221] width 105 height 21
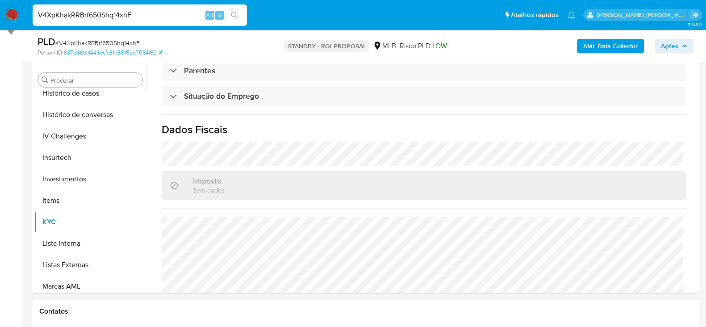
scroll to position [388, 0]
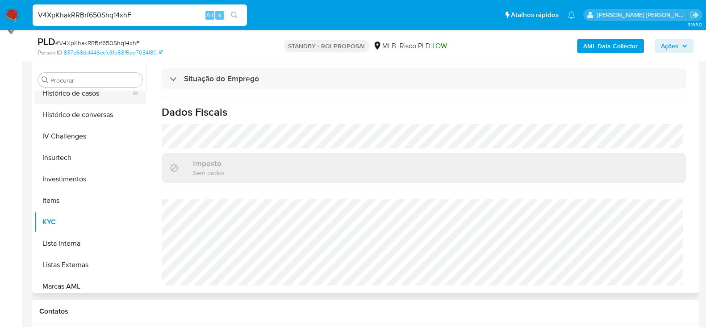
click at [104, 96] on button "Histórico de casos" at bounding box center [86, 93] width 105 height 21
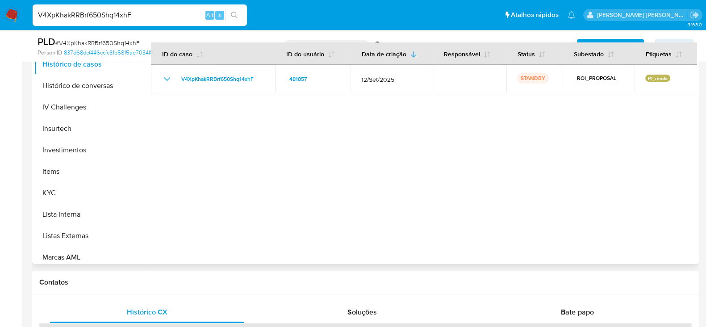
scroll to position [223, 0]
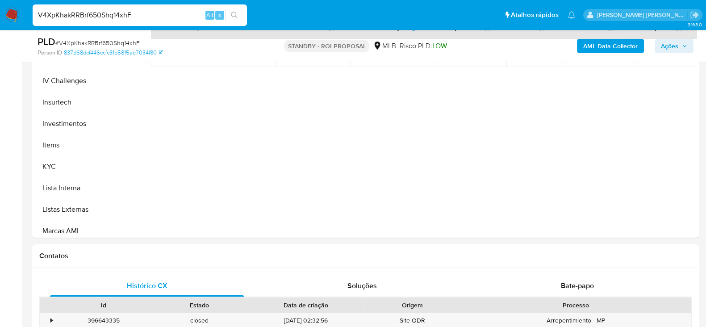
click at [105, 27] on div "V4XpKhakRRBrf650Shq14xhF Alt s" at bounding box center [140, 15] width 214 height 25
click at [106, 19] on input "V4XpKhakRRBrf650Shq14xhF" at bounding box center [140, 15] width 214 height 12
paste input "DnK6B9APxICZACZ0eB23WAua"
type input "DnK6B9APxICZACZ0eB23WAua"
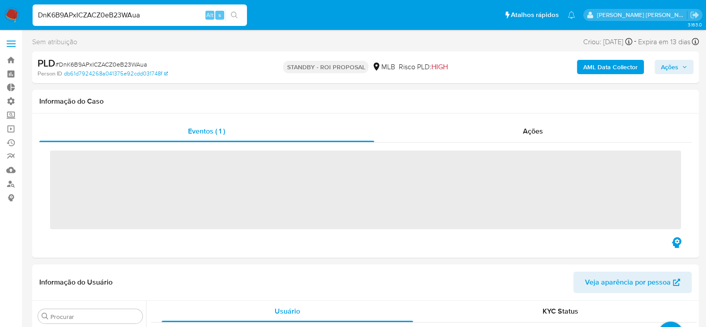
scroll to position [483, 0]
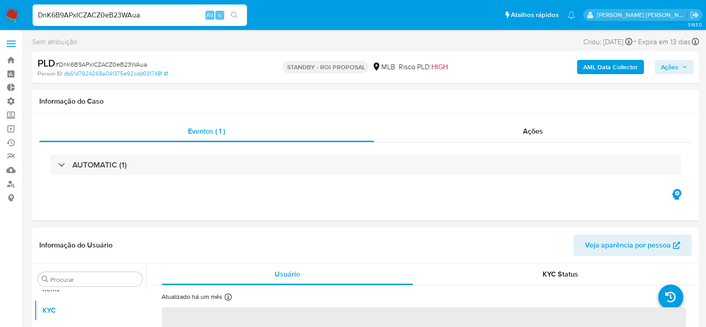
select select "10"
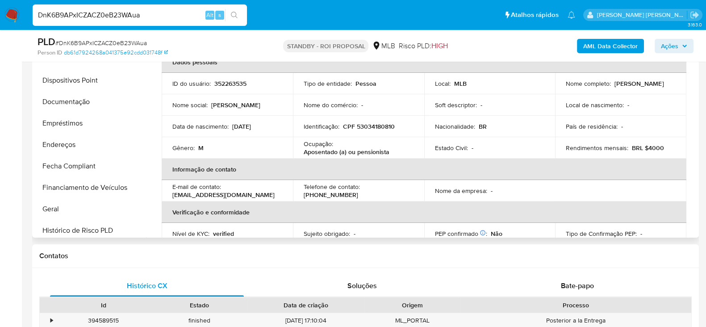
scroll to position [150, 0]
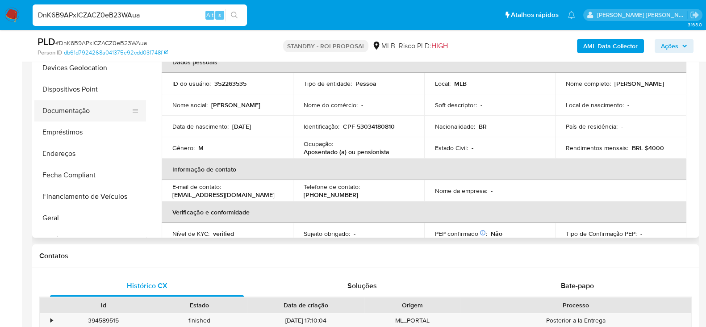
click at [74, 113] on button "Documentação" at bounding box center [86, 110] width 105 height 21
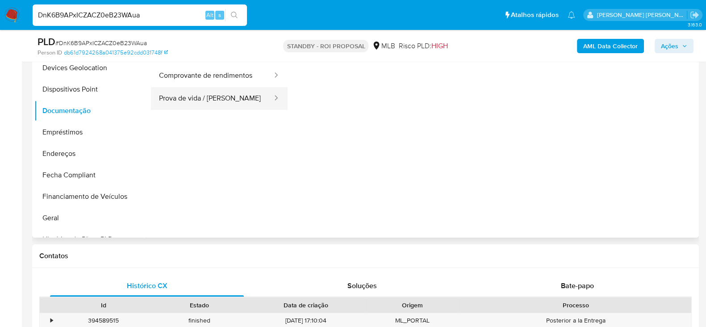
click at [184, 102] on button "Prova de vida / Selfie" at bounding box center [212, 98] width 122 height 23
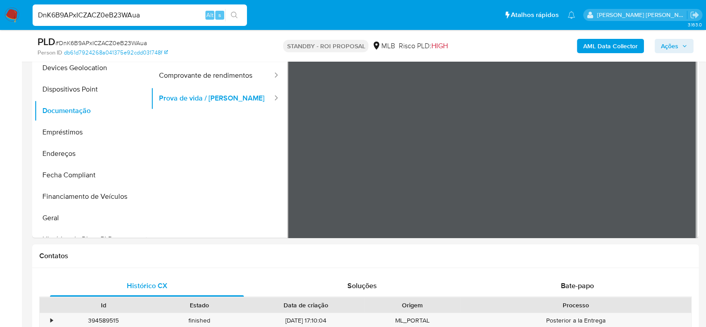
click at [109, 11] on input "DnK6B9APxICZACZ0eB23WAua" at bounding box center [140, 15] width 214 height 12
paste input "4iKAm2iZ5NRQKchV6kgdAI5m"
type input "4iKAm2iZ5NRQKchV6kgdAI5m"
click at [238, 14] on button "search-icon" at bounding box center [234, 15] width 18 height 13
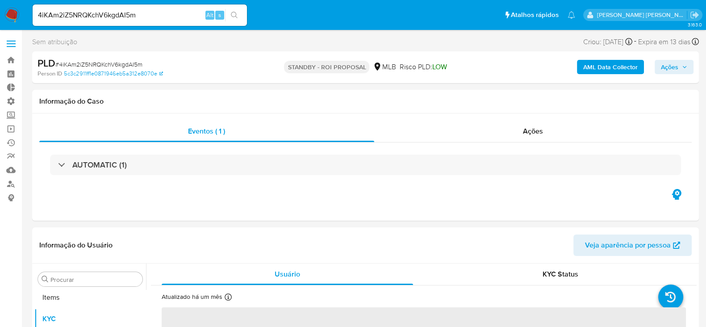
scroll to position [484, 0]
select select "10"
click at [72, 14] on input "4iKAm2iZ5NRQKchV6kgdAI5m" at bounding box center [140, 15] width 214 height 12
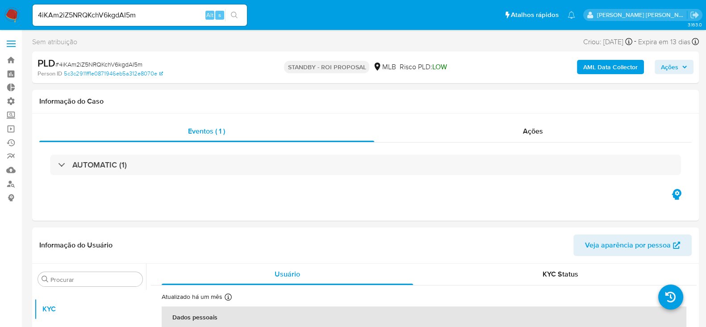
click at [235, 15] on icon "search-icon" at bounding box center [234, 15] width 7 height 7
click at [110, 19] on input "4iKAm2iZ5NRQKchV6kgdAI5m" at bounding box center [140, 15] width 214 height 12
click at [231, 16] on icon "search-icon" at bounding box center [234, 15] width 7 height 7
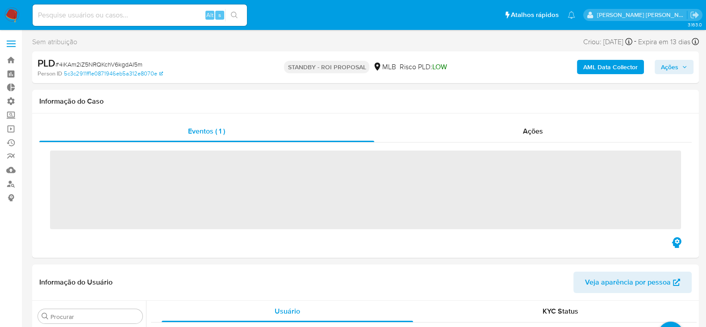
scroll to position [485, 0]
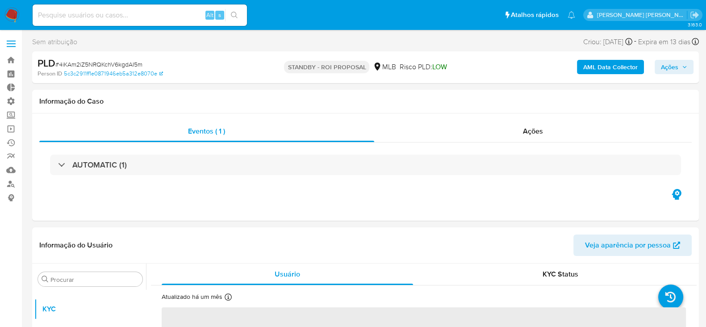
select select "10"
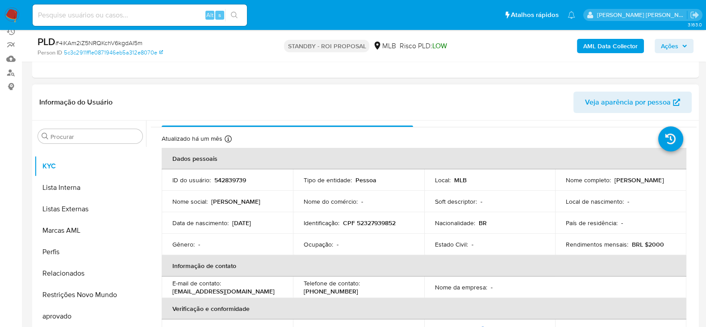
scroll to position [0, 0]
